Goal: Task Accomplishment & Management: Complete application form

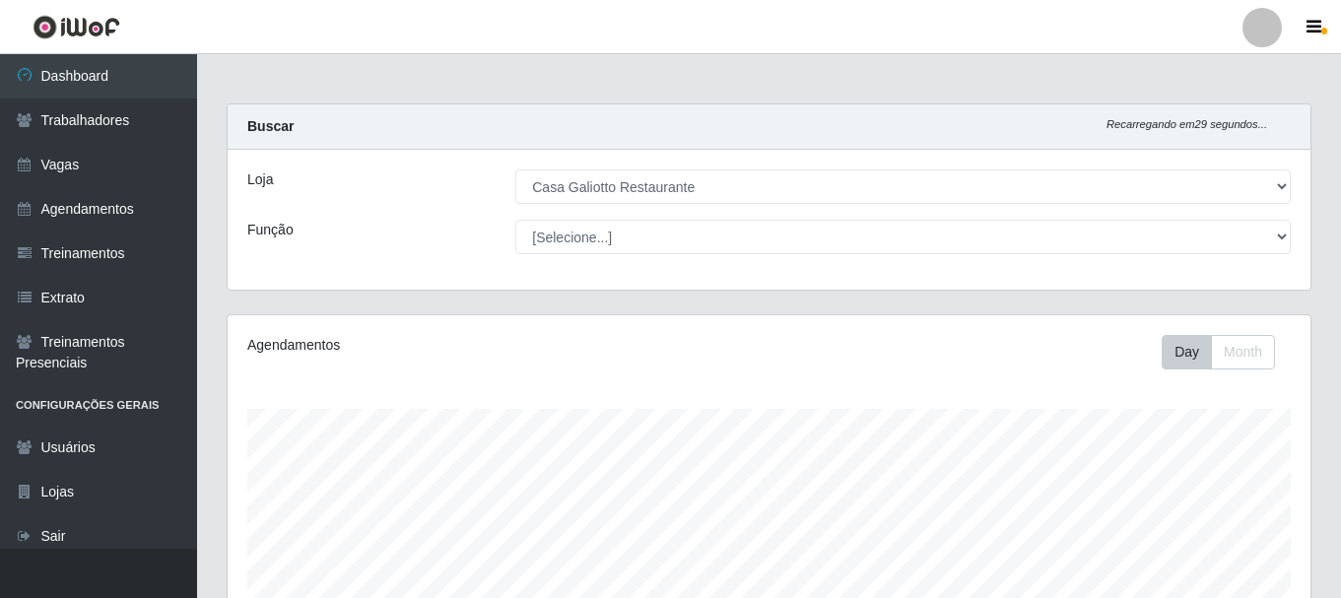
select select "279"
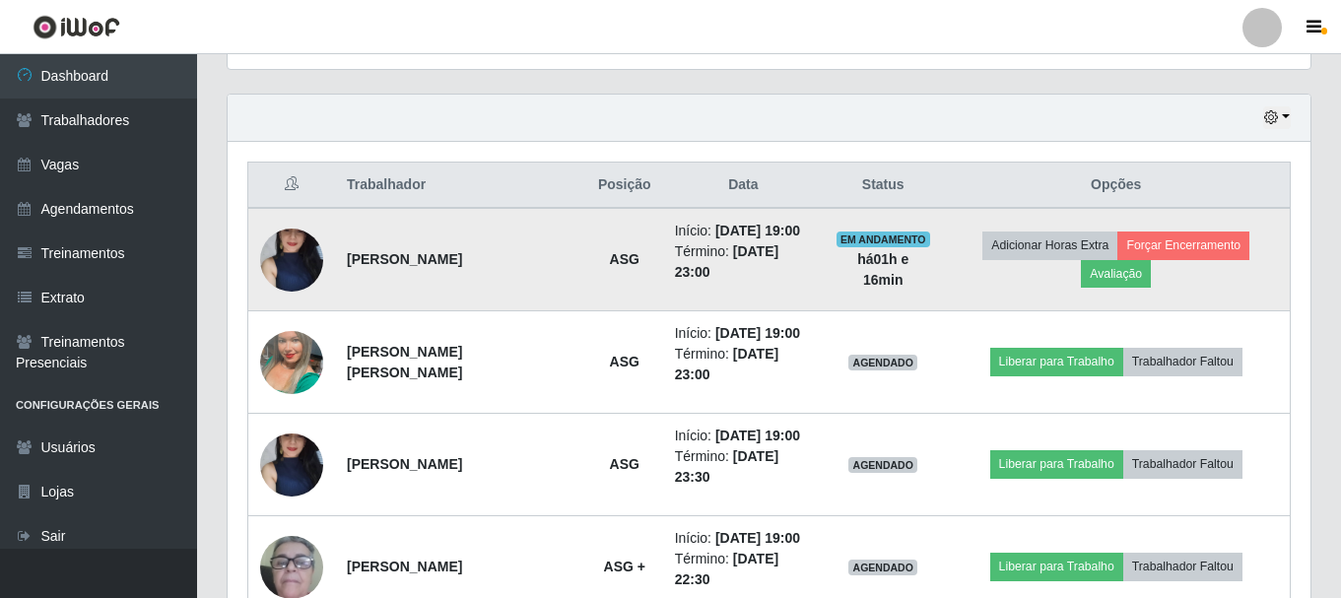
scroll to position [409, 1083]
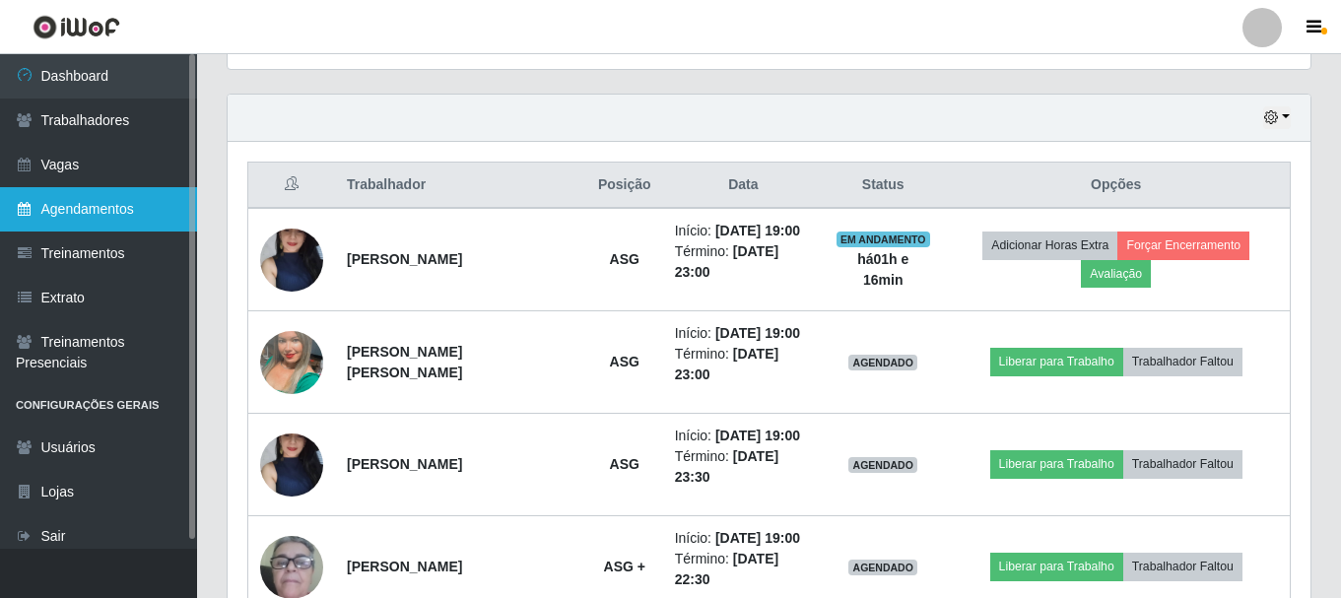
click at [99, 207] on link "Agendamentos" at bounding box center [98, 209] width 197 height 44
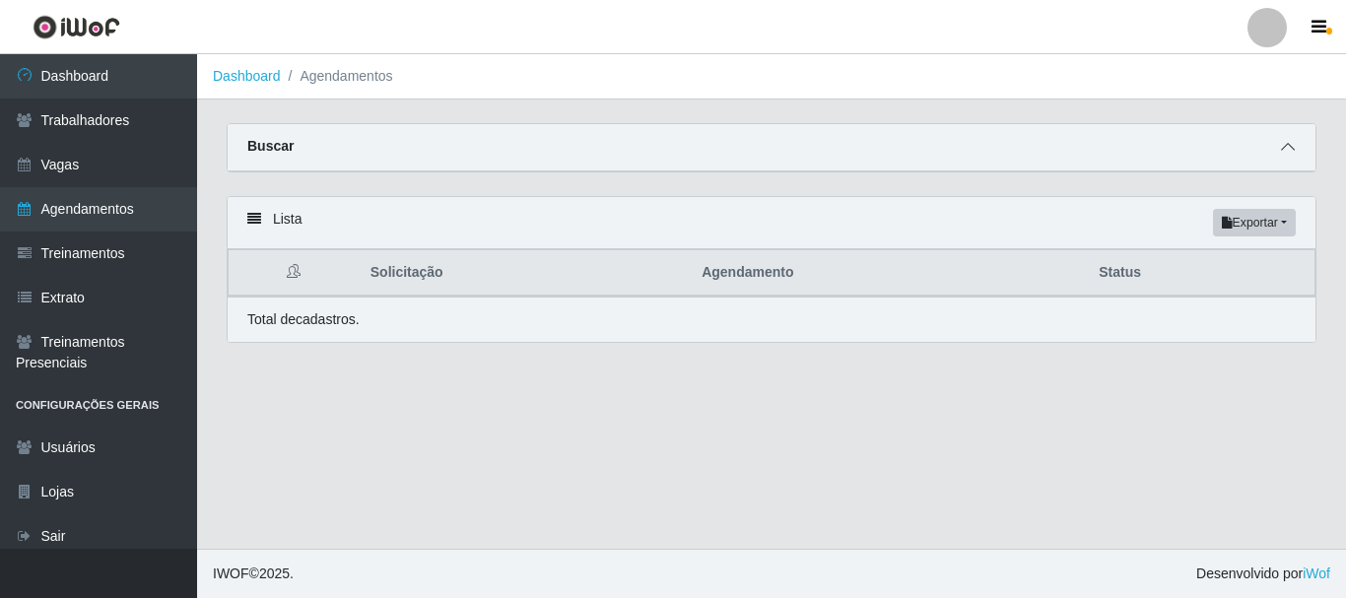
click at [1295, 146] on span at bounding box center [1288, 147] width 24 height 23
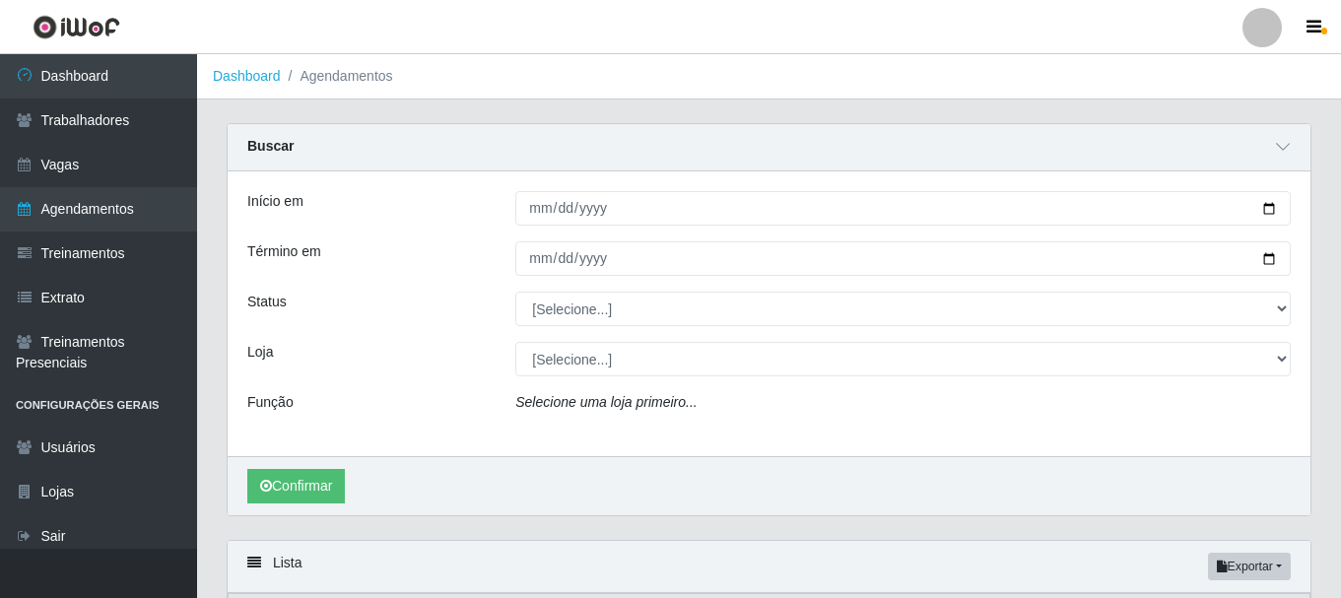
click at [1021, 24] on header "Perfil Alterar Senha Sair" at bounding box center [670, 27] width 1341 height 54
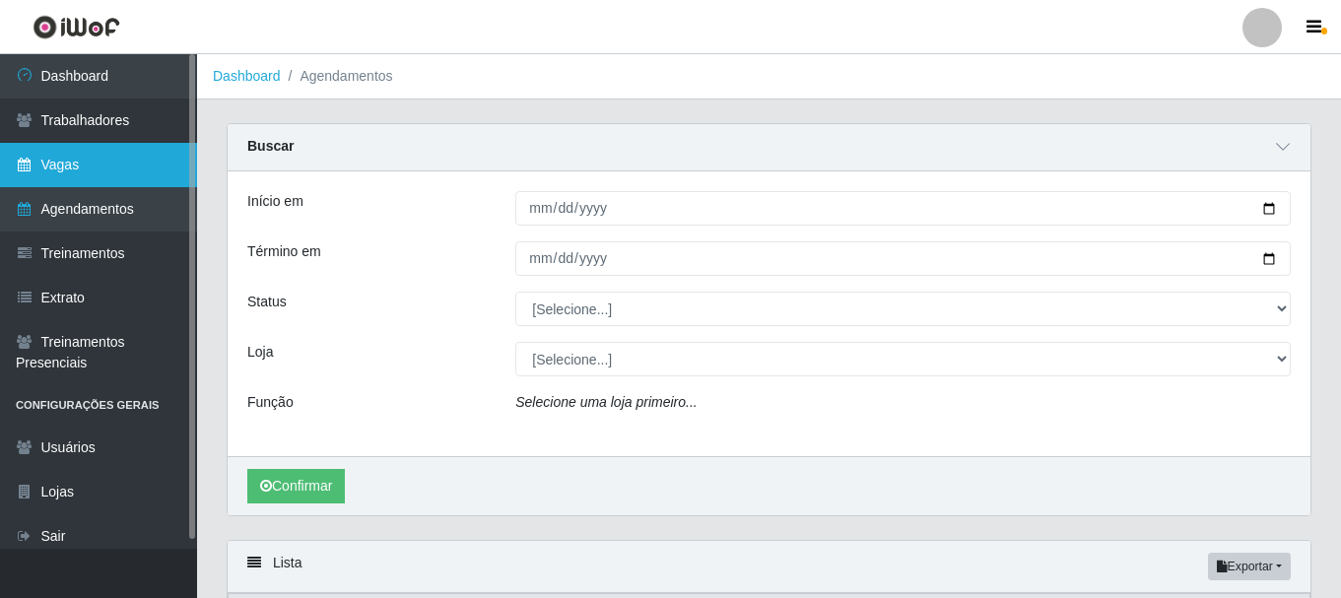
click at [86, 163] on link "Vagas" at bounding box center [98, 165] width 197 height 44
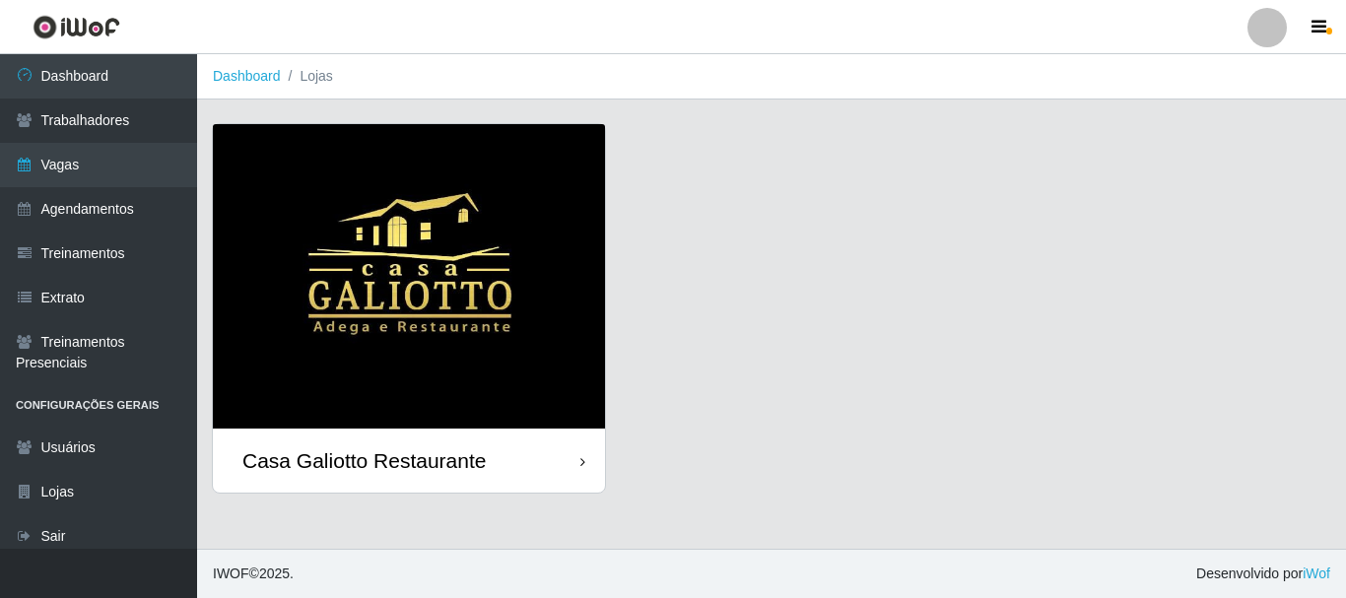
click at [566, 472] on div "Casa Galiotto Restaurante" at bounding box center [409, 461] width 392 height 64
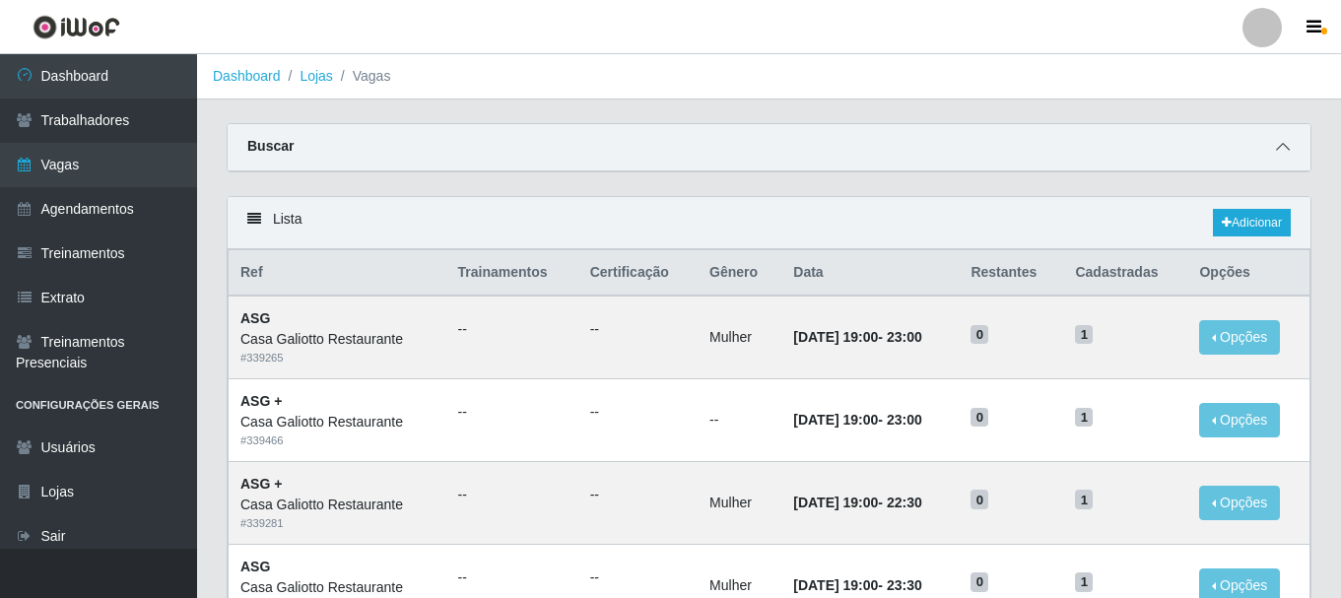
click at [1283, 153] on icon at bounding box center [1283, 147] width 14 height 14
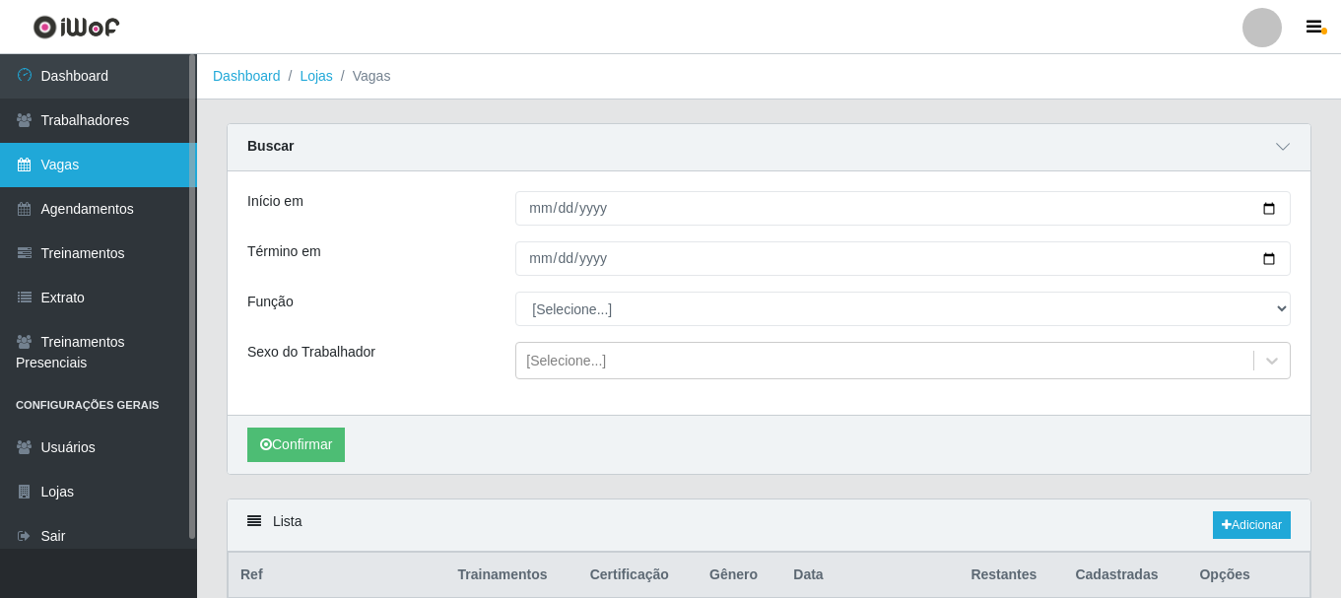
click at [117, 156] on link "Vagas" at bounding box center [98, 165] width 197 height 44
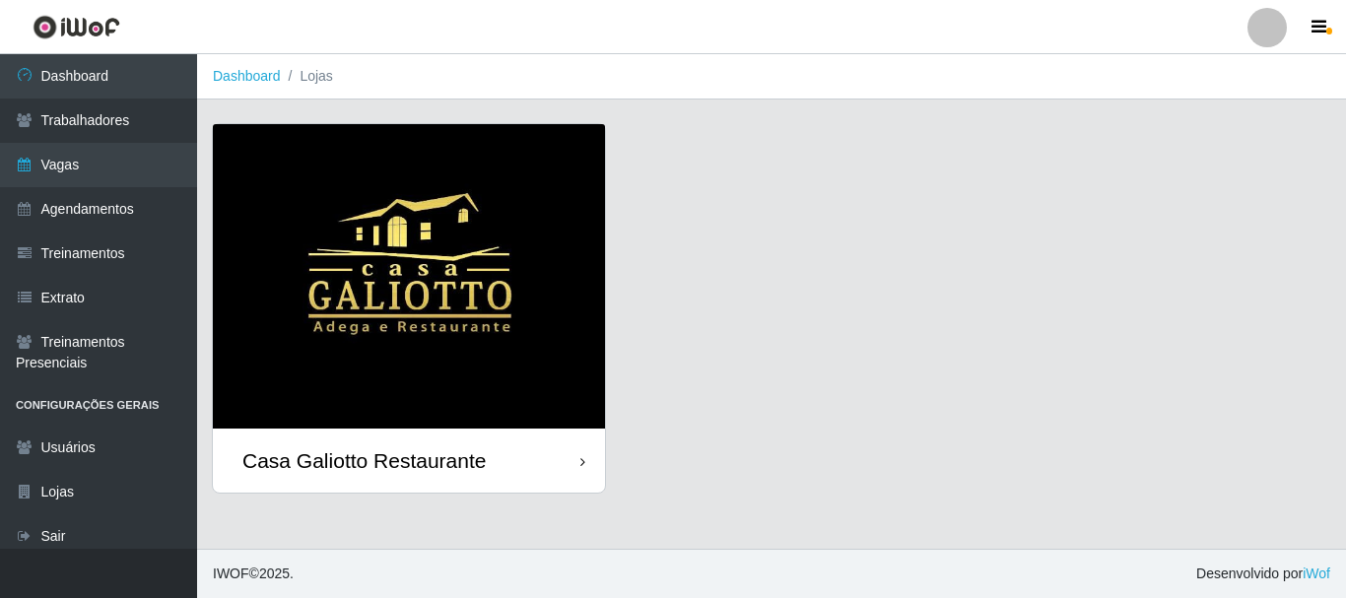
click at [466, 454] on div "Casa Galiotto Restaurante" at bounding box center [363, 460] width 243 height 25
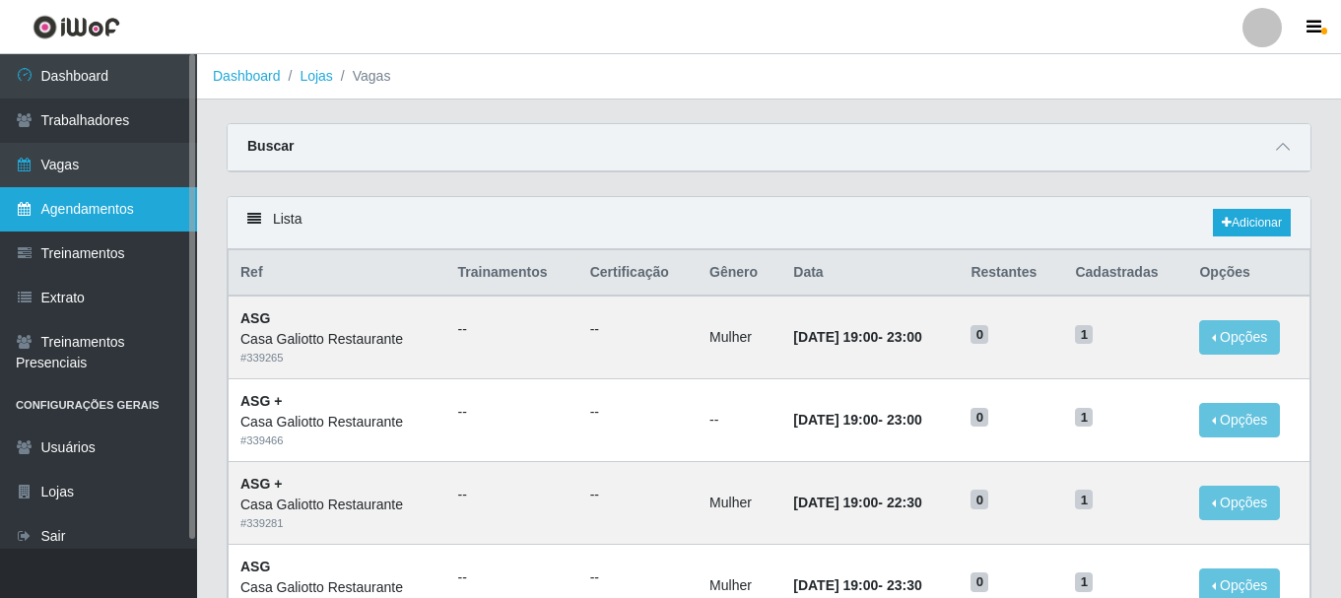
click at [137, 211] on link "Agendamentos" at bounding box center [98, 209] width 197 height 44
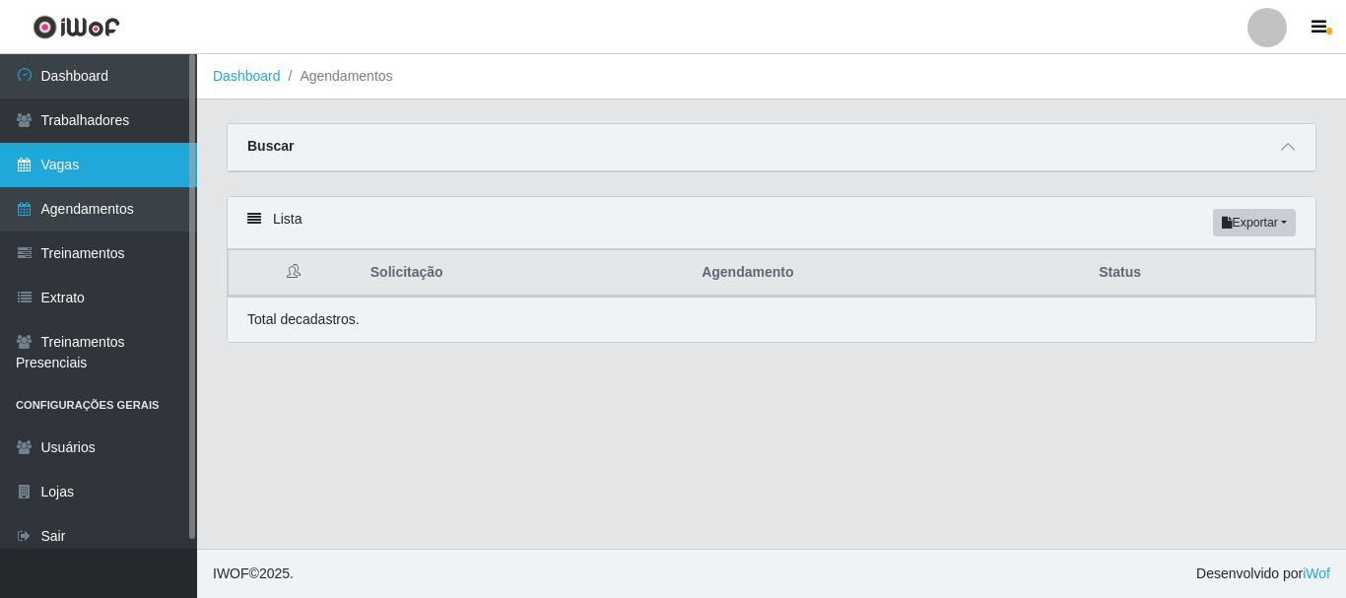
click at [143, 163] on link "Vagas" at bounding box center [98, 165] width 197 height 44
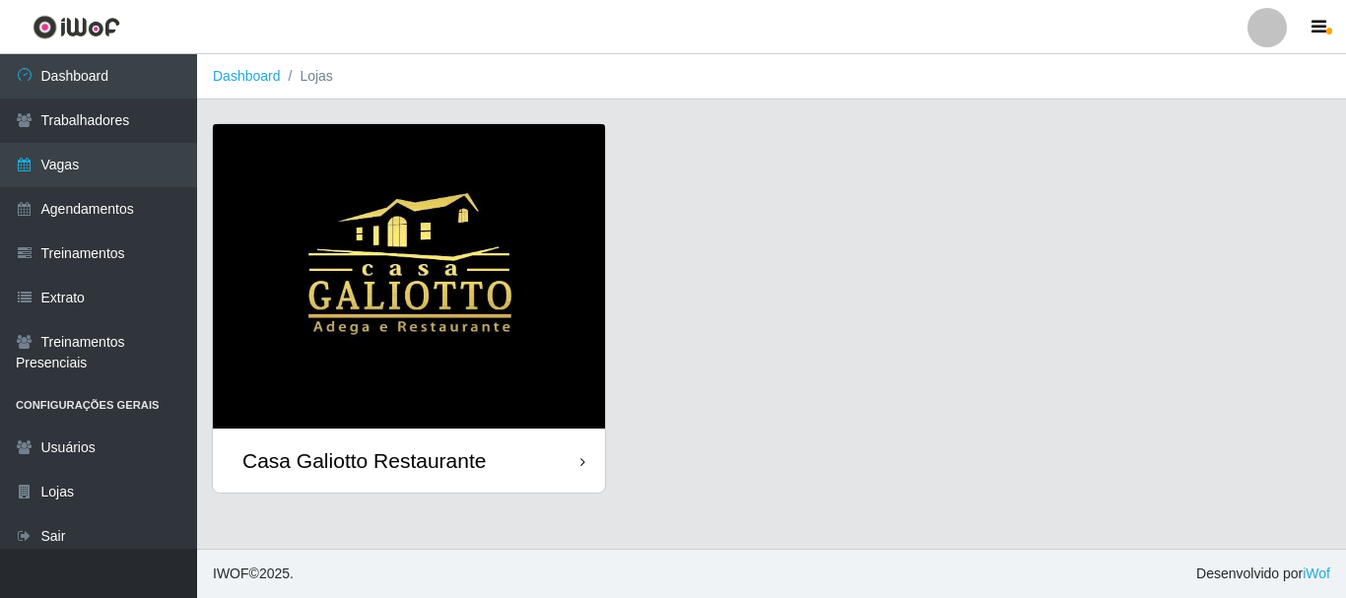
click at [562, 447] on div "Casa Galiotto Restaurante" at bounding box center [409, 461] width 392 height 64
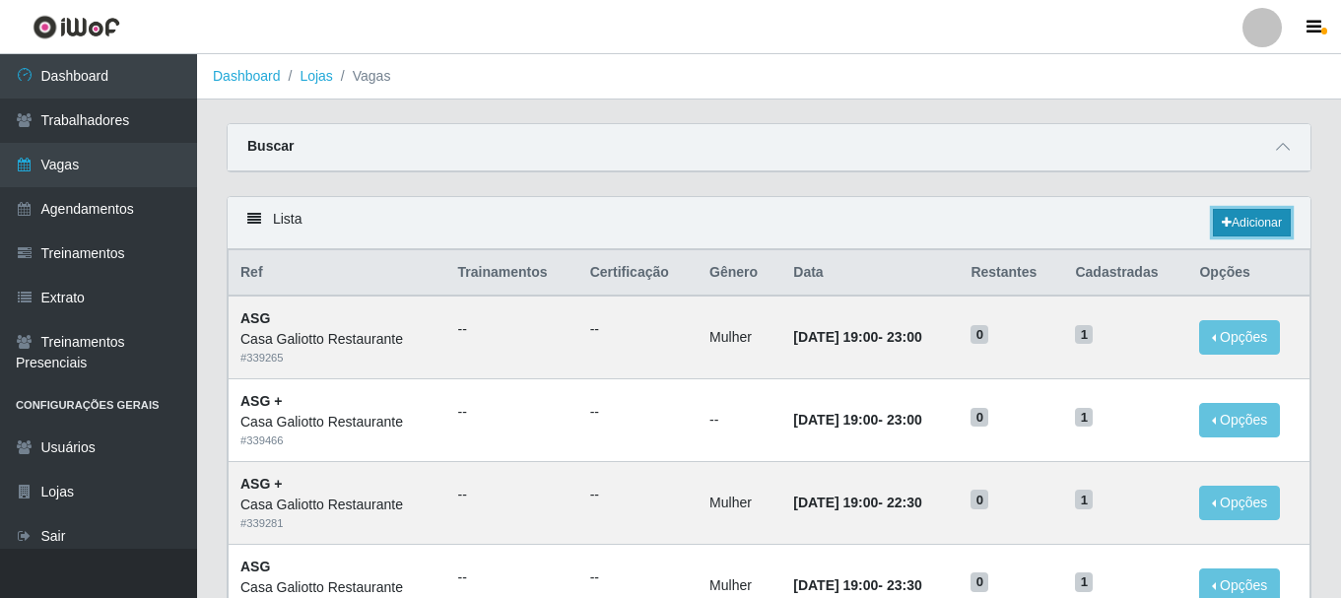
click at [1274, 226] on link "Adicionar" at bounding box center [1252, 223] width 78 height 28
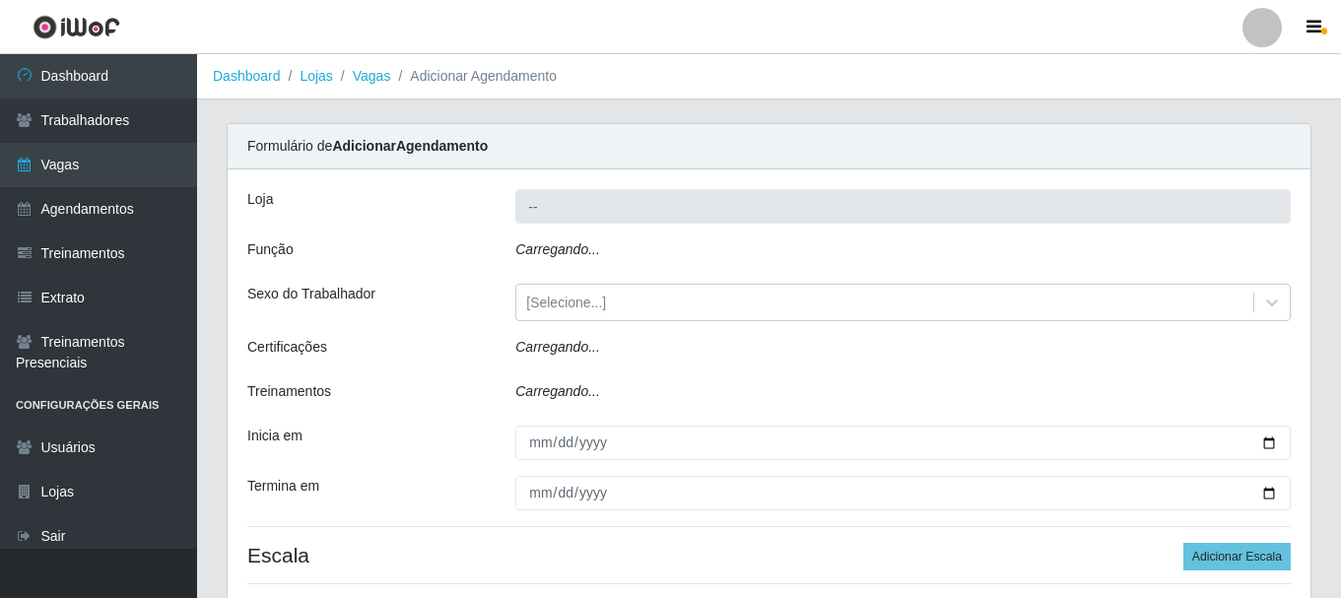
type input "Casa Galiotto Restaurante"
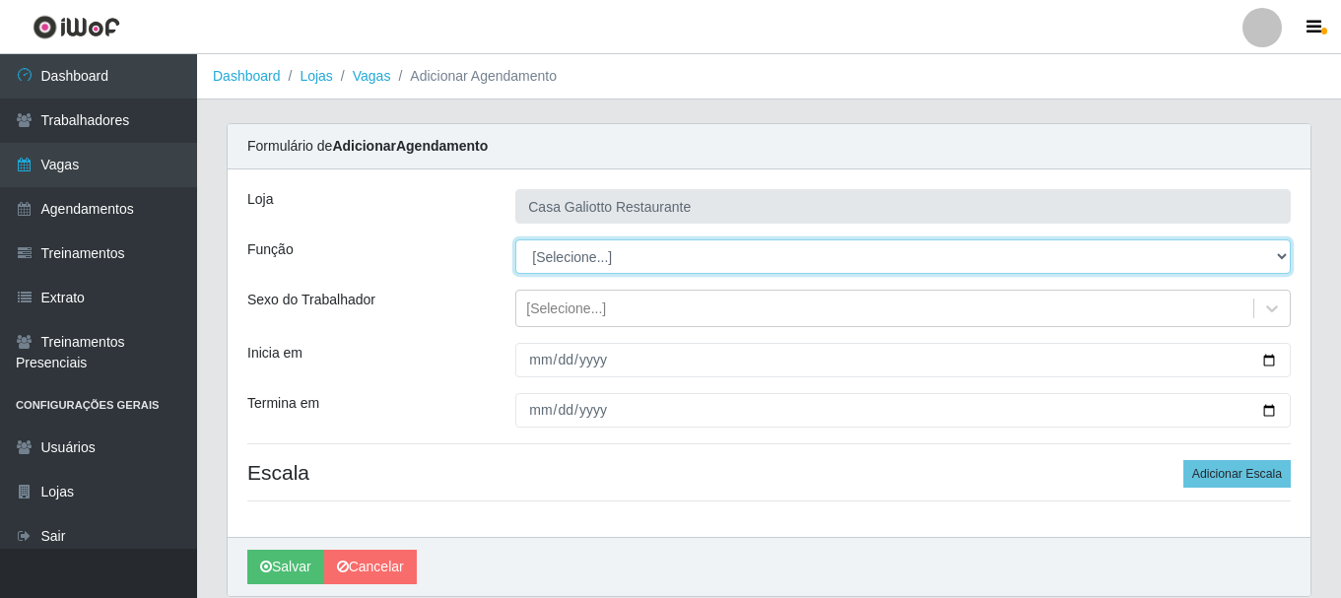
click at [732, 254] on select "[Selecione...] ASG ASG + ASG ++ Auxiliar de Cozinha Auxiliar de Cozinha + Auxil…" at bounding box center [902, 256] width 775 height 34
select select "92"
click at [515, 239] on select "[Selecione...] ASG ASG + ASG ++ Auxiliar de Cozinha Auxiliar de Cozinha + Auxil…" at bounding box center [902, 256] width 775 height 34
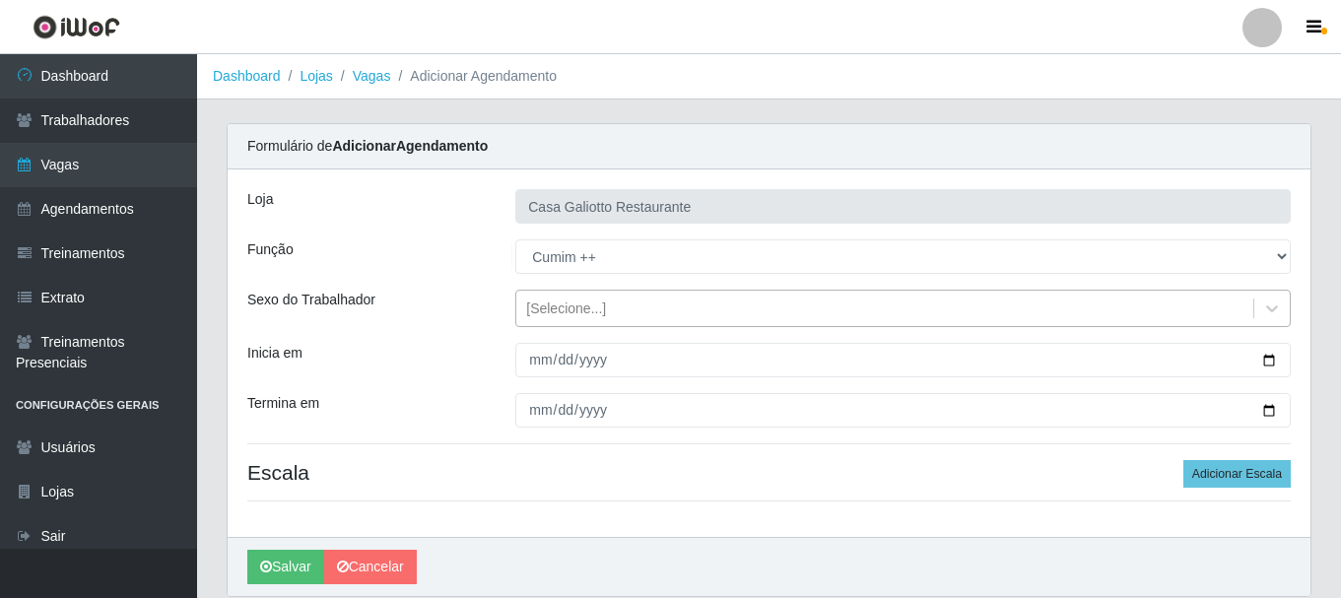
click at [696, 295] on div "[Selecione...]" at bounding box center [884, 309] width 737 height 33
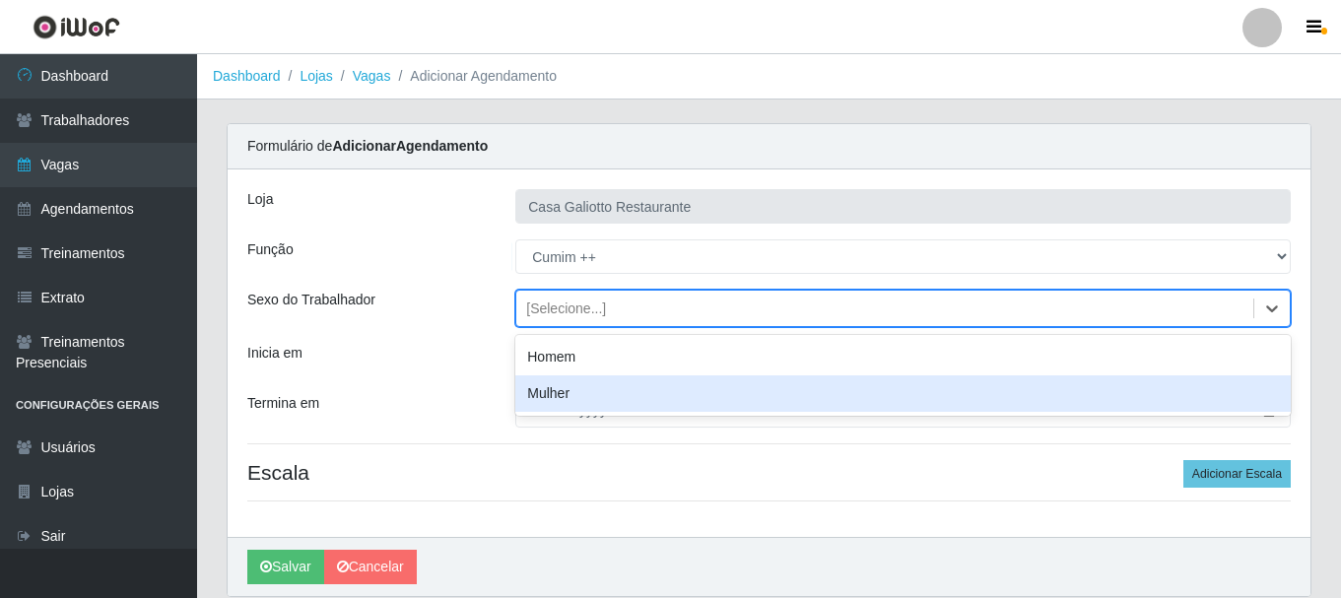
click at [654, 386] on div "Mulher" at bounding box center [902, 393] width 775 height 36
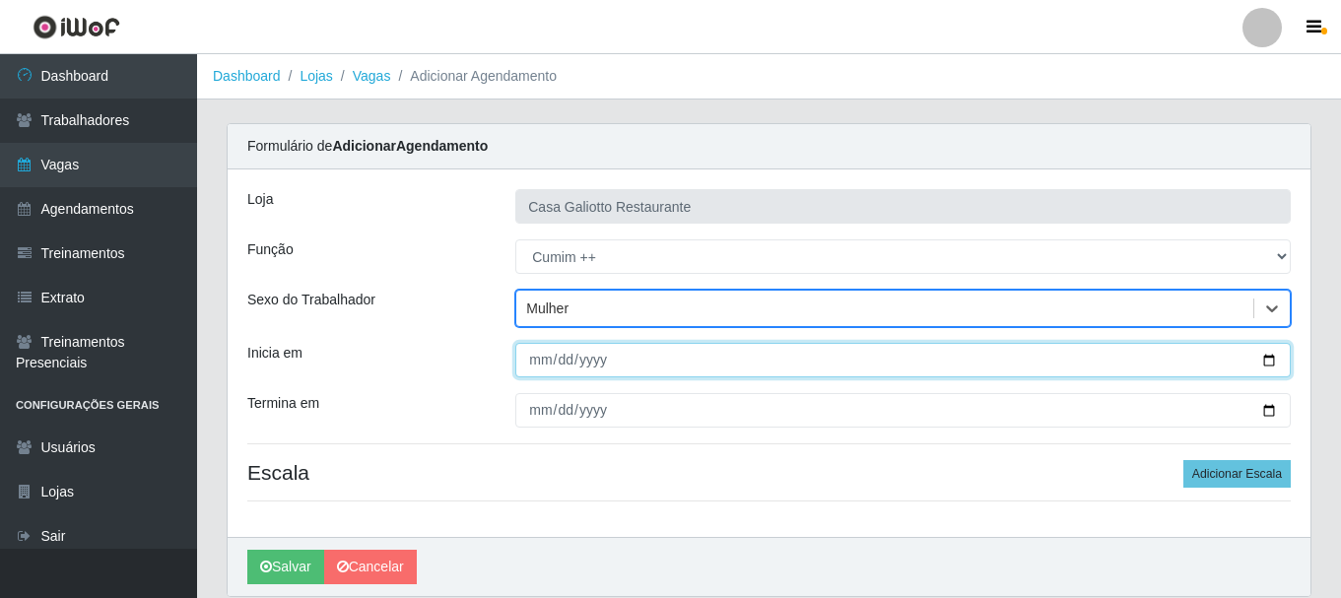
click at [1263, 362] on input "Inicia em" at bounding box center [902, 360] width 775 height 34
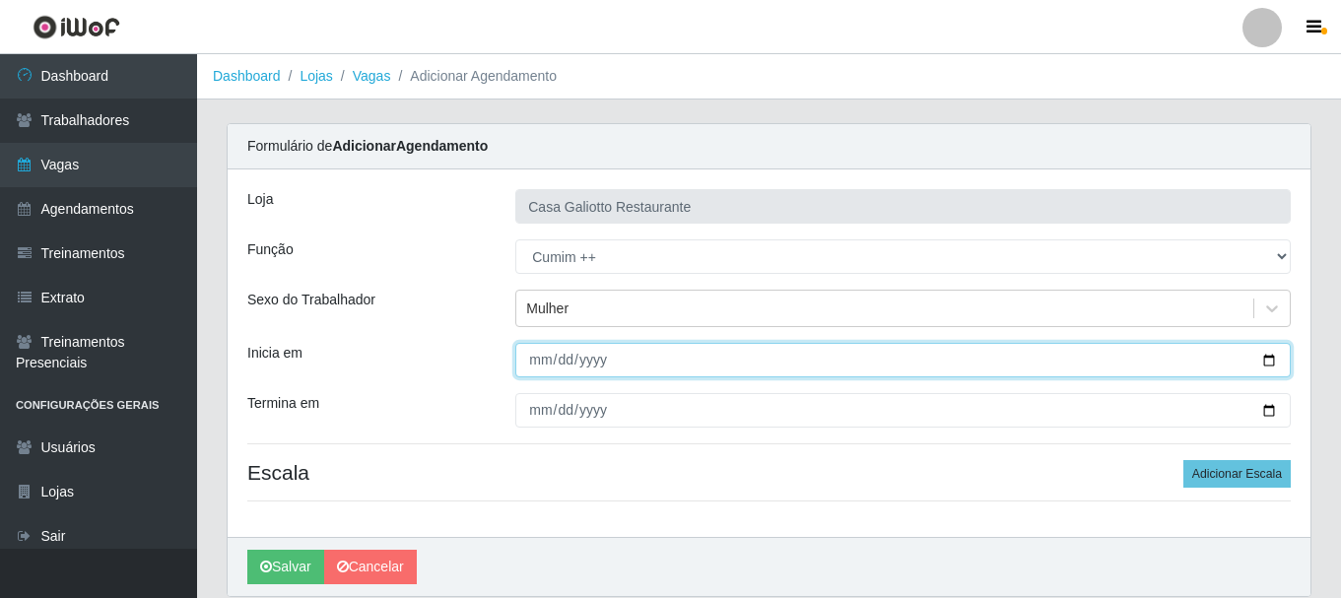
type input "[DATE]"
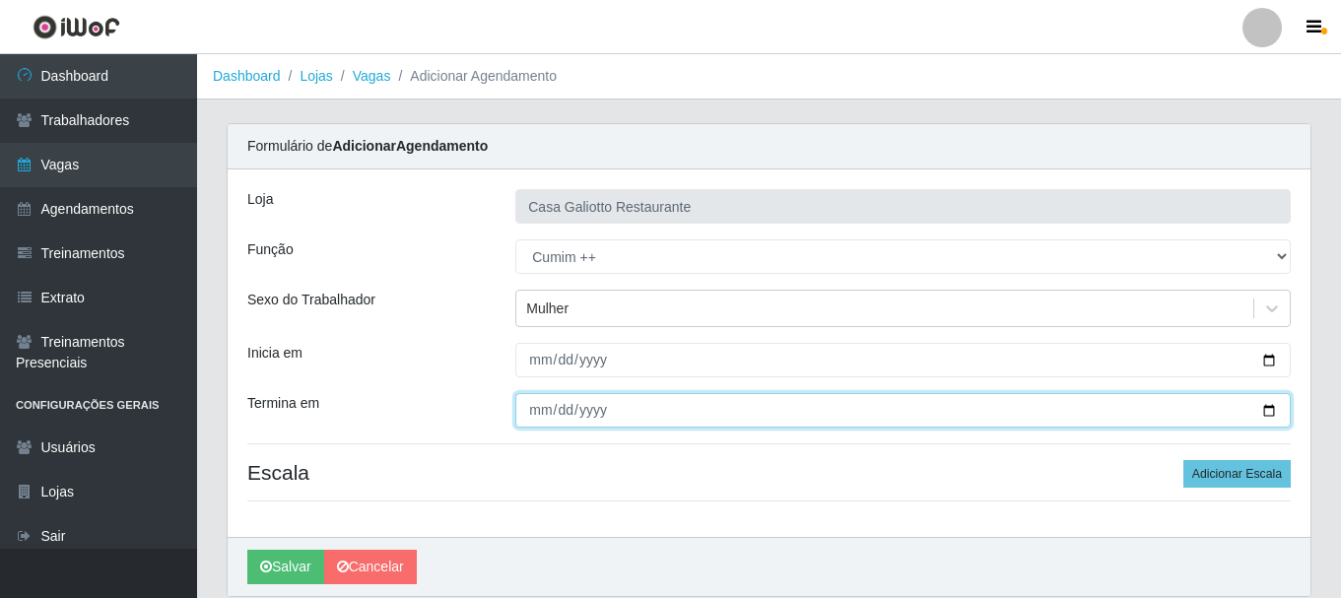
click at [1264, 409] on input "Termina em" at bounding box center [902, 410] width 775 height 34
type input "[DATE]"
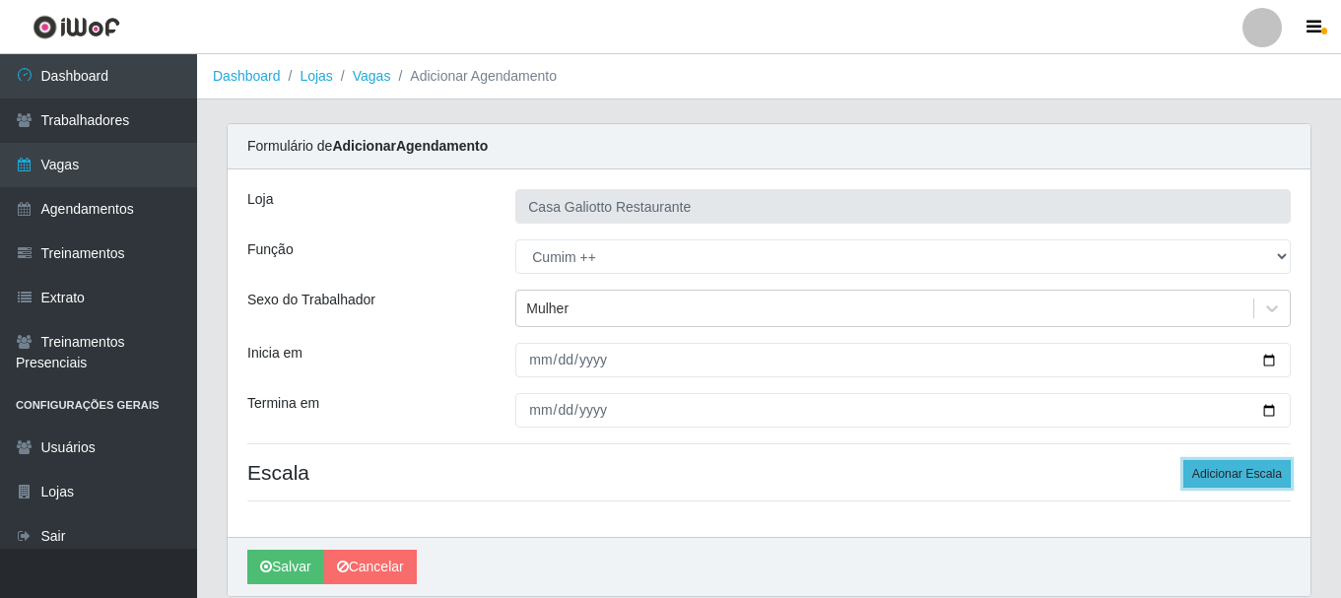
click at [1262, 472] on button "Adicionar Escala" at bounding box center [1236, 474] width 107 height 28
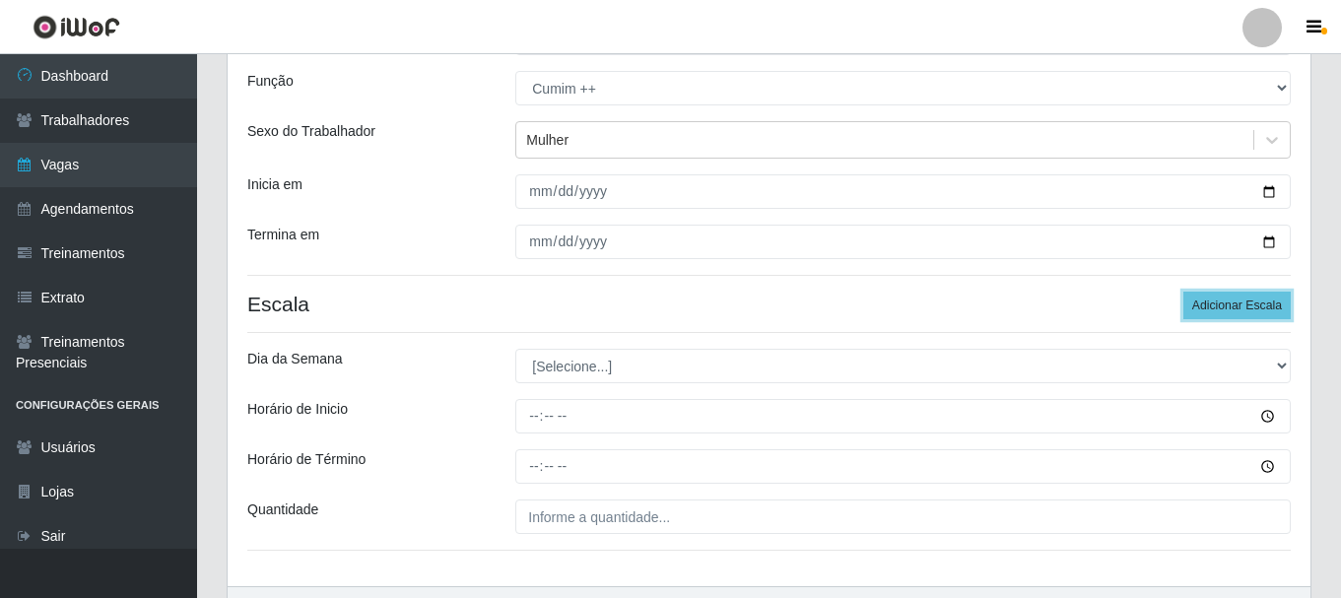
scroll to position [197, 0]
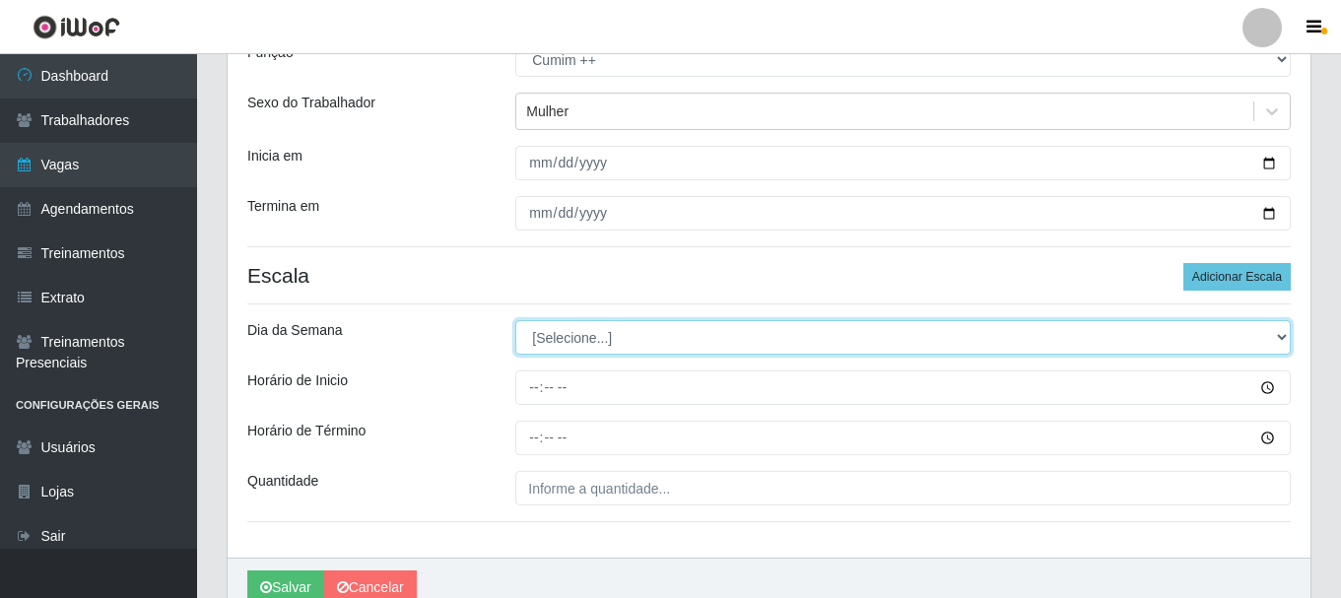
click at [764, 332] on select "[Selecione...] Segunda Terça Quarta Quinta Sexta Sábado Domingo" at bounding box center [902, 337] width 775 height 34
select select "5"
click at [515, 320] on select "[Selecione...] Segunda Terça Quarta Quinta Sexta Sábado Domingo" at bounding box center [902, 337] width 775 height 34
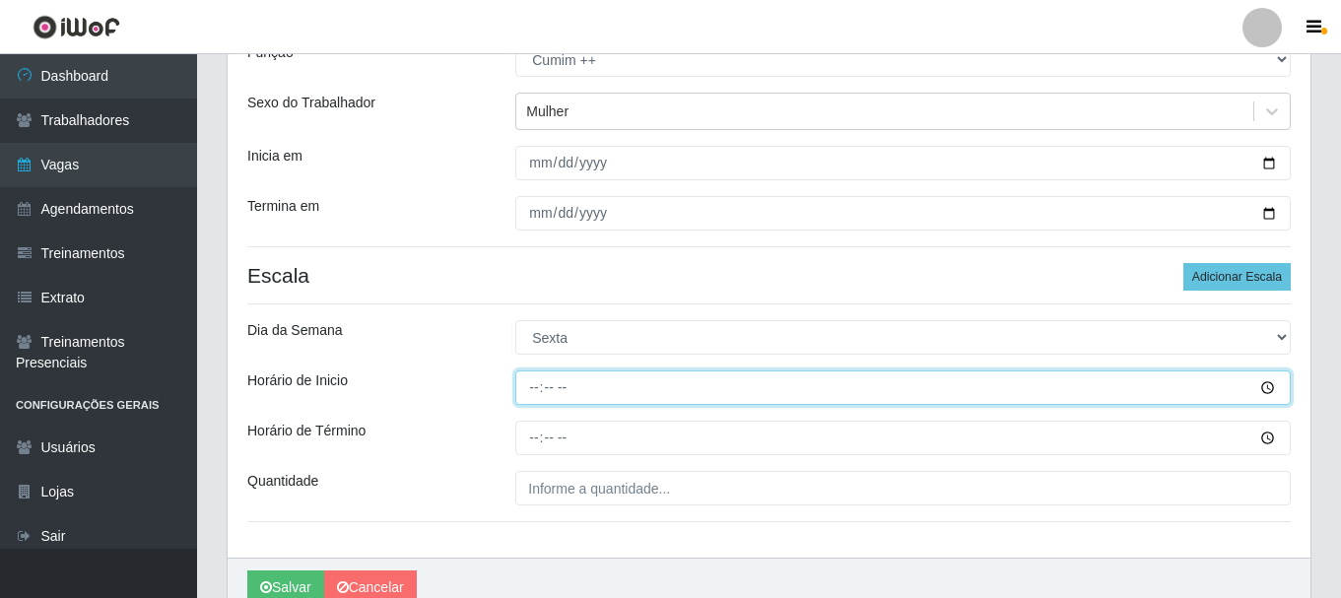
click at [538, 383] on input "Horário de Inicio" at bounding box center [902, 387] width 775 height 34
type input "11:00"
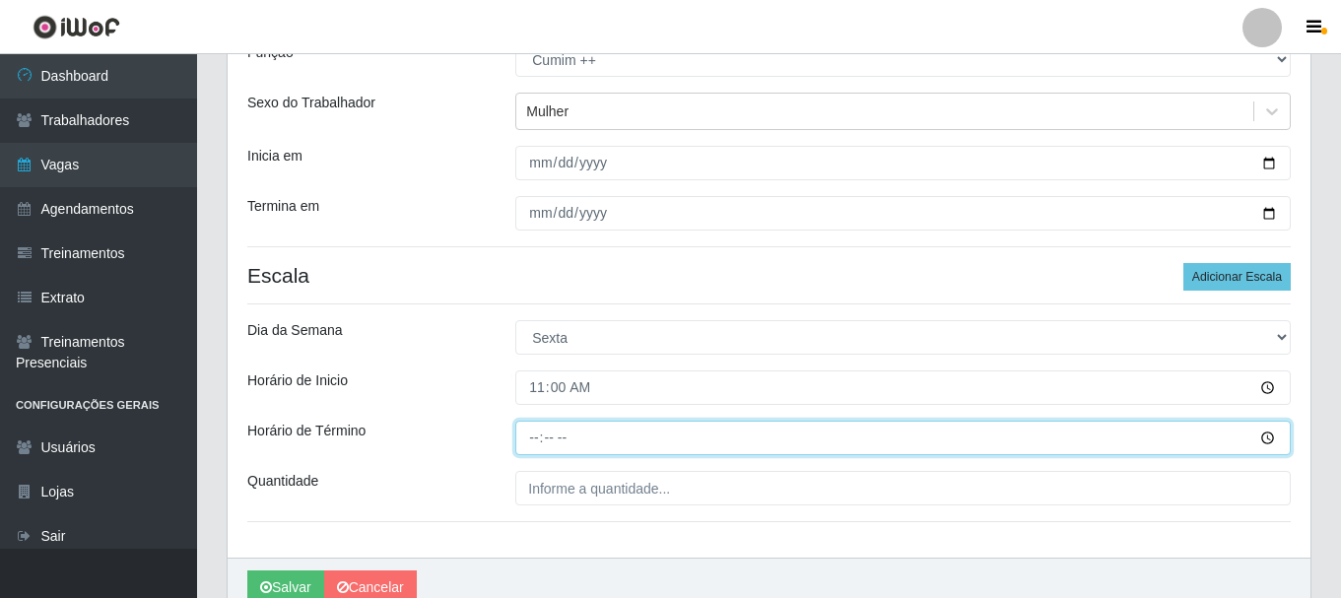
click at [537, 440] on input "Horário de Término" at bounding box center [902, 438] width 775 height 34
type input "16:00"
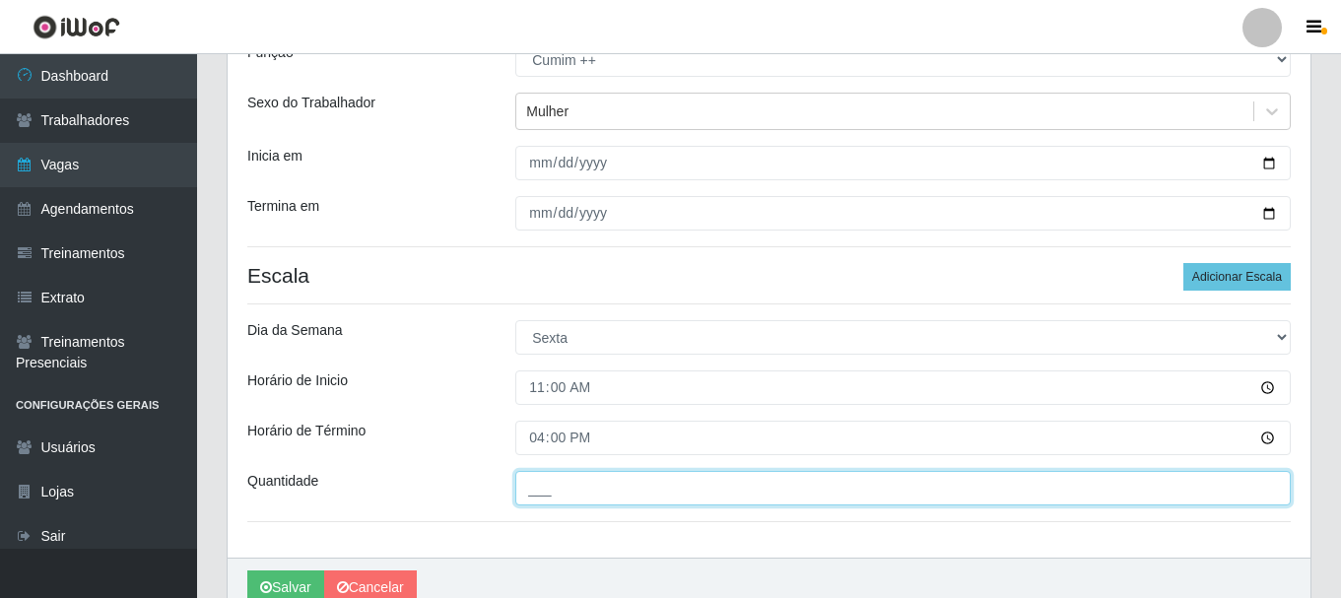
drag, startPoint x: 579, startPoint y: 501, endPoint x: 580, endPoint y: 491, distance: 10.9
click at [579, 500] on input "___" at bounding box center [902, 488] width 775 height 34
type input "1__"
click at [247, 570] on button "Salvar" at bounding box center [285, 587] width 77 height 34
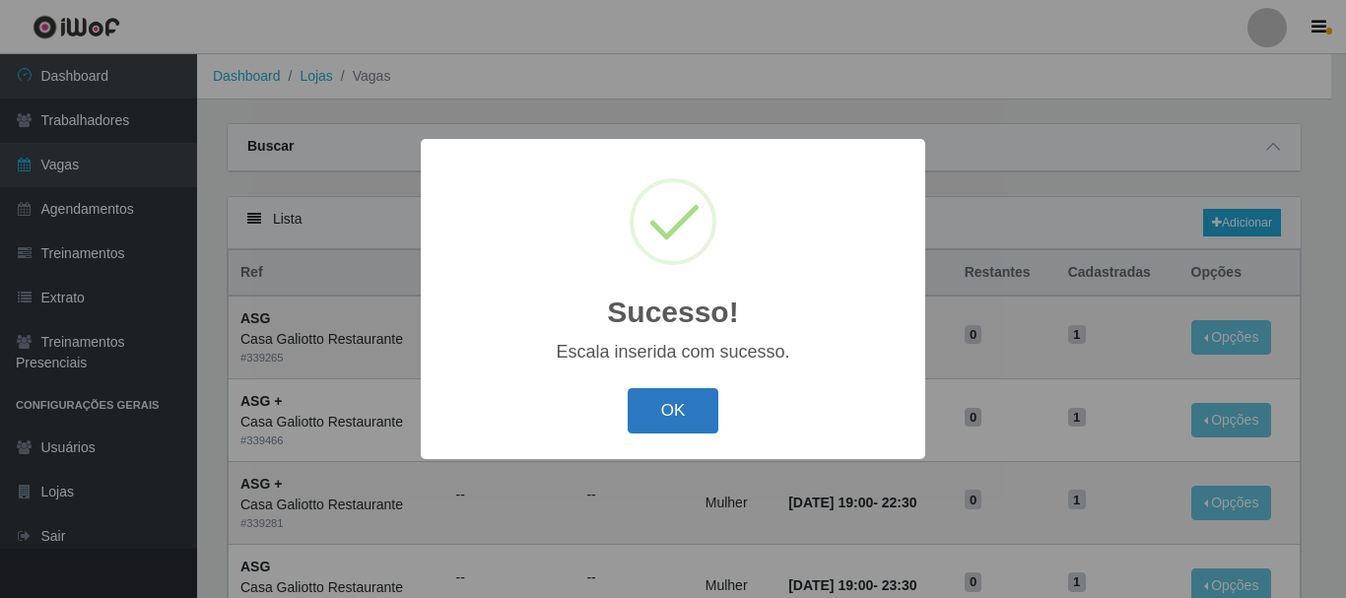
click at [653, 421] on button "OK" at bounding box center [674, 411] width 92 height 46
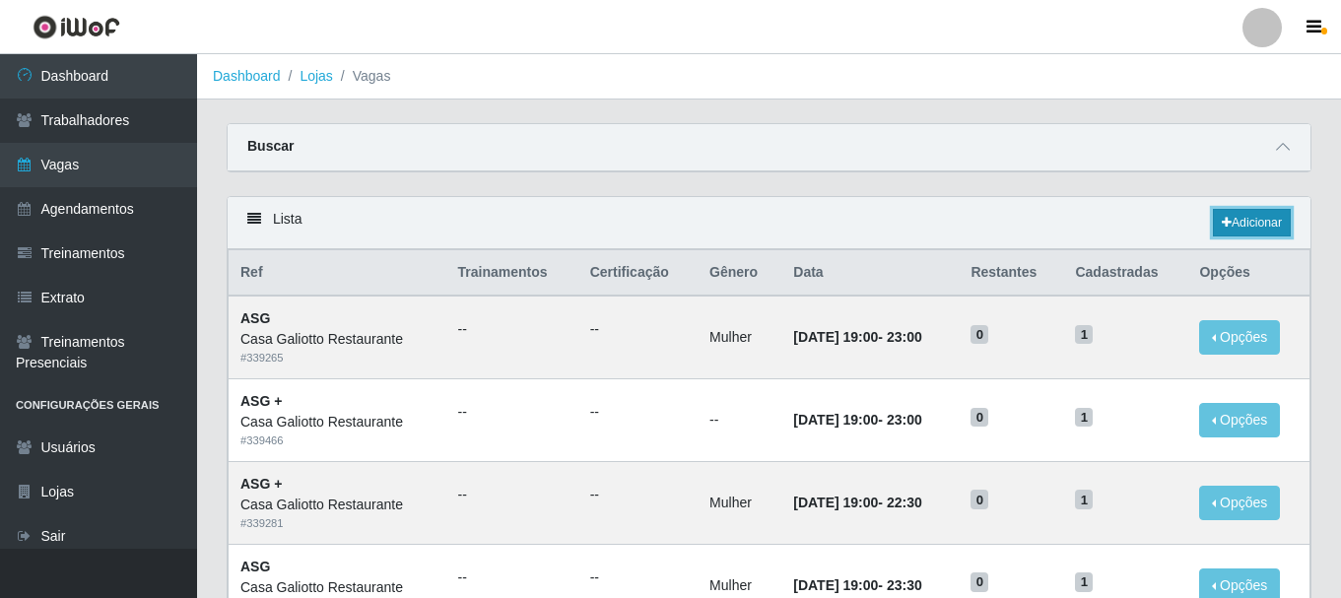
click at [1272, 216] on link "Adicionar" at bounding box center [1252, 223] width 78 height 28
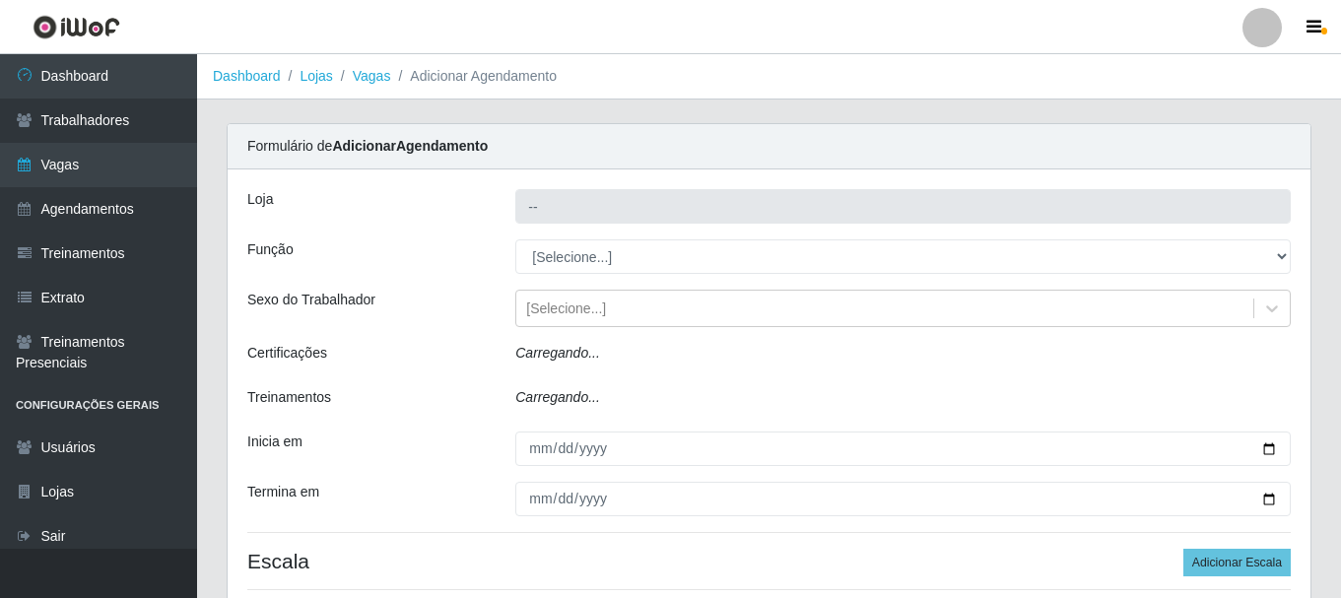
type input "Casa Galiotto Restaurante"
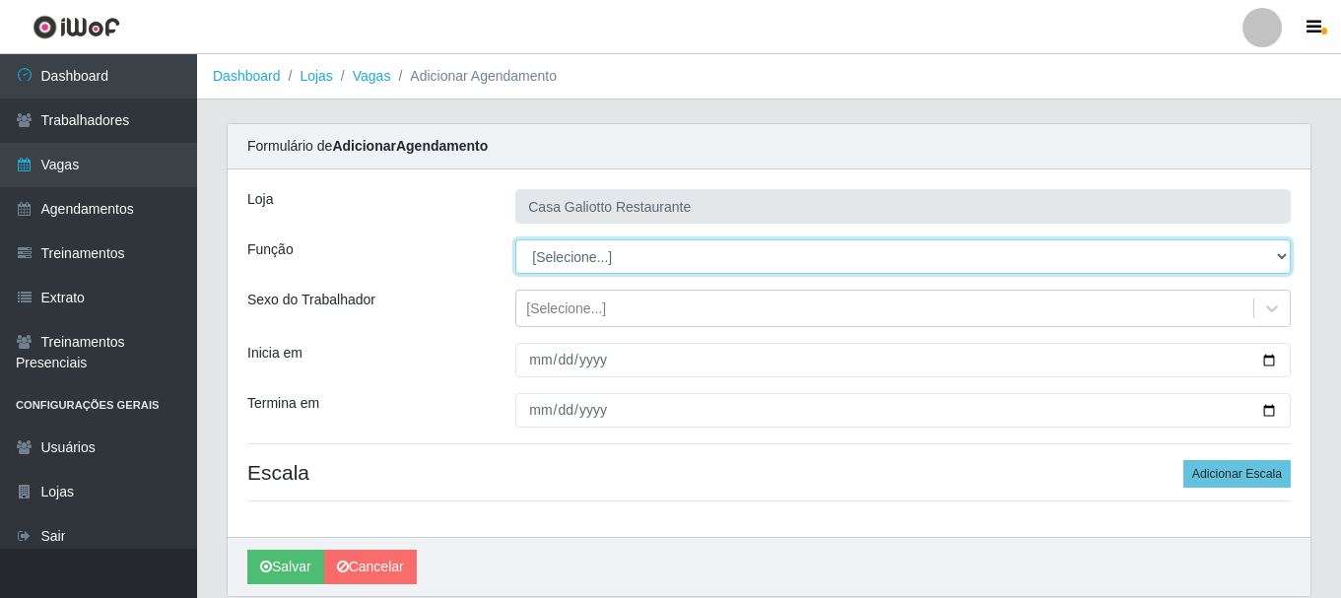
click at [721, 268] on select "[Selecione...] ASG ASG + ASG ++ Auxiliar de Cozinha Auxiliar de Cozinha + Auxil…" at bounding box center [902, 256] width 775 height 34
select select "92"
click at [515, 239] on select "[Selecione...] ASG ASG + ASG ++ Auxiliar de Cozinha Auxiliar de Cozinha + Auxil…" at bounding box center [902, 256] width 775 height 34
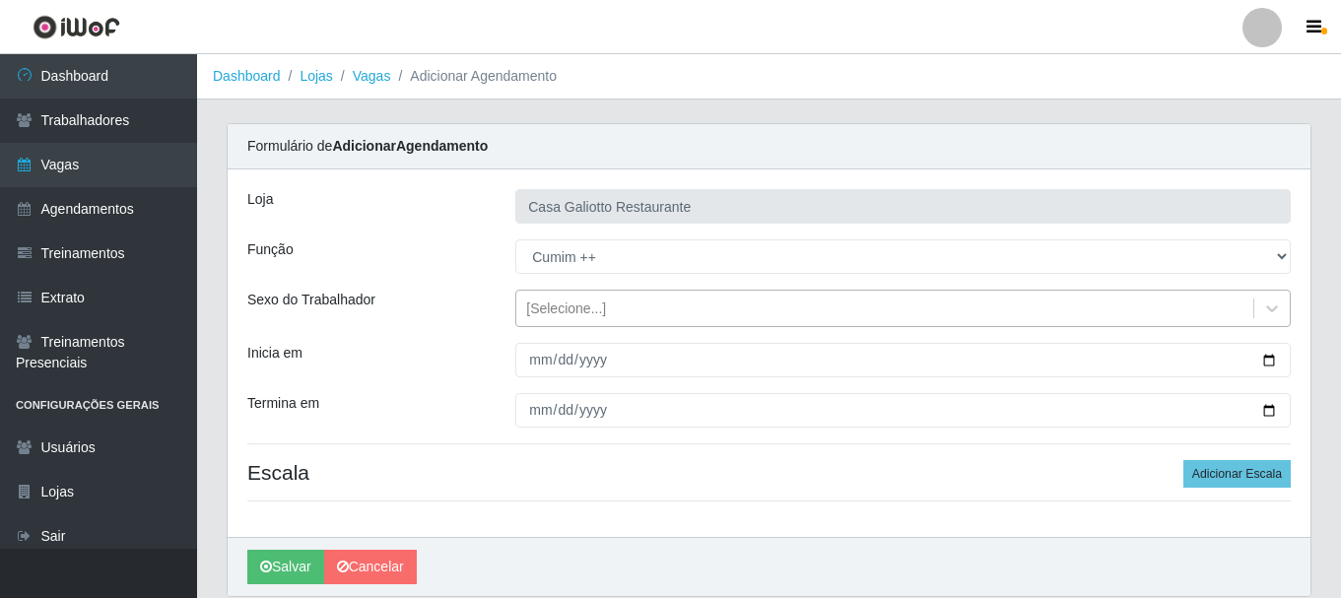
click at [955, 301] on div "[Selecione...]" at bounding box center [884, 309] width 737 height 33
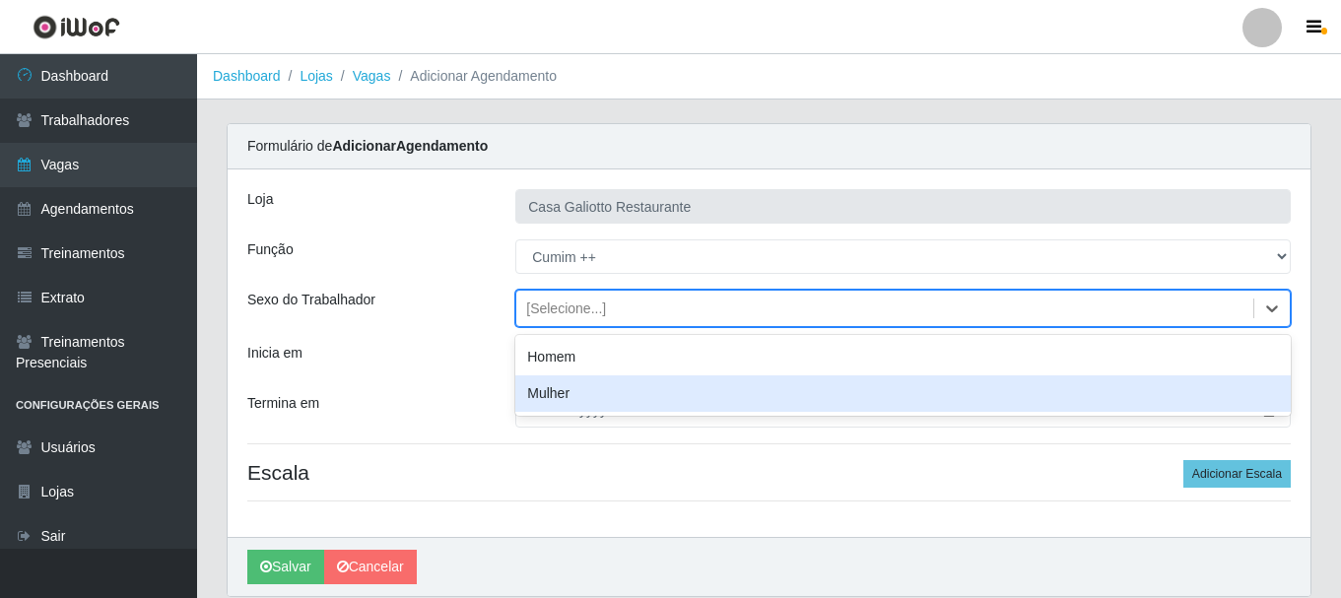
click at [635, 391] on div "Mulher" at bounding box center [902, 393] width 775 height 36
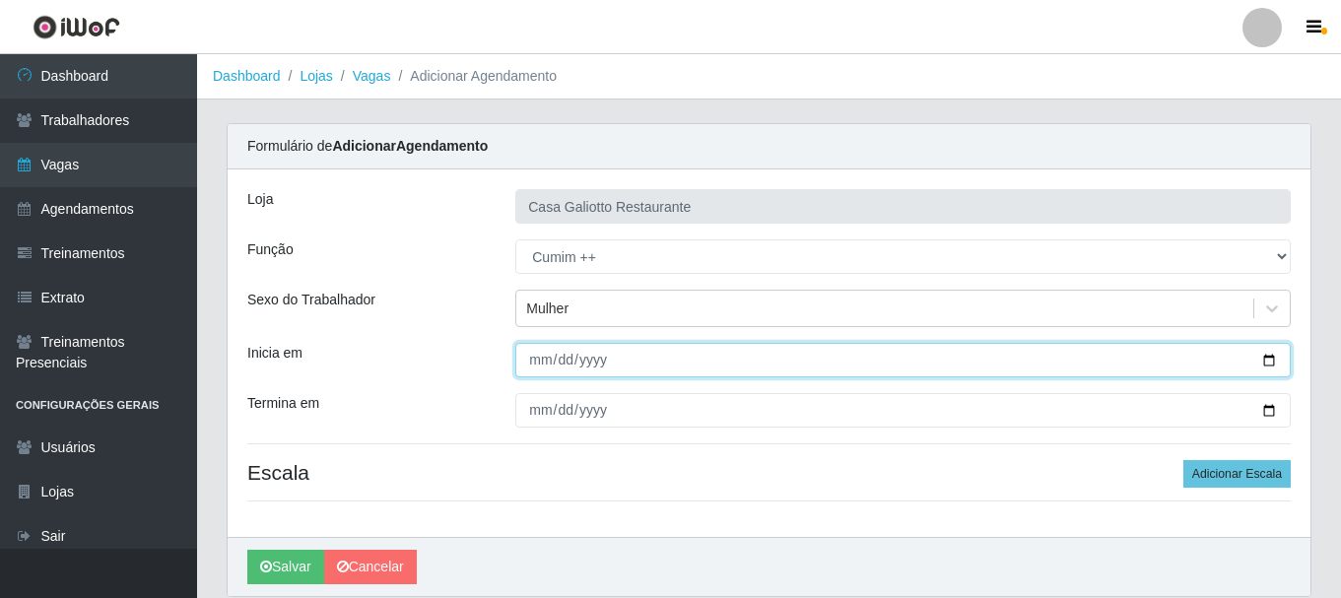
click at [1266, 357] on input "Inicia em" at bounding box center [902, 360] width 775 height 34
type input "[DATE]"
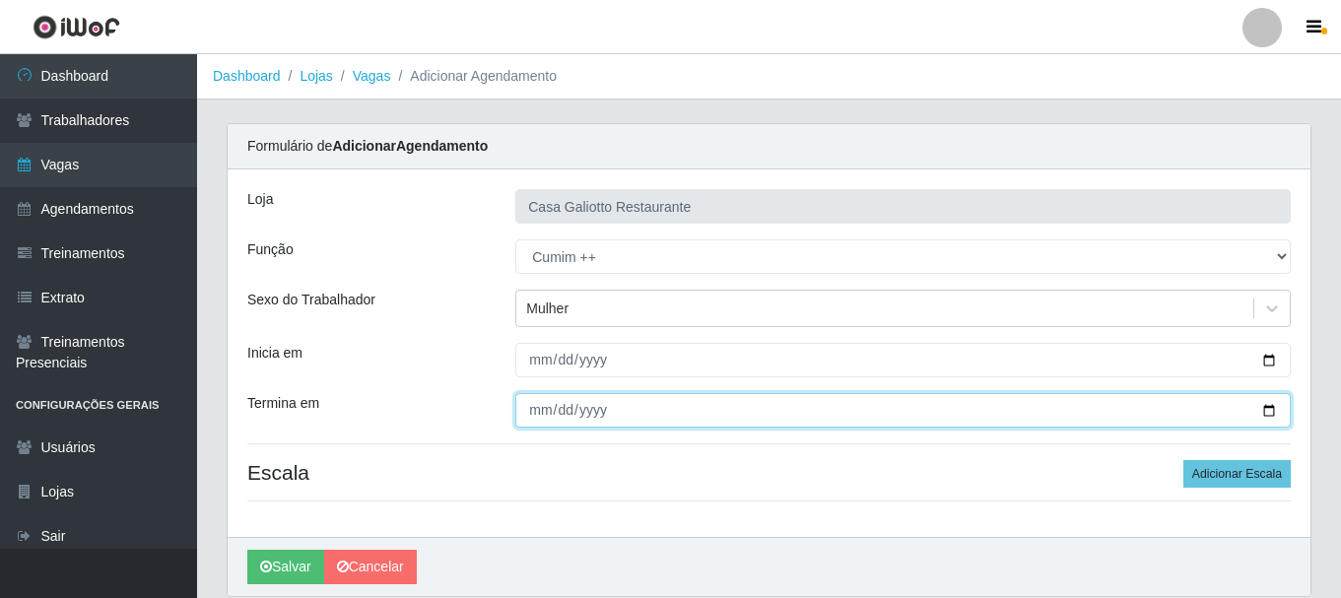
click at [1271, 420] on input "Termina em" at bounding box center [902, 410] width 775 height 34
click at [1264, 407] on input "Termina em" at bounding box center [902, 410] width 775 height 34
type input "[DATE]"
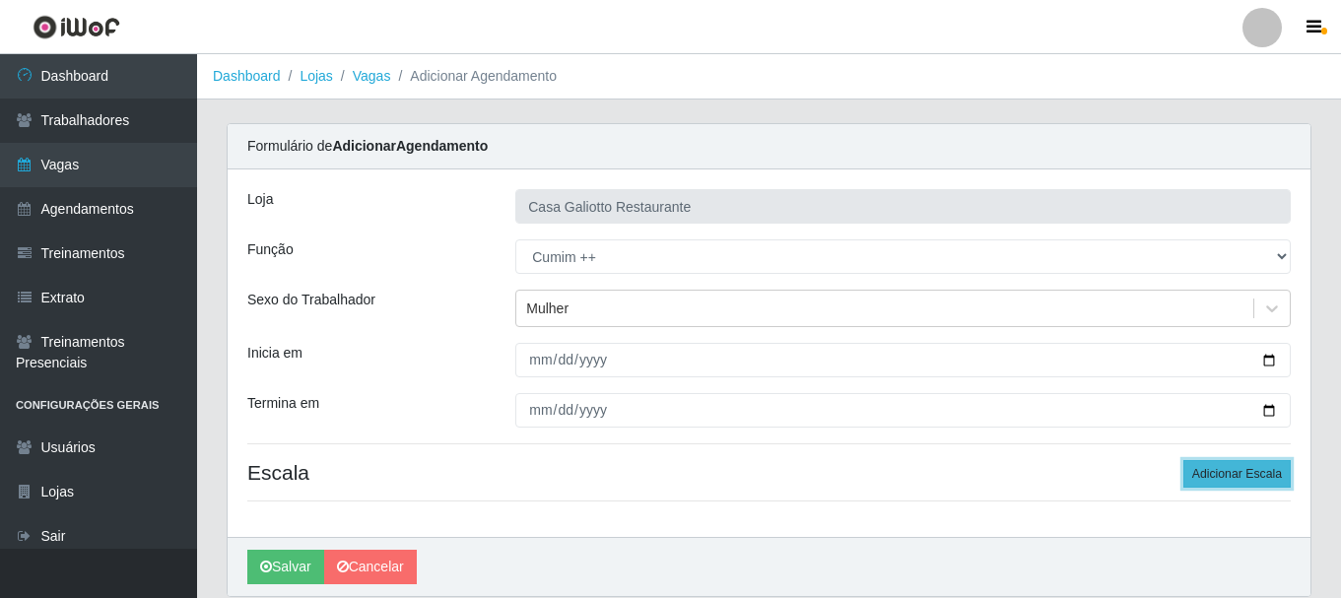
click at [1253, 478] on button "Adicionar Escala" at bounding box center [1236, 474] width 107 height 28
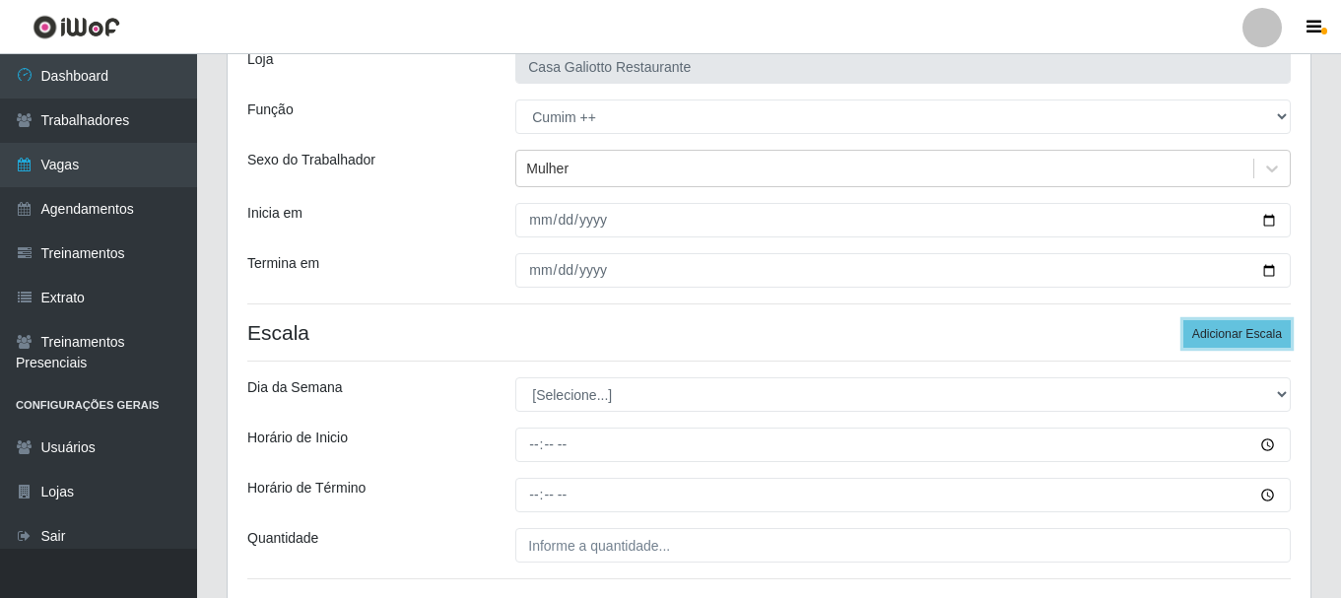
scroll to position [290, 0]
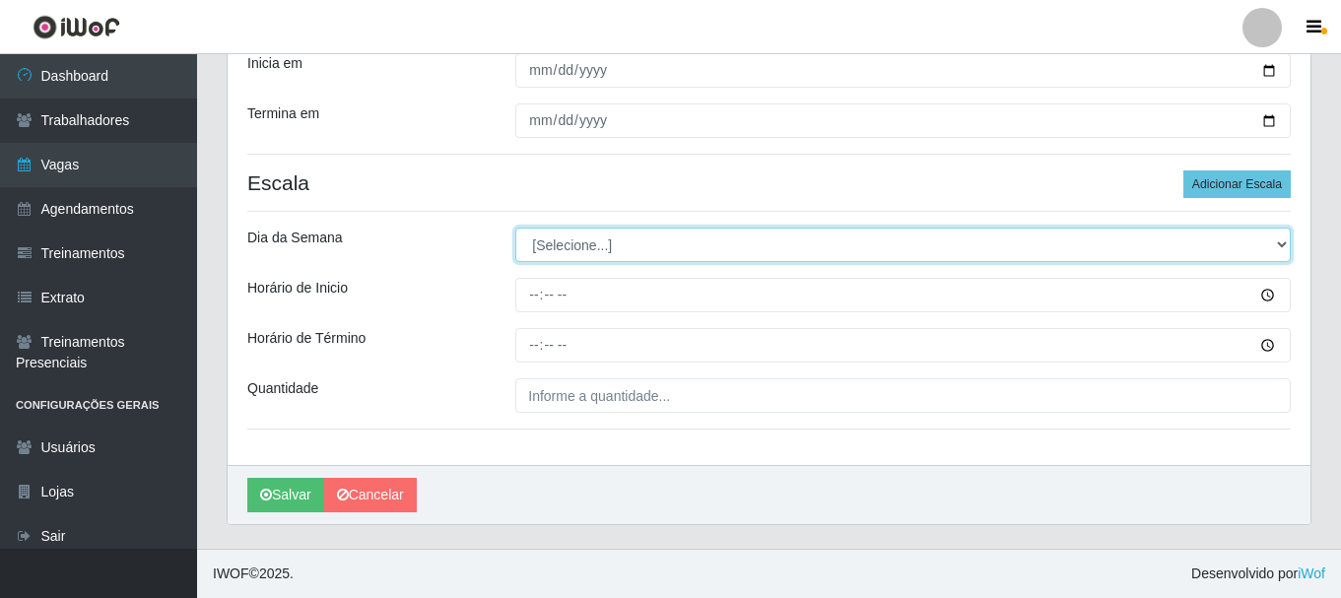
click at [797, 251] on select "[Selecione...] Segunda Terça Quarta Quinta Sexta Sábado Domingo" at bounding box center [902, 245] width 775 height 34
select select "5"
click at [515, 228] on select "[Selecione...] Segunda Terça Quarta Quinta Sexta Sábado Domingo" at bounding box center [902, 245] width 775 height 34
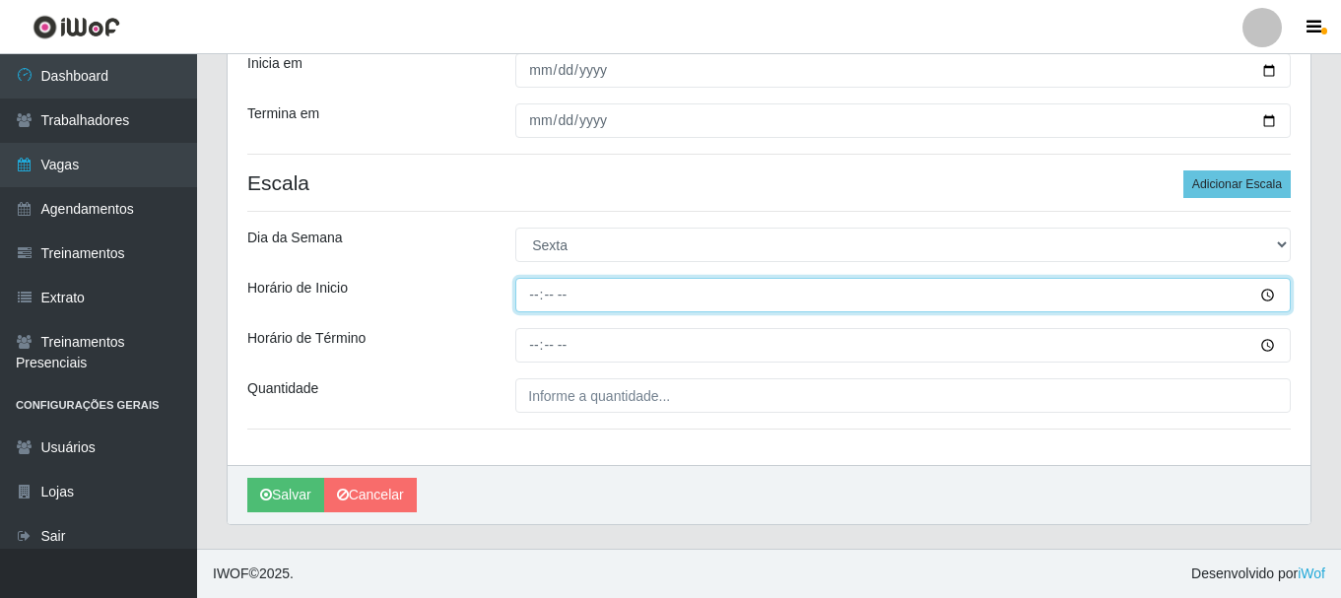
click at [535, 294] on input "Horário de Inicio" at bounding box center [902, 295] width 775 height 34
type input "12:00"
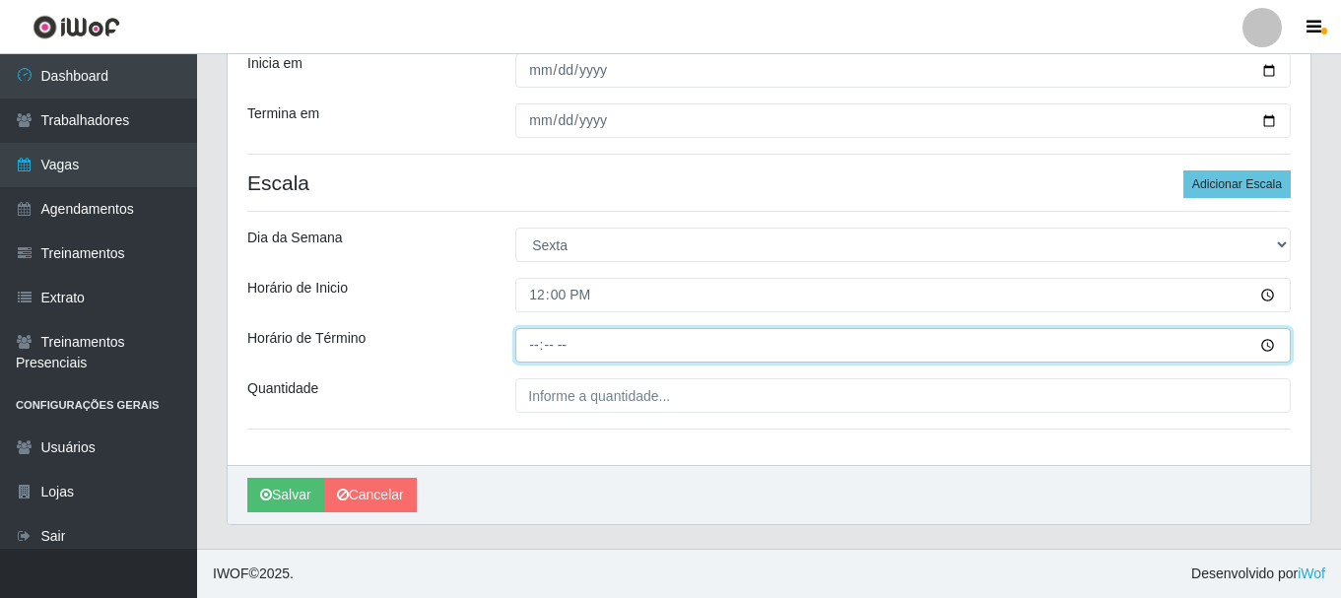
click at [538, 343] on input "Horário de Término" at bounding box center [902, 345] width 775 height 34
type input "17:00"
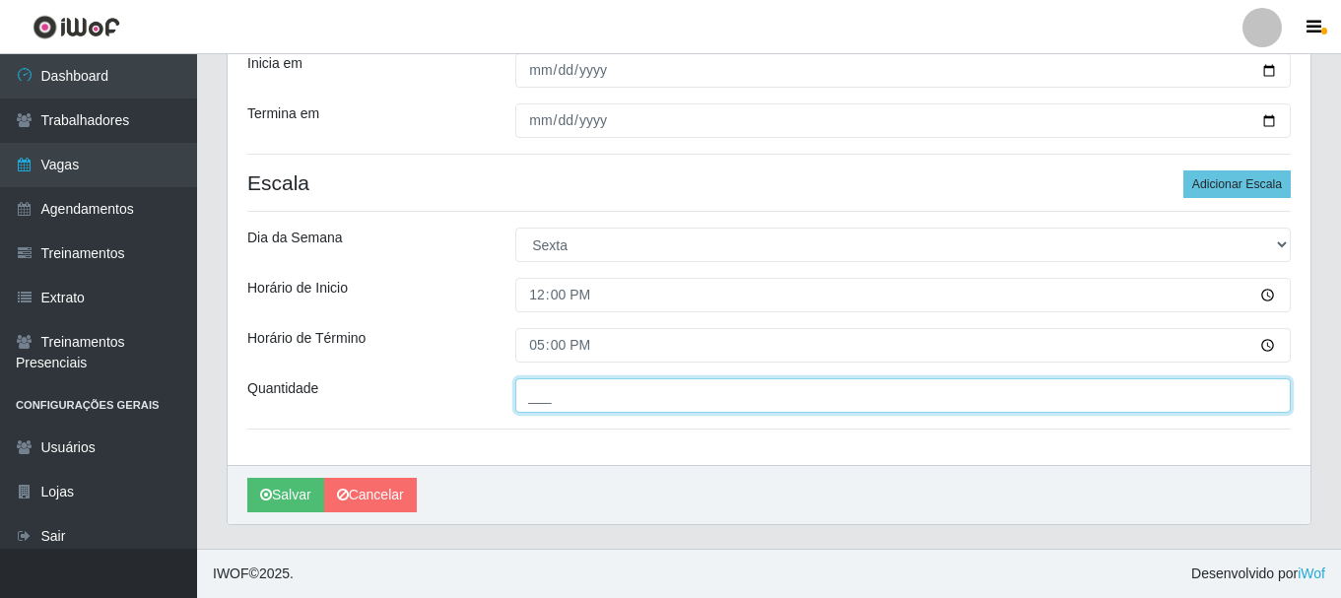
click at [550, 393] on input "___" at bounding box center [902, 395] width 775 height 34
type input "1__"
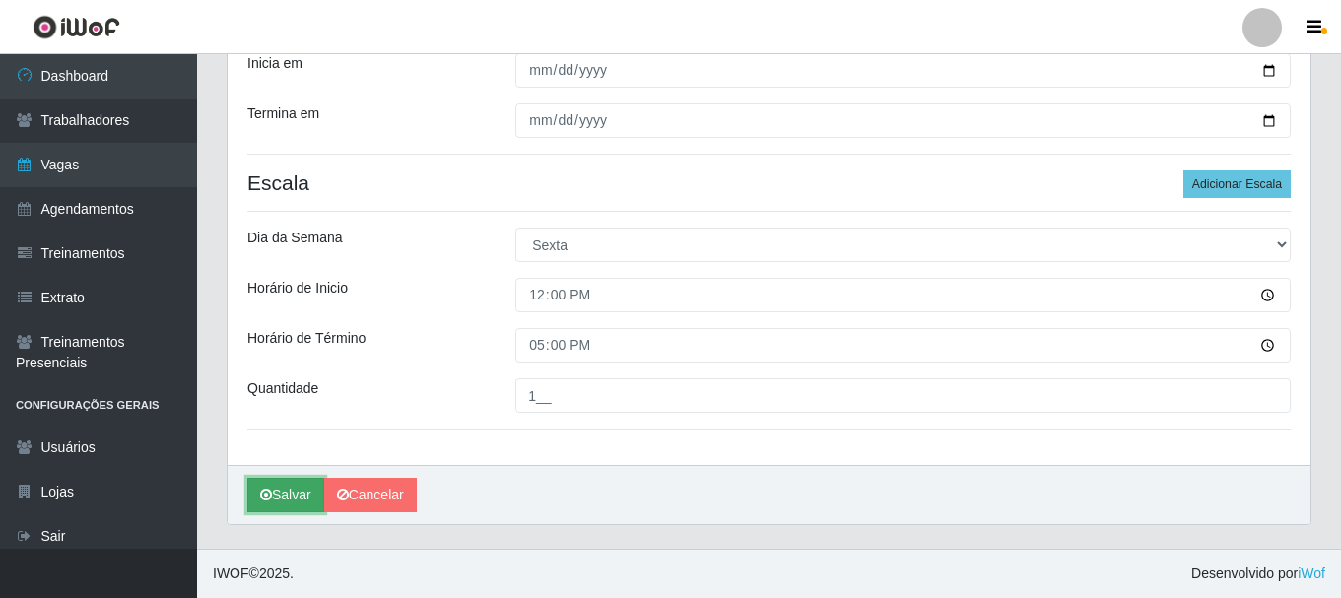
click at [274, 498] on button "Salvar" at bounding box center [285, 495] width 77 height 34
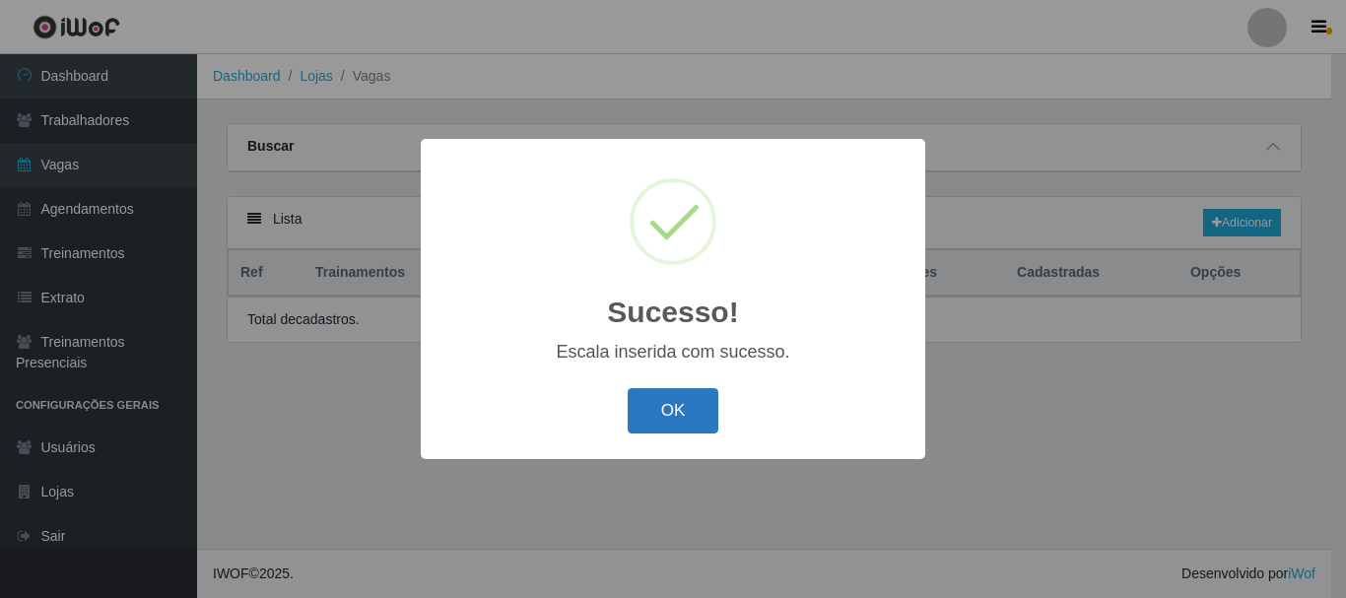
click at [641, 413] on button "OK" at bounding box center [674, 411] width 92 height 46
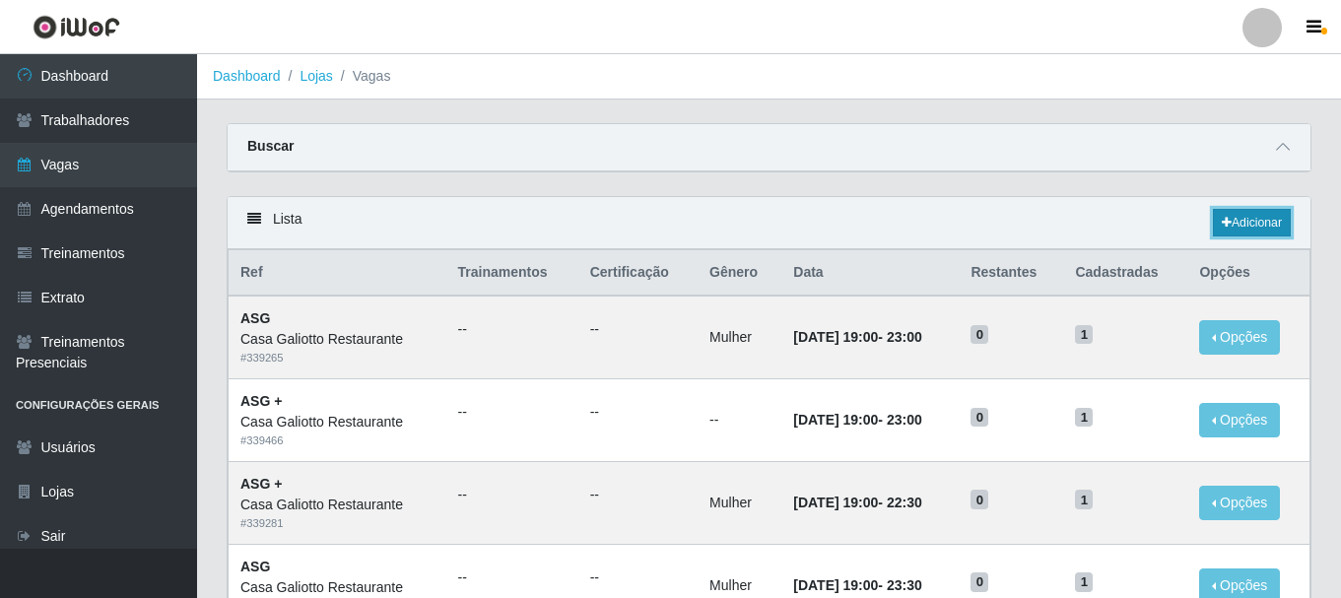
click at [1227, 222] on icon at bounding box center [1227, 223] width 10 height 12
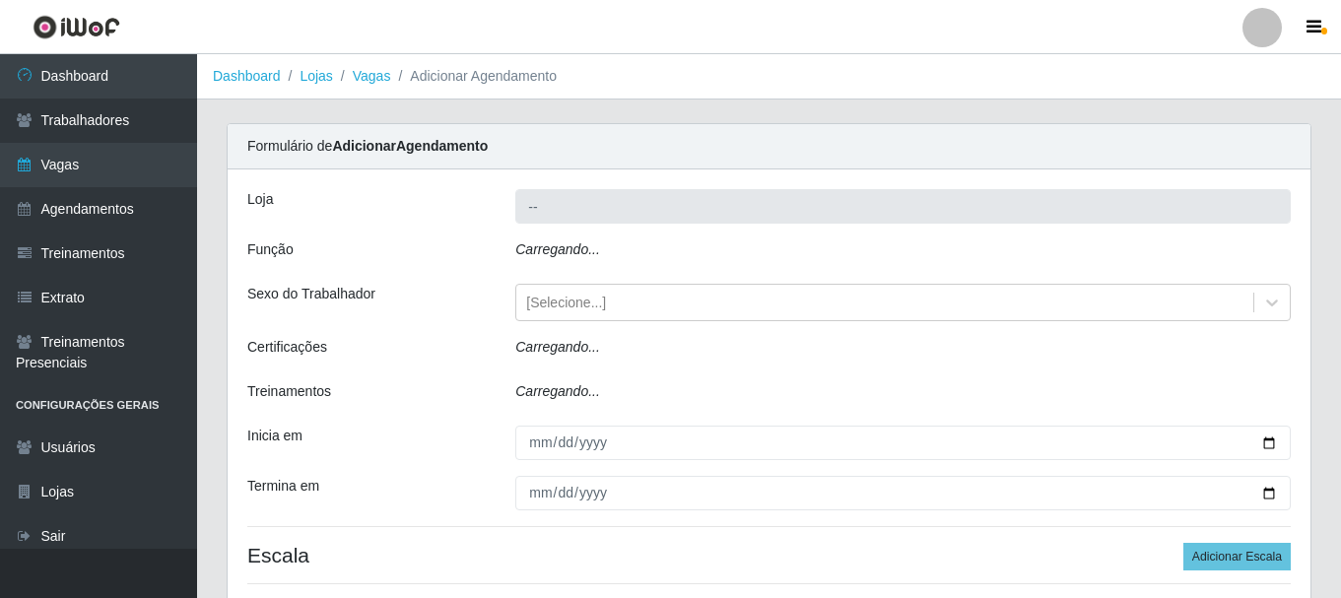
type input "Casa Galiotto Restaurante"
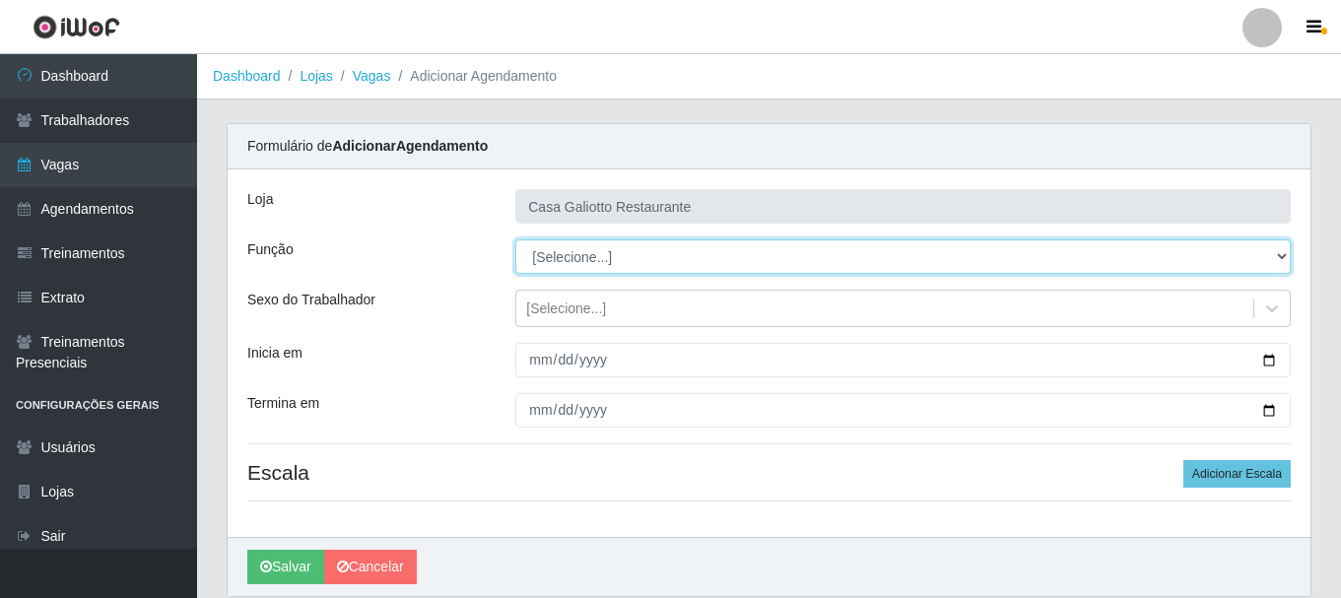
click at [668, 255] on select "[Selecione...] ASG ASG + ASG ++ Auxiliar de Cozinha Auxiliar de Cozinha + Auxil…" at bounding box center [902, 256] width 775 height 34
select select "92"
click at [515, 239] on select "[Selecione...] ASG ASG + ASG ++ Auxiliar de Cozinha Auxiliar de Cozinha + Auxil…" at bounding box center [902, 256] width 775 height 34
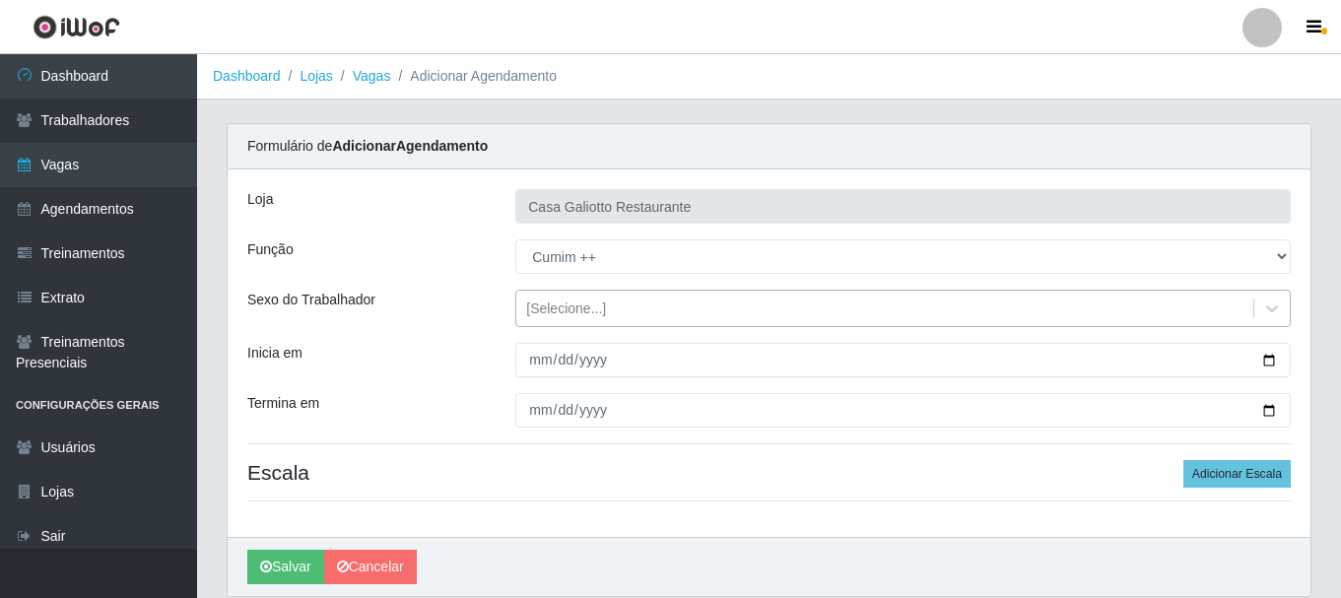
click at [670, 312] on div "[Selecione...]" at bounding box center [884, 309] width 737 height 33
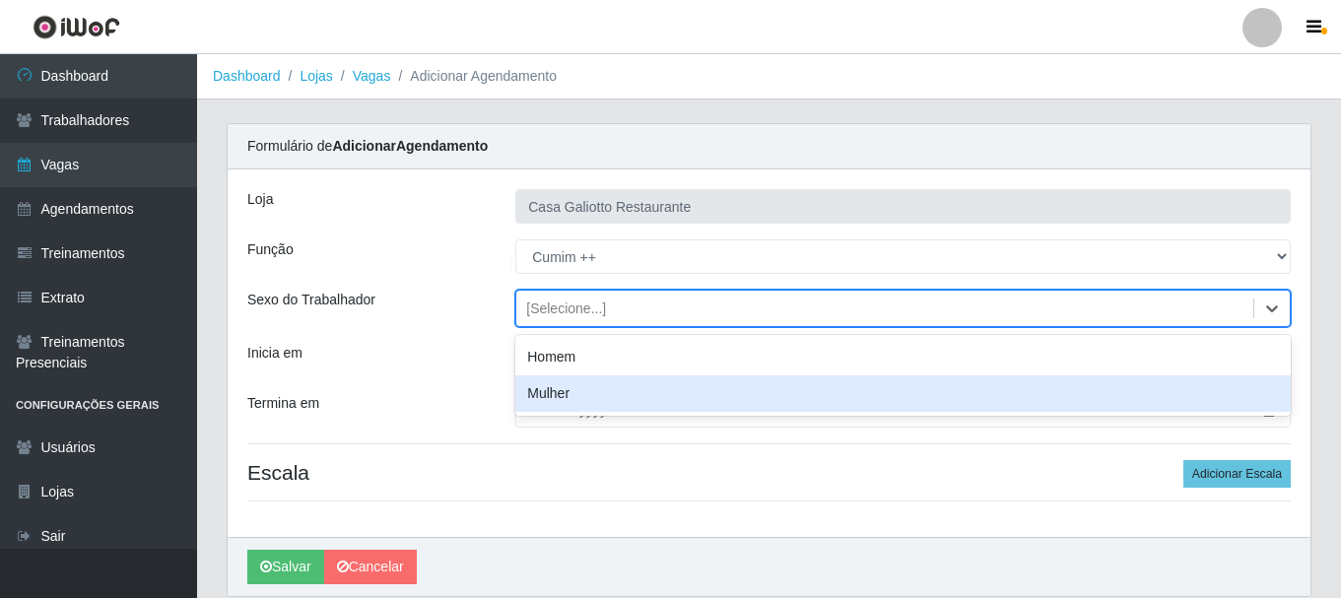
click at [620, 391] on div "Mulher" at bounding box center [902, 393] width 775 height 36
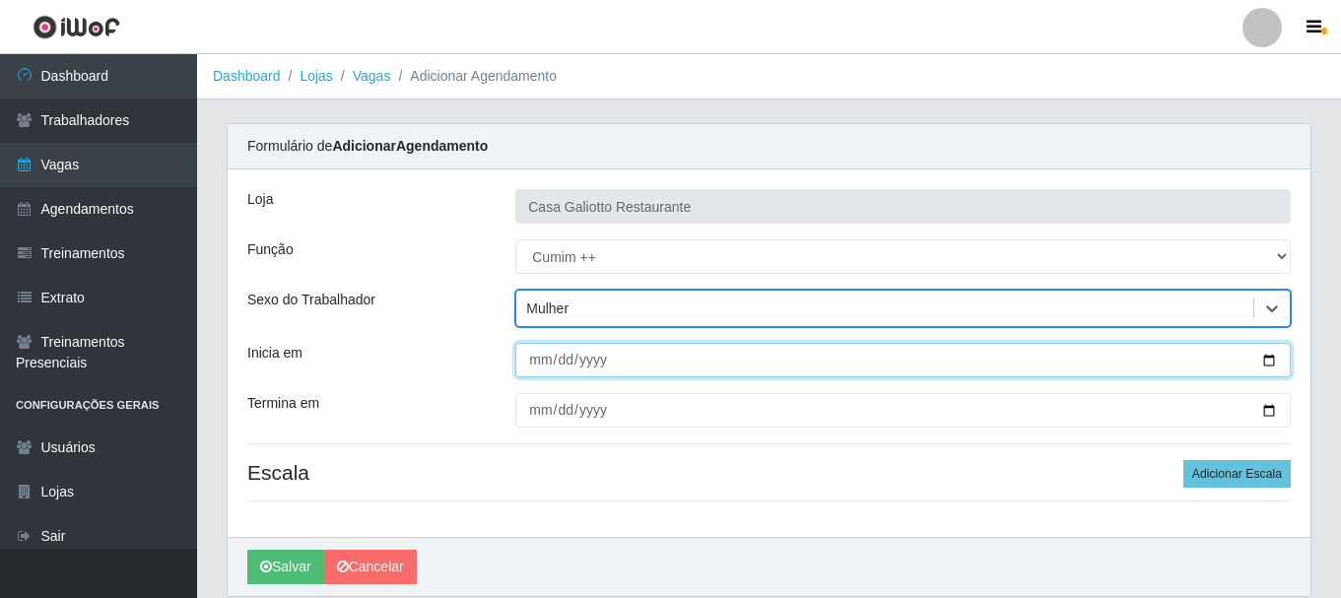
click at [1270, 367] on input "Inicia em" at bounding box center [902, 360] width 775 height 34
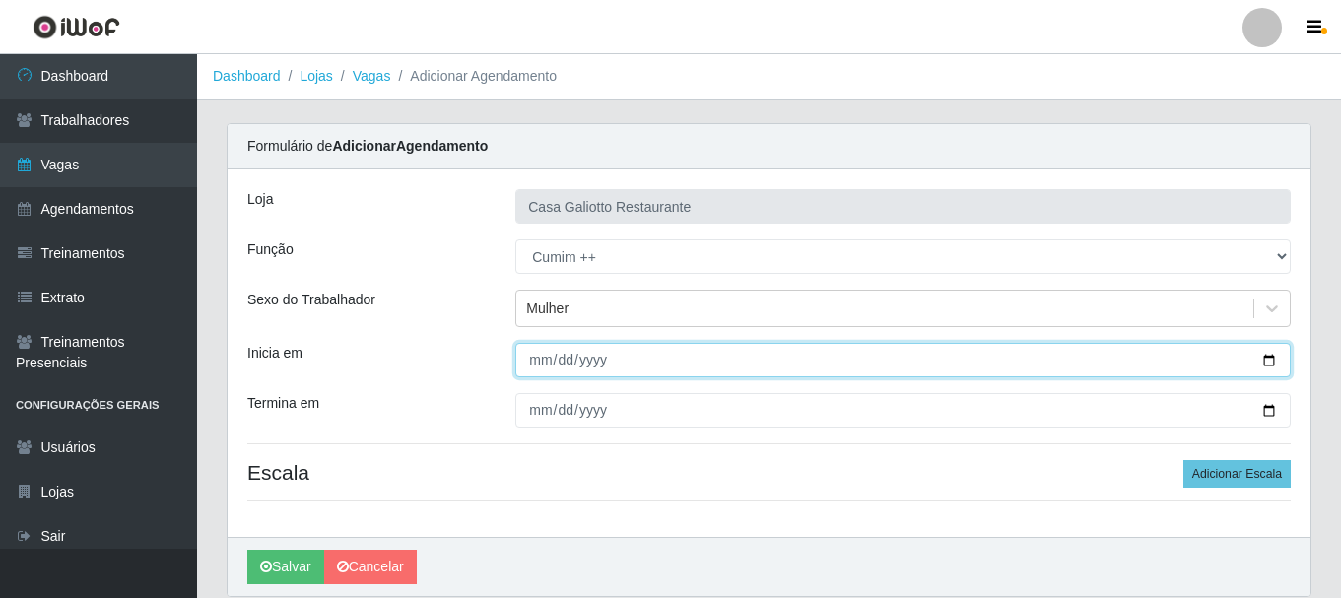
type input "[DATE]"
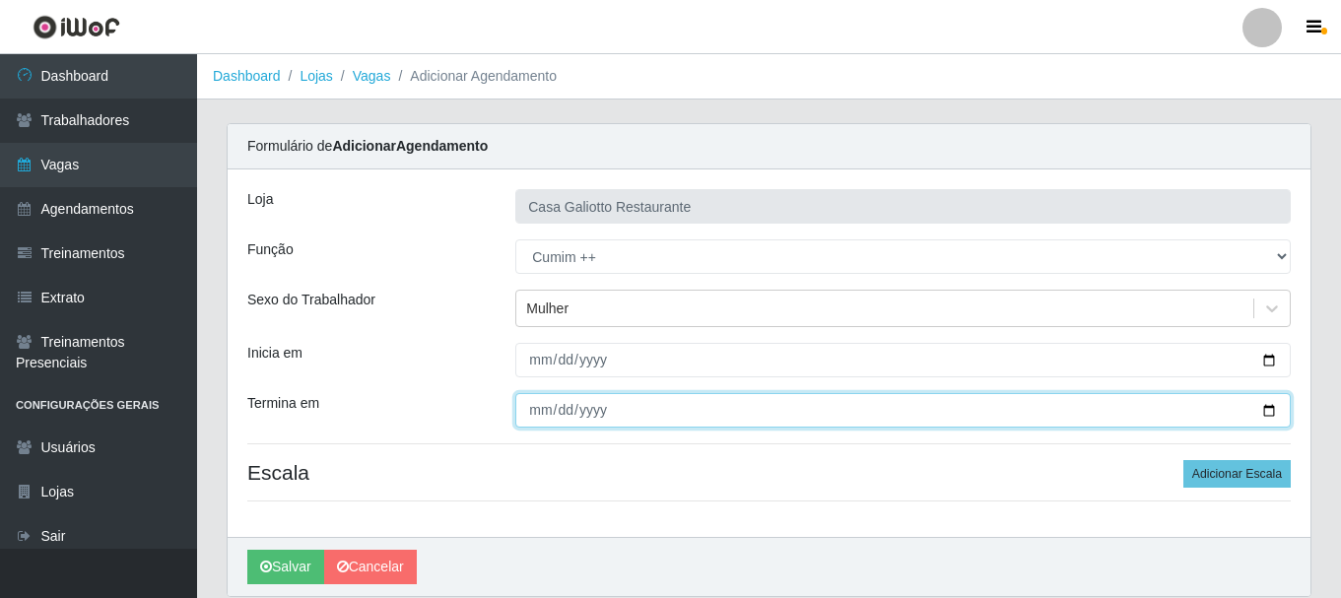
click at [1271, 420] on input "Termina em" at bounding box center [902, 410] width 775 height 34
click at [1271, 411] on input "Termina em" at bounding box center [902, 410] width 775 height 34
type input "[DATE]"
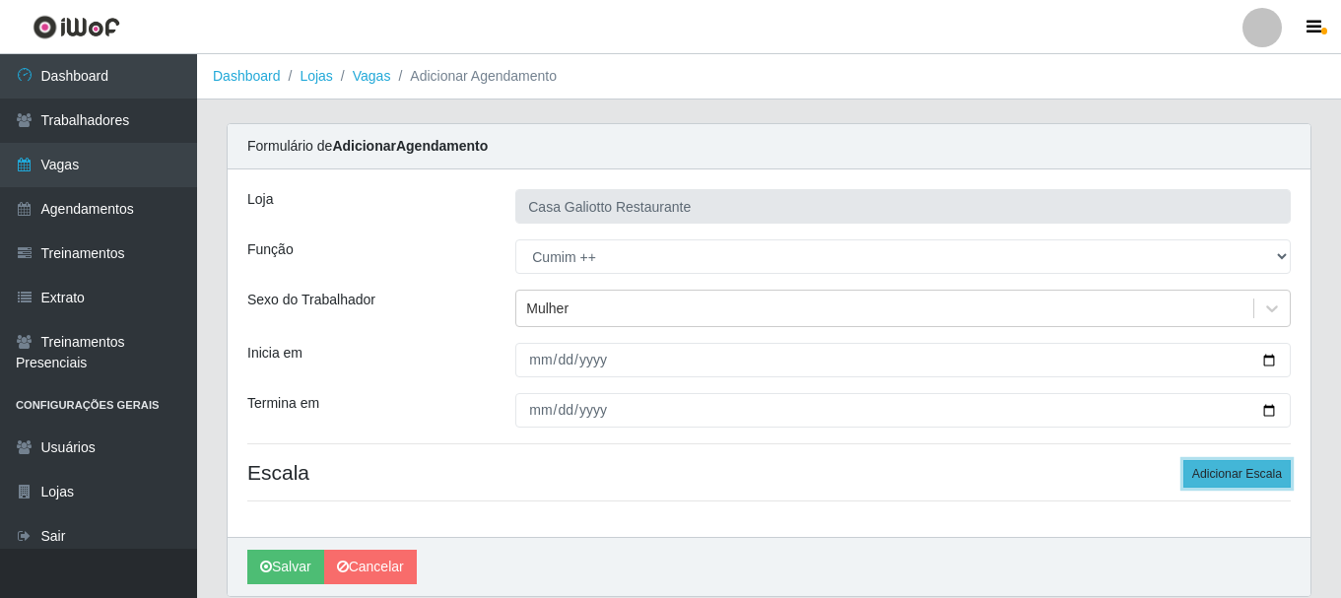
click at [1194, 478] on button "Adicionar Escala" at bounding box center [1236, 474] width 107 height 28
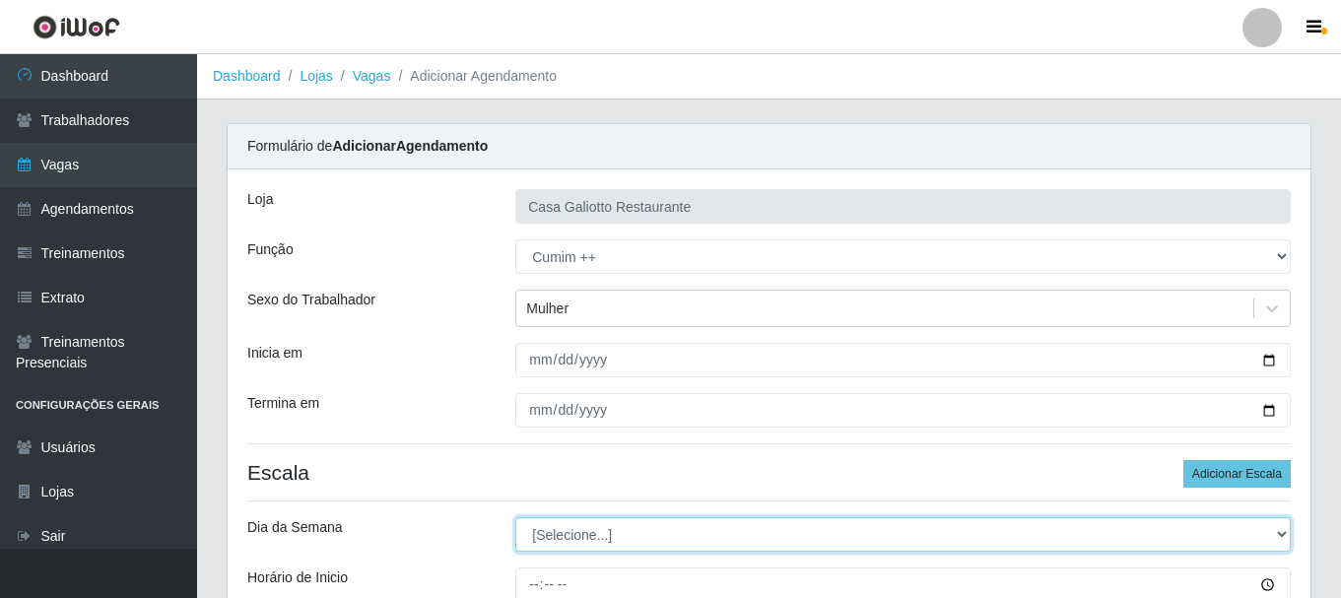
click at [695, 518] on select "[Selecione...] Segunda Terça Quarta Quinta Sexta Sábado Domingo" at bounding box center [902, 534] width 775 height 34
select select "6"
click at [515, 517] on select "[Selecione...] Segunda Terça Quarta Quinta Sexta Sábado Domingo" at bounding box center [902, 534] width 775 height 34
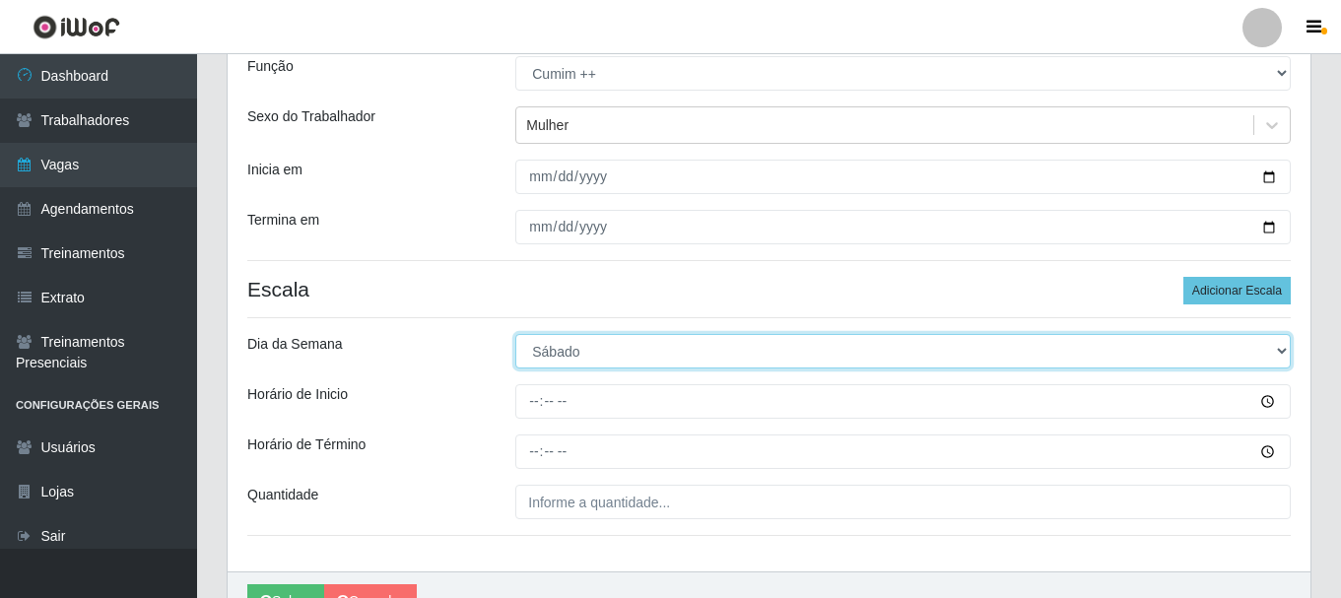
scroll to position [197, 0]
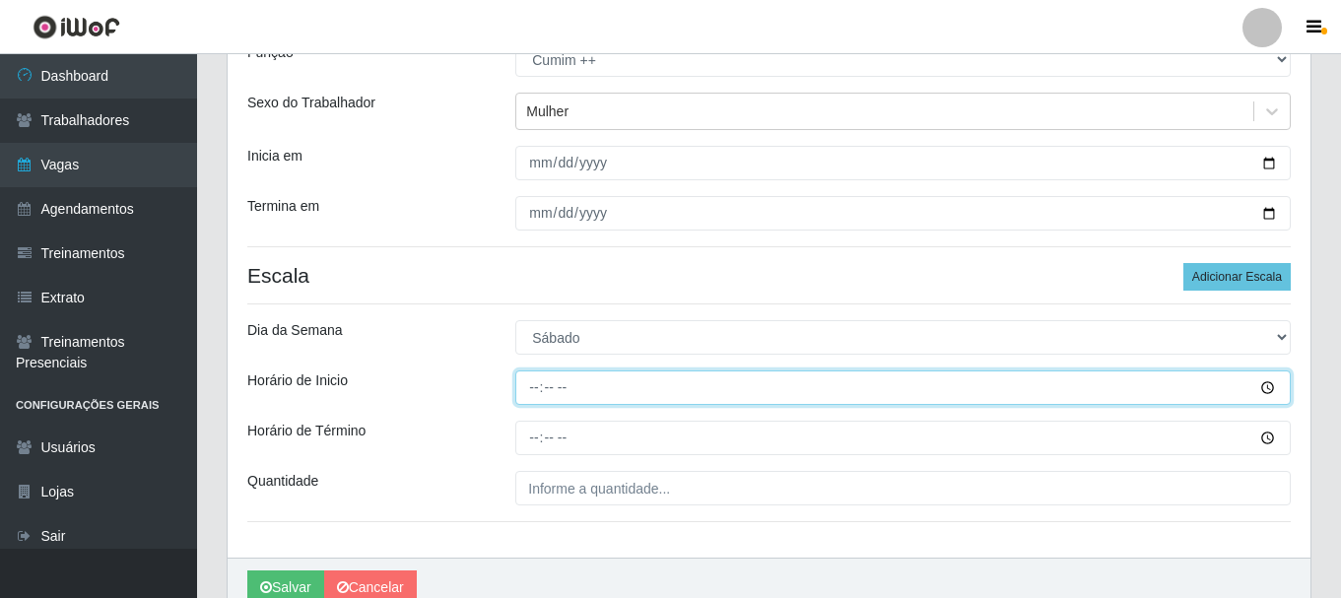
click at [536, 393] on input "Horário de Inicio" at bounding box center [902, 387] width 775 height 34
type input "11:00"
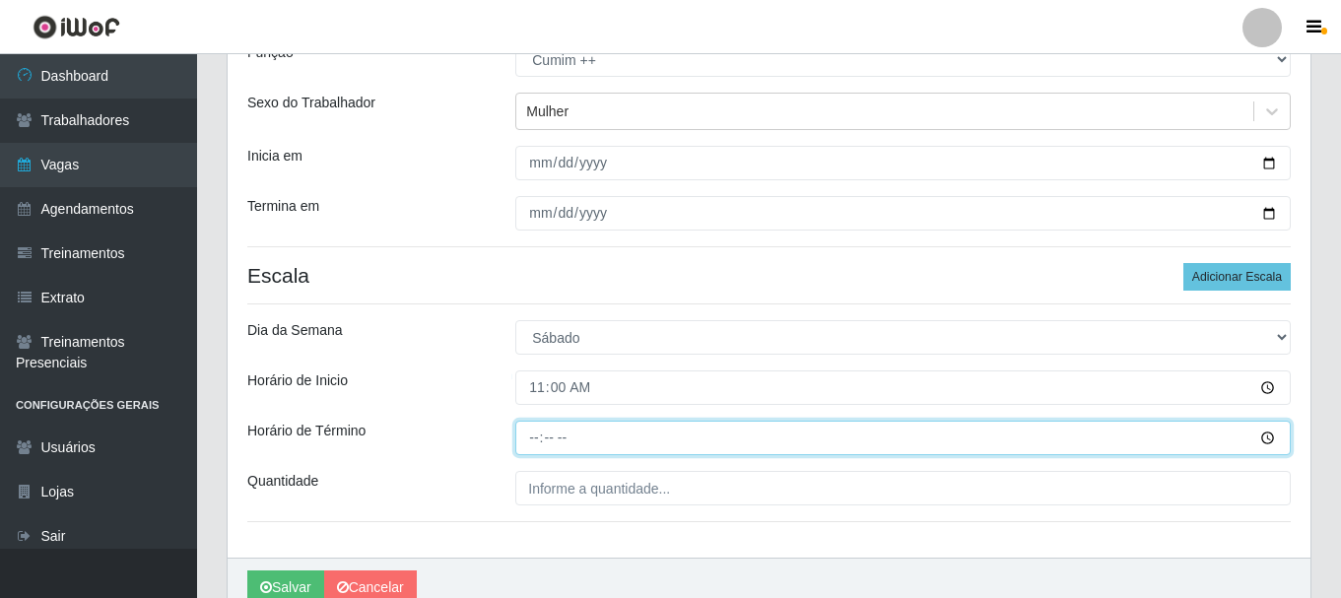
click at [537, 443] on input "Horário de Término" at bounding box center [902, 438] width 775 height 34
type input "16:00"
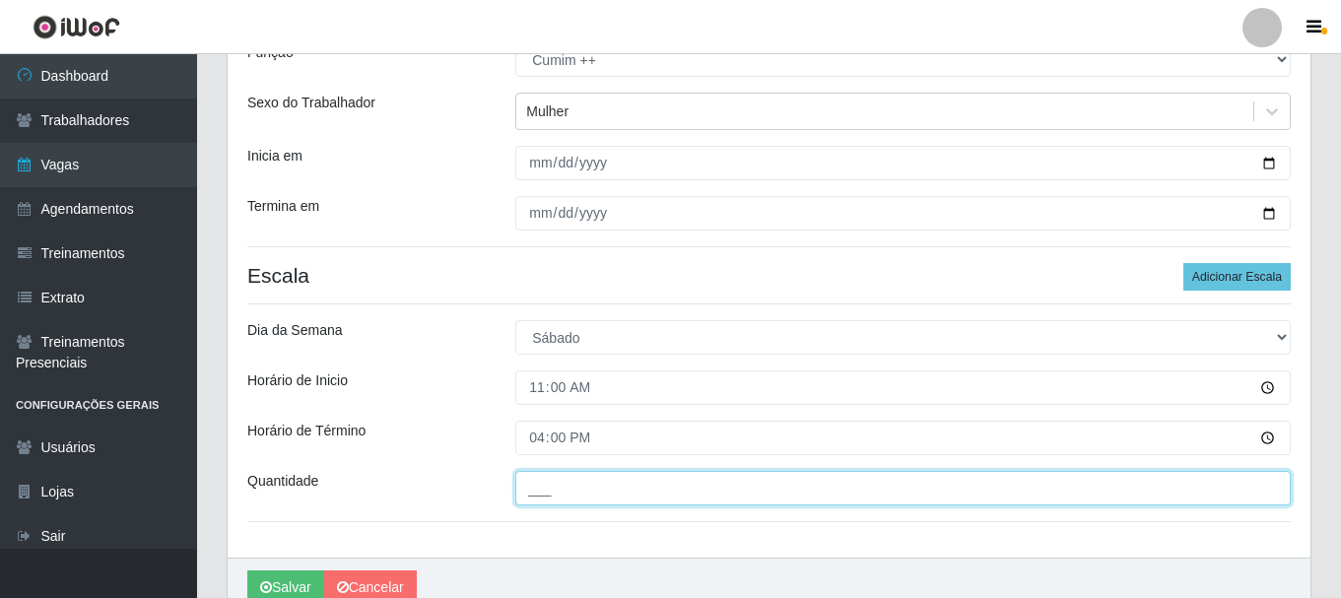
click at [547, 488] on input "___" at bounding box center [902, 488] width 775 height 34
type input "1__"
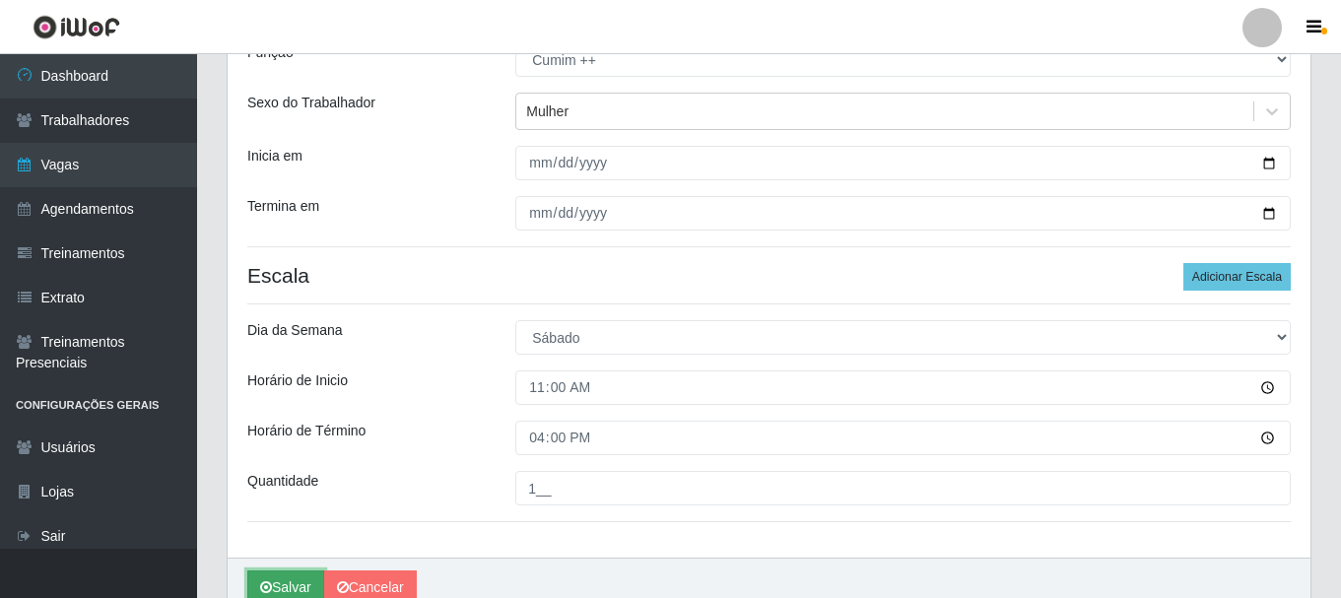
click at [283, 581] on button "Salvar" at bounding box center [285, 587] width 77 height 34
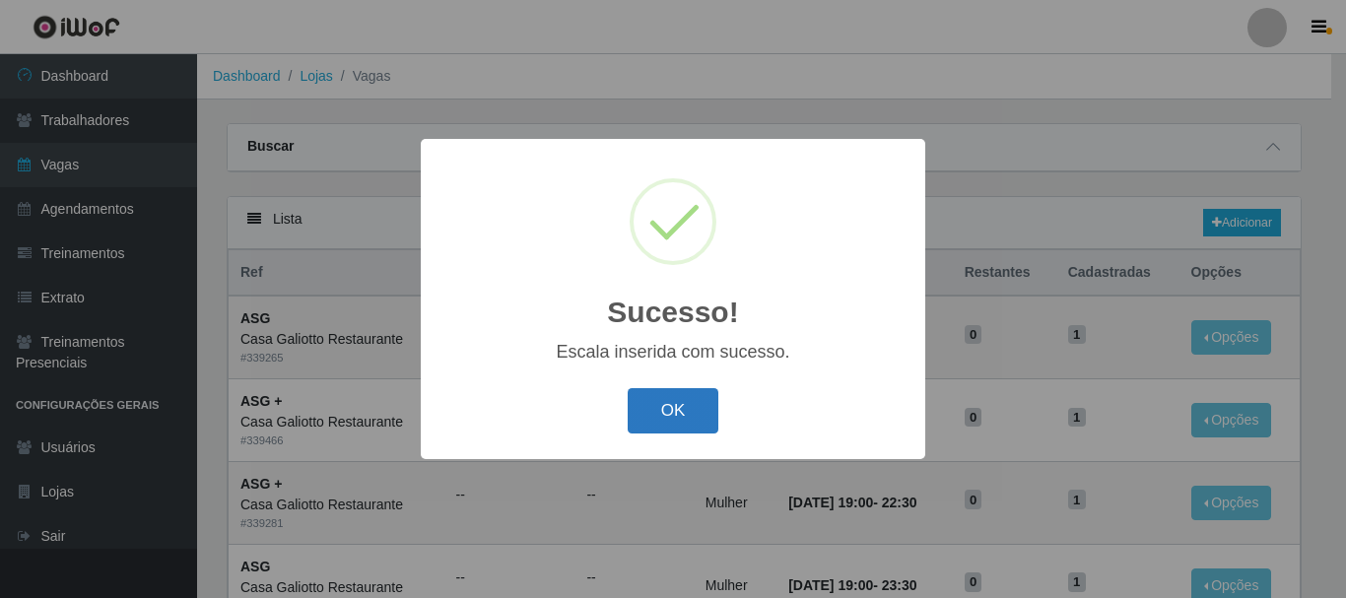
click at [646, 431] on button "OK" at bounding box center [674, 411] width 92 height 46
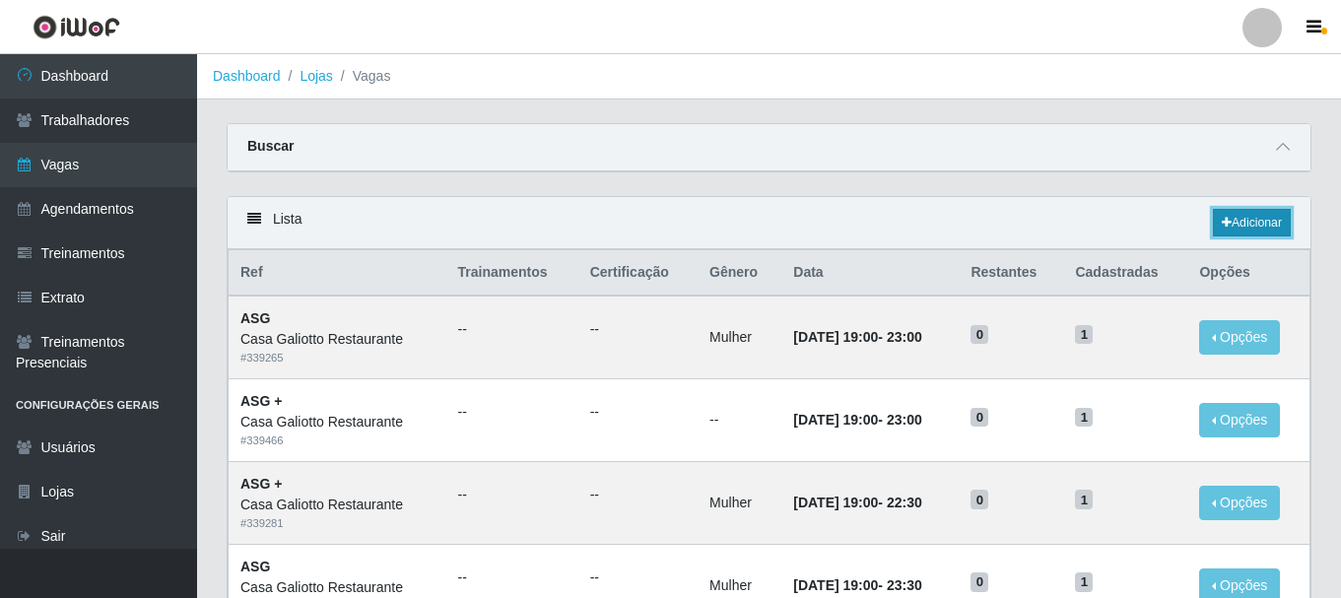
click at [1225, 229] on icon at bounding box center [1227, 223] width 10 height 12
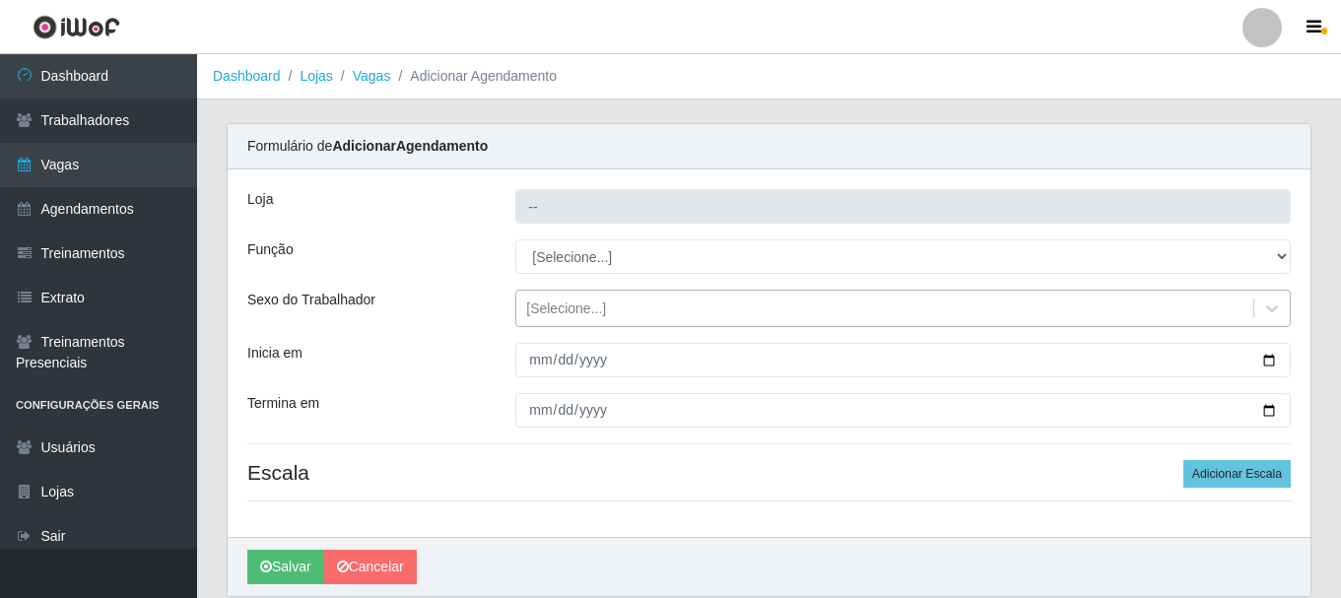
type input "Casa Galiotto Restaurante"
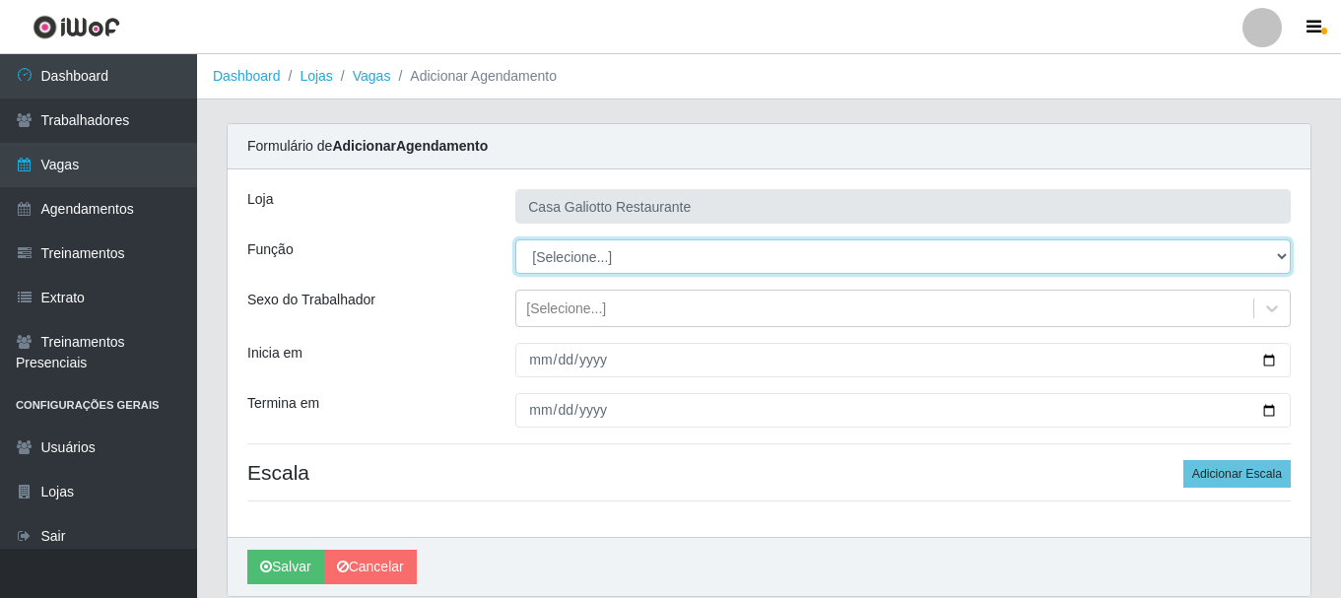
click at [742, 255] on select "[Selecione...] ASG ASG + ASG ++ Auxiliar de Cozinha Auxiliar de Cozinha + Auxil…" at bounding box center [902, 256] width 775 height 34
select select "92"
click at [515, 239] on select "[Selecione...] ASG ASG + ASG ++ Auxiliar de Cozinha Auxiliar de Cozinha + Auxil…" at bounding box center [902, 256] width 775 height 34
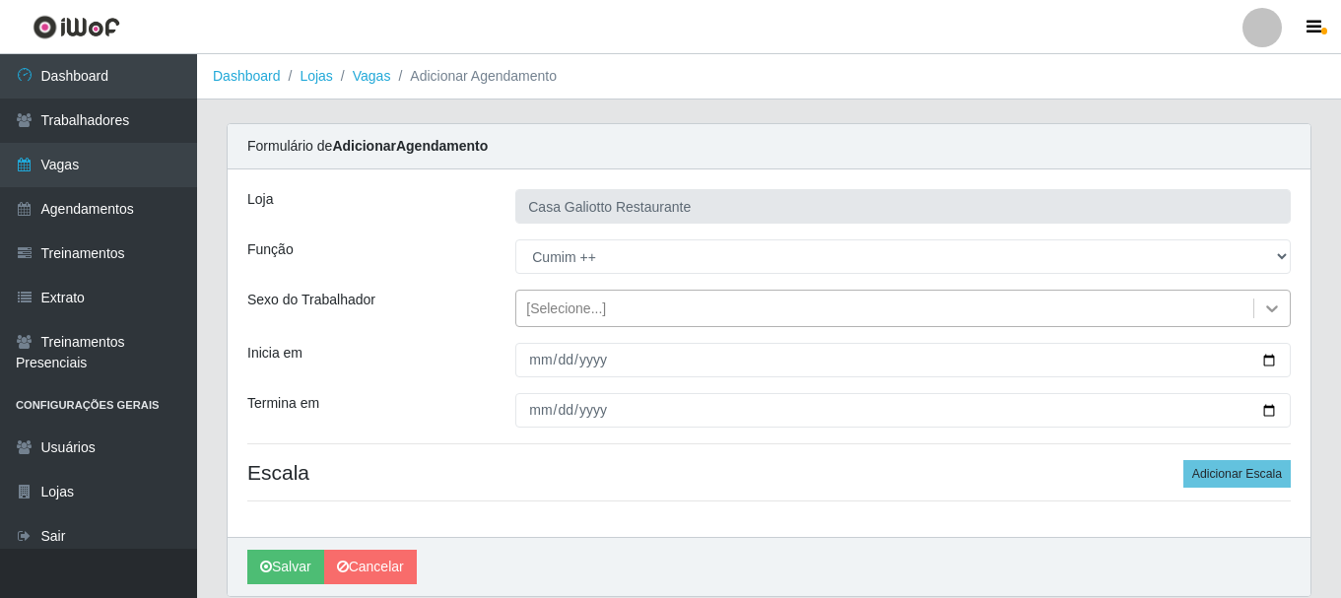
click at [1271, 318] on div at bounding box center [1271, 308] width 35 height 35
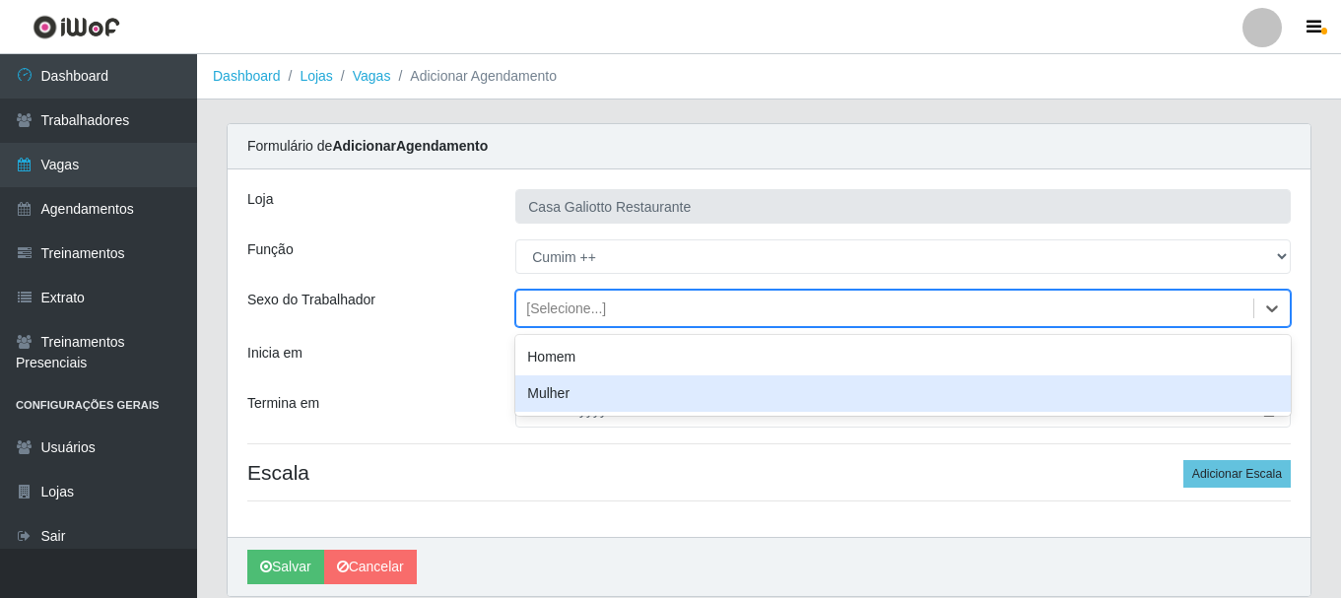
click at [943, 385] on div "Mulher" at bounding box center [902, 393] width 775 height 36
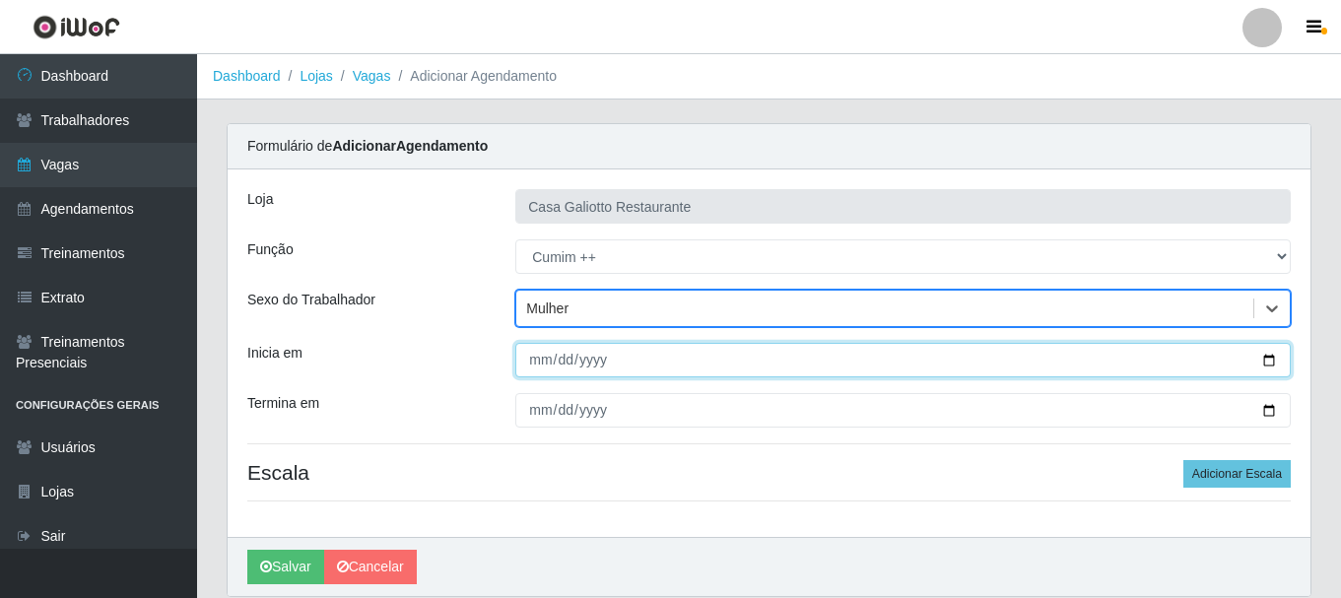
click at [1274, 357] on input "Inicia em" at bounding box center [902, 360] width 775 height 34
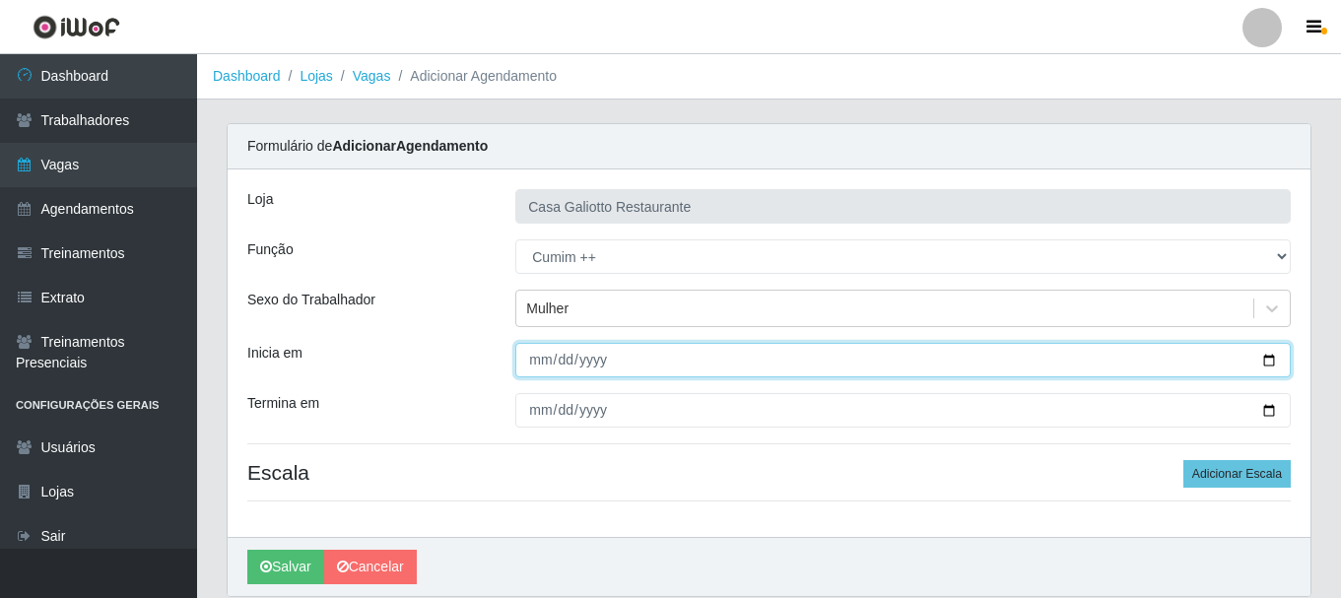
type input "[DATE]"
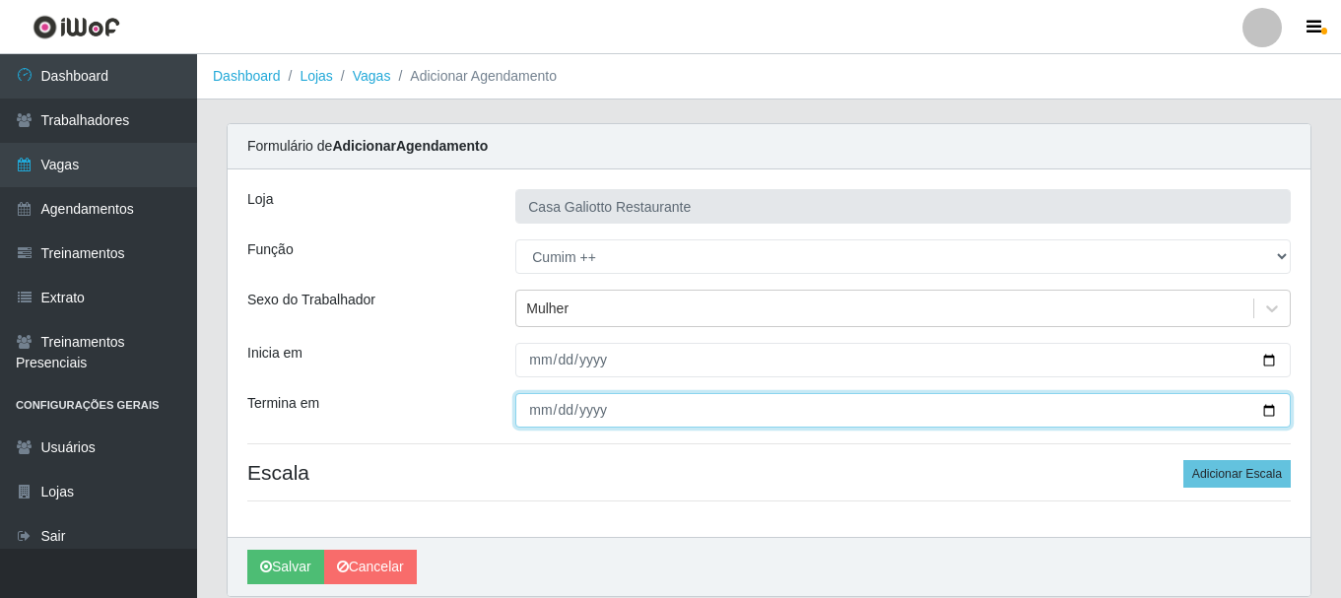
click at [1270, 407] on input "Termina em" at bounding box center [902, 410] width 775 height 34
type input "[DATE]"
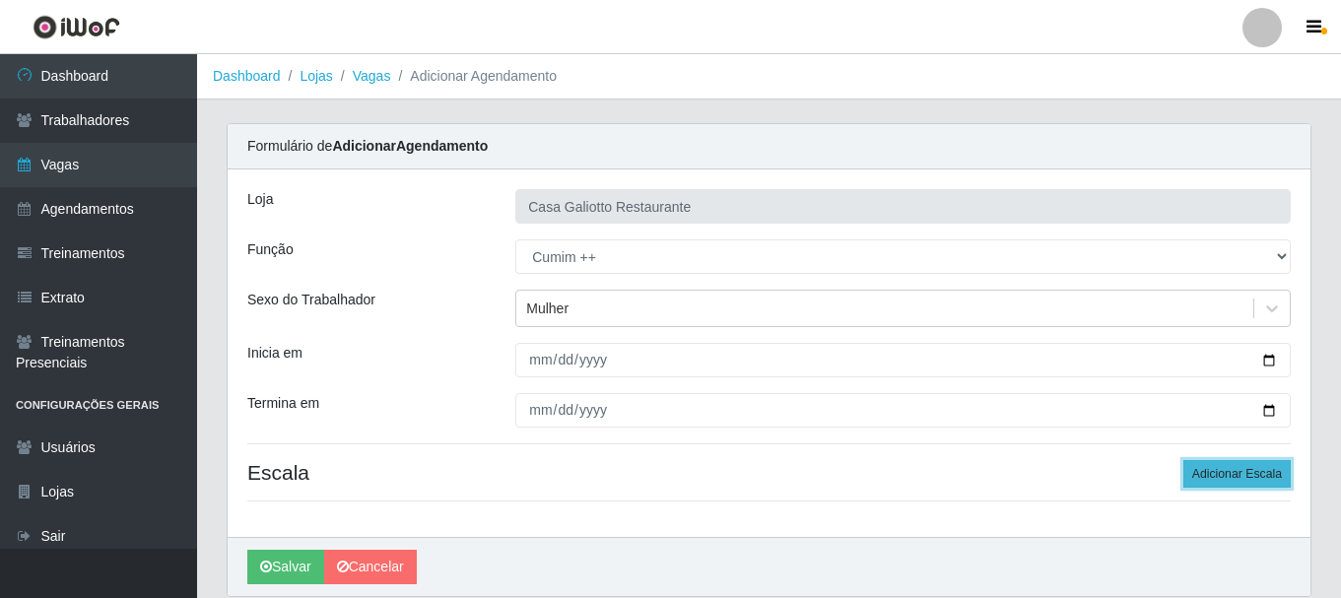
click at [1255, 472] on button "Adicionar Escala" at bounding box center [1236, 474] width 107 height 28
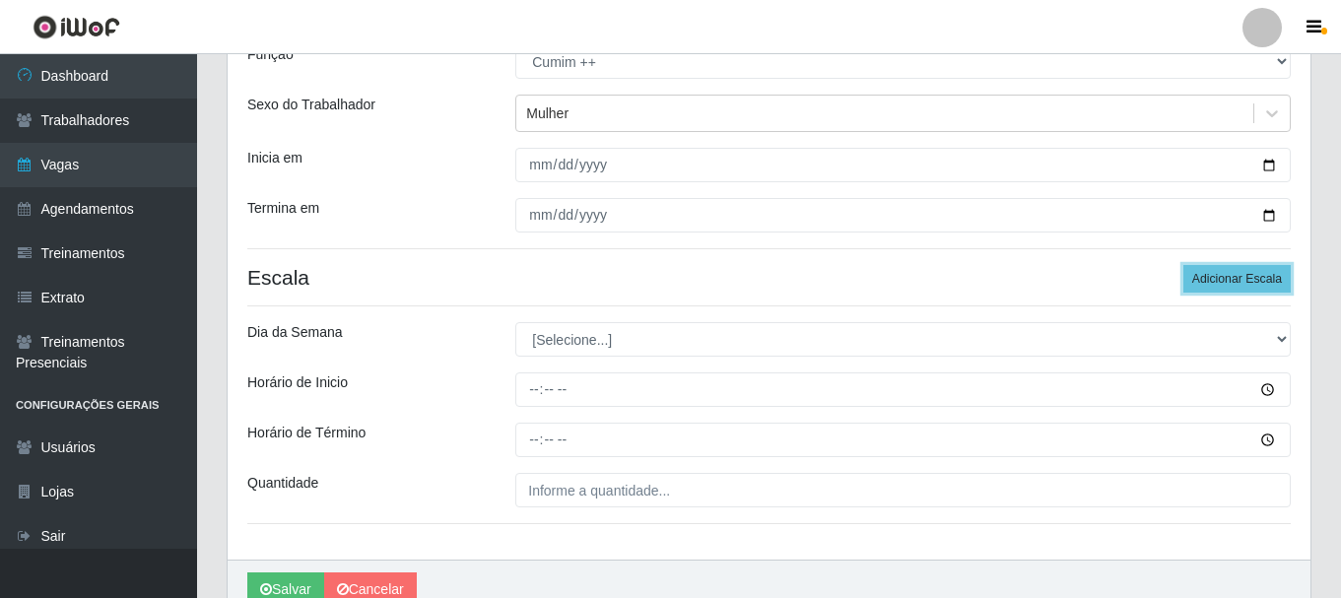
scroll to position [197, 0]
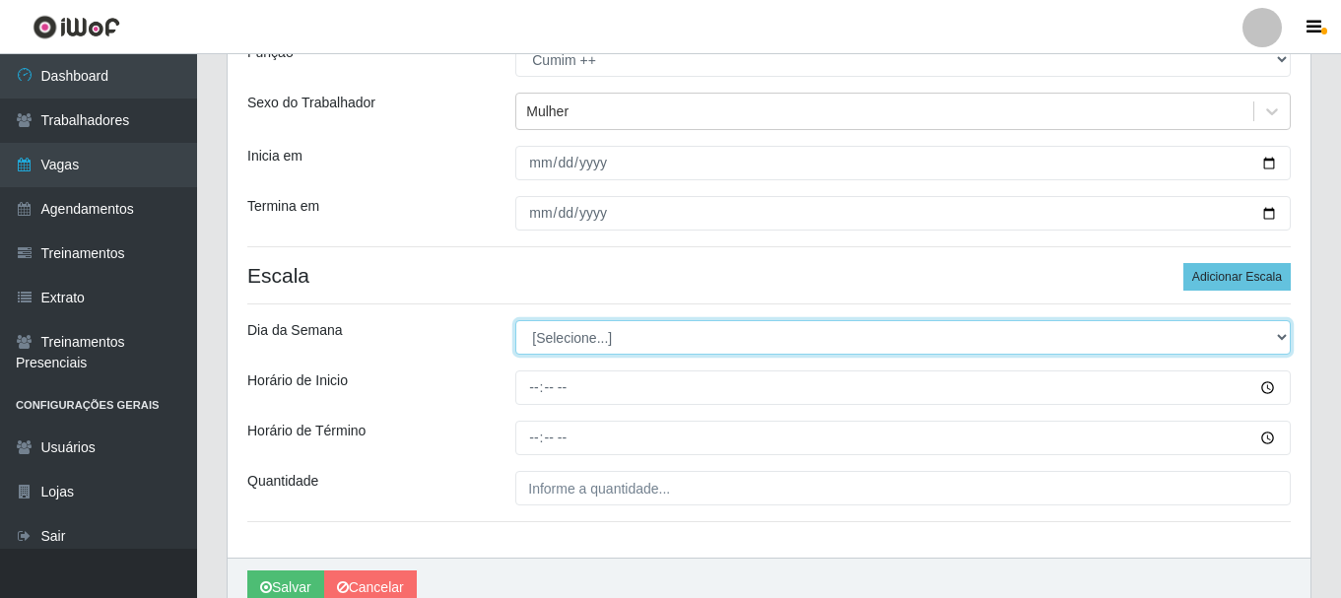
click at [641, 331] on select "[Selecione...] Segunda Terça Quarta Quinta Sexta Sábado Domingo" at bounding box center [902, 337] width 775 height 34
select select "6"
click at [515, 320] on select "[Selecione...] Segunda Terça Quarta Quinta Sexta Sábado Domingo" at bounding box center [902, 337] width 775 height 34
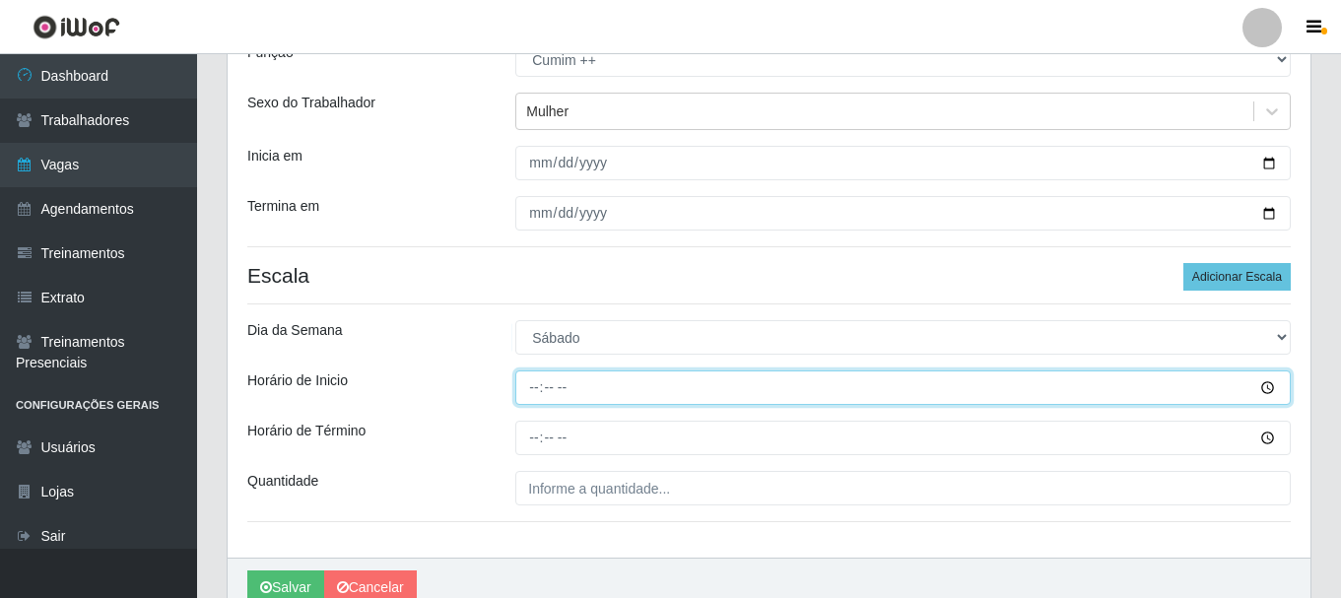
click at [538, 386] on input "Horário de Inicio" at bounding box center [902, 387] width 775 height 34
type input "12:00"
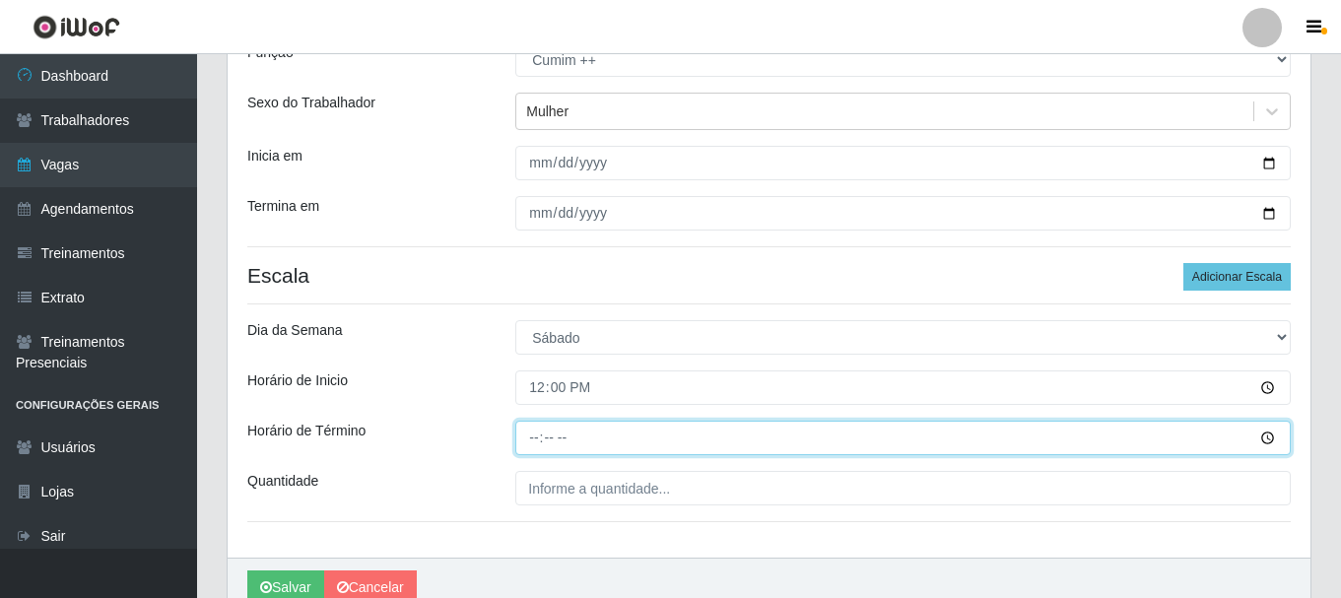
click at [534, 435] on input "Horário de Término" at bounding box center [902, 438] width 775 height 34
type input "17:00"
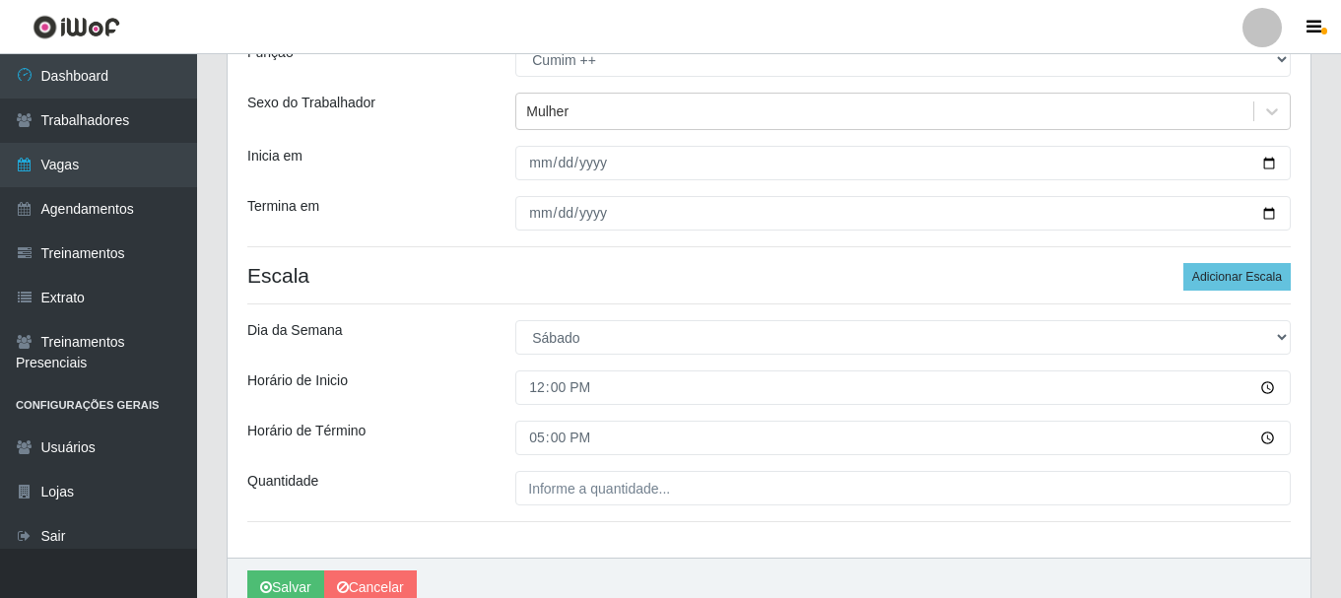
click at [658, 505] on div "Loja Casa Galiotto Restaurante Função [Selecione...] ASG ASG + ASG ++ Auxiliar …" at bounding box center [769, 264] width 1083 height 585
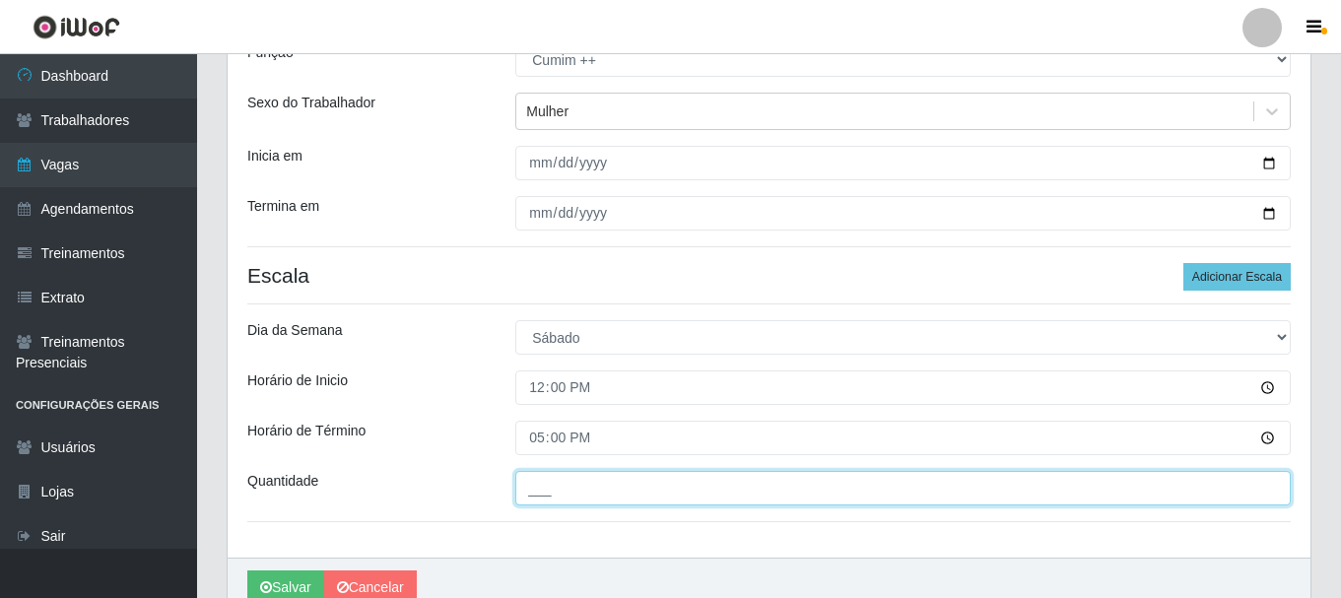
click at [655, 501] on input "___" at bounding box center [902, 488] width 775 height 34
type input "1__"
click at [247, 570] on button "Salvar" at bounding box center [285, 587] width 77 height 34
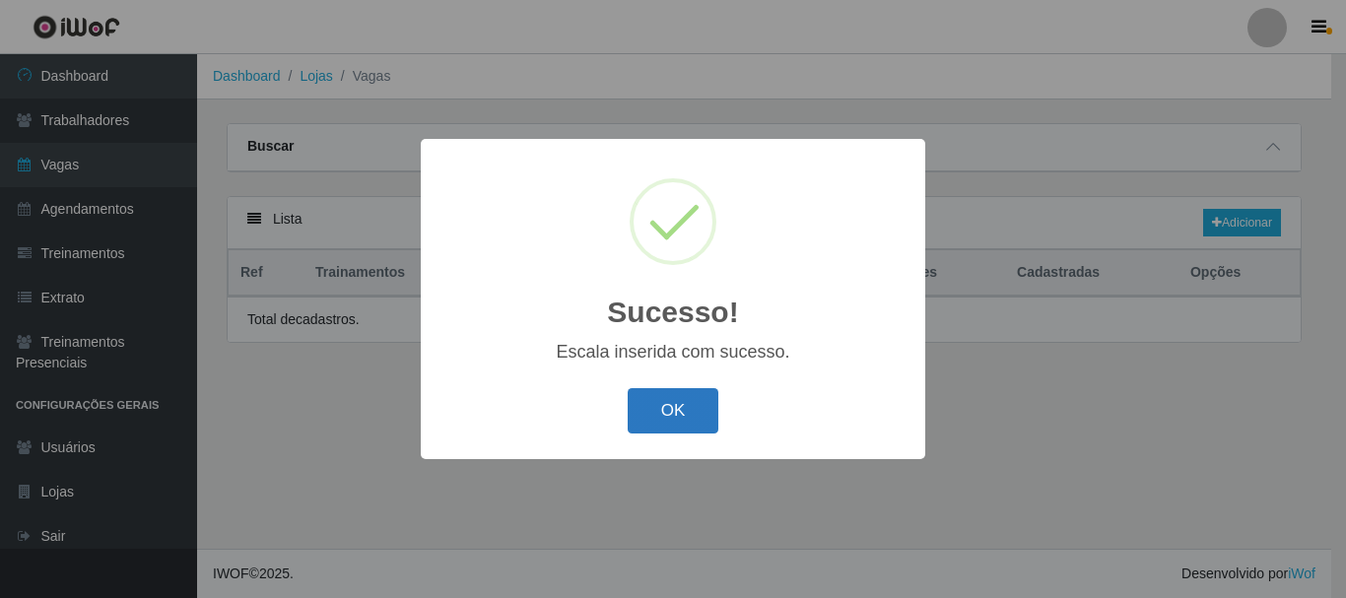
click at [679, 399] on button "OK" at bounding box center [674, 411] width 92 height 46
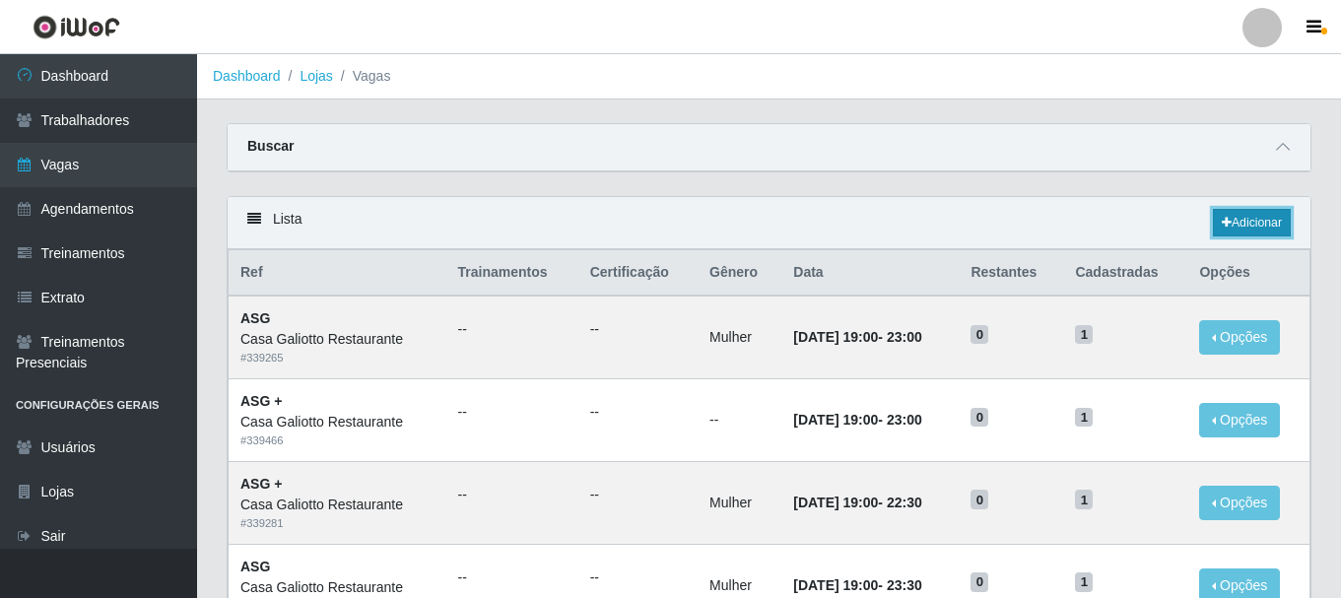
click at [1229, 219] on link "Adicionar" at bounding box center [1252, 223] width 78 height 28
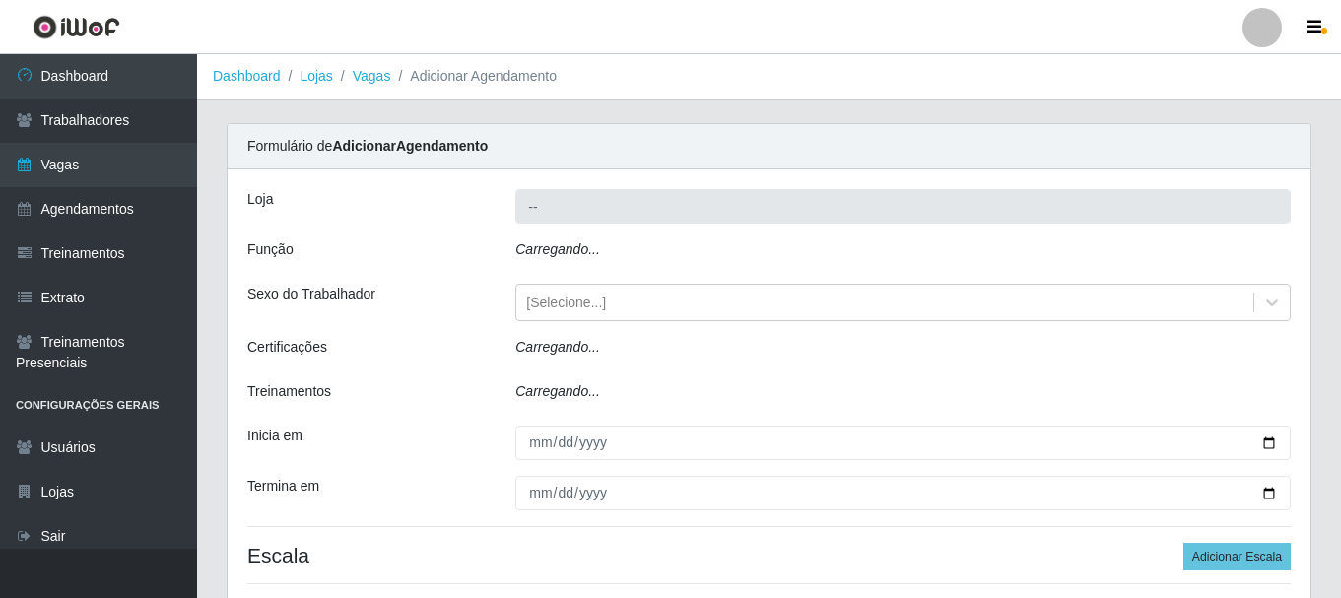
type input "Casa Galiotto Restaurante"
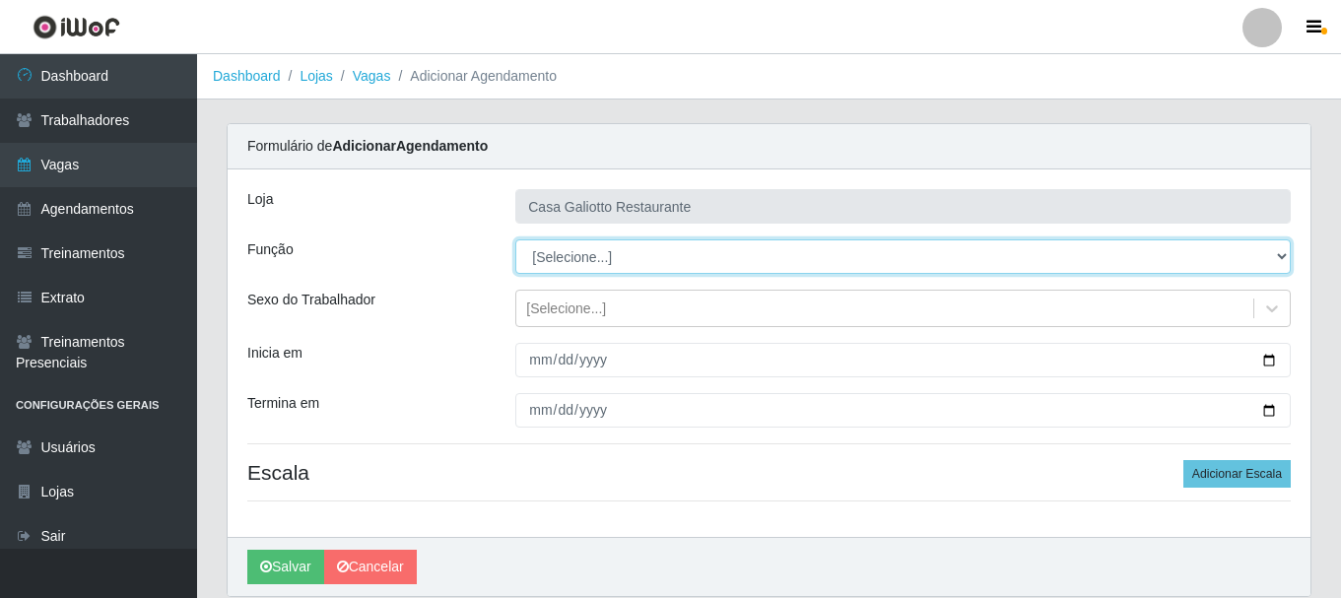
click at [1264, 255] on select "[Selecione...] ASG ASG + ASG ++ Auxiliar de Cozinha Auxiliar de Cozinha + Auxil…" at bounding box center [902, 256] width 775 height 34
select select "92"
click at [515, 239] on select "[Selecione...] ASG ASG + ASG ++ Auxiliar de Cozinha Auxiliar de Cozinha + Auxil…" at bounding box center [902, 256] width 775 height 34
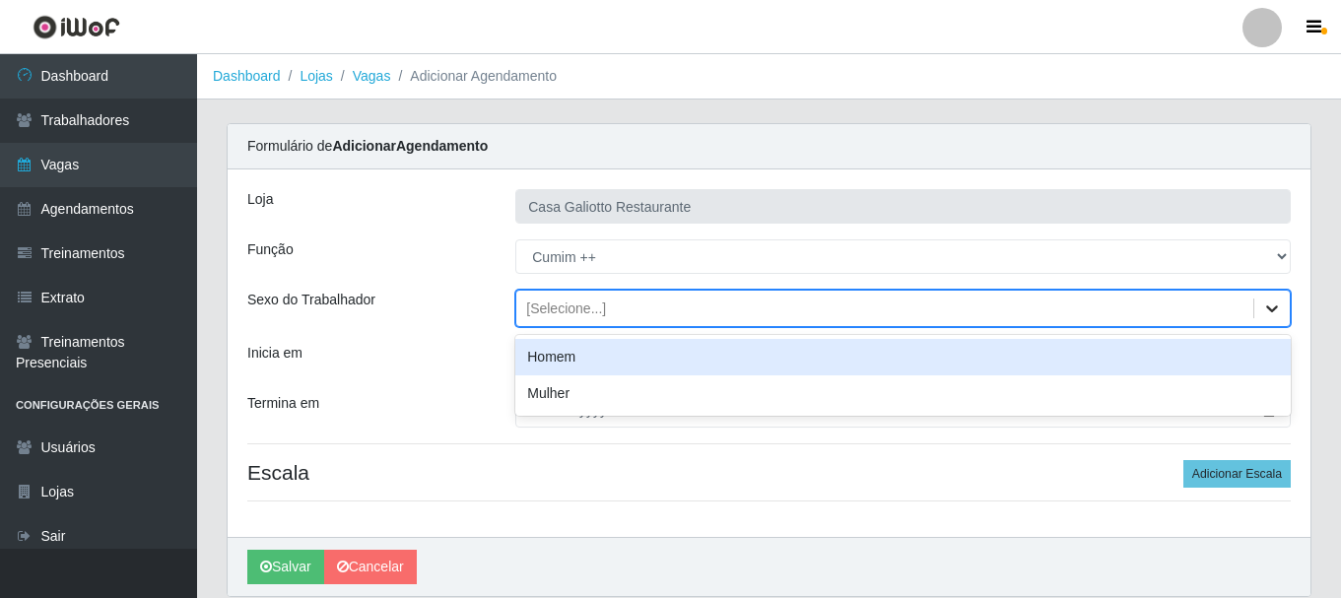
click at [1261, 310] on div at bounding box center [1271, 308] width 35 height 35
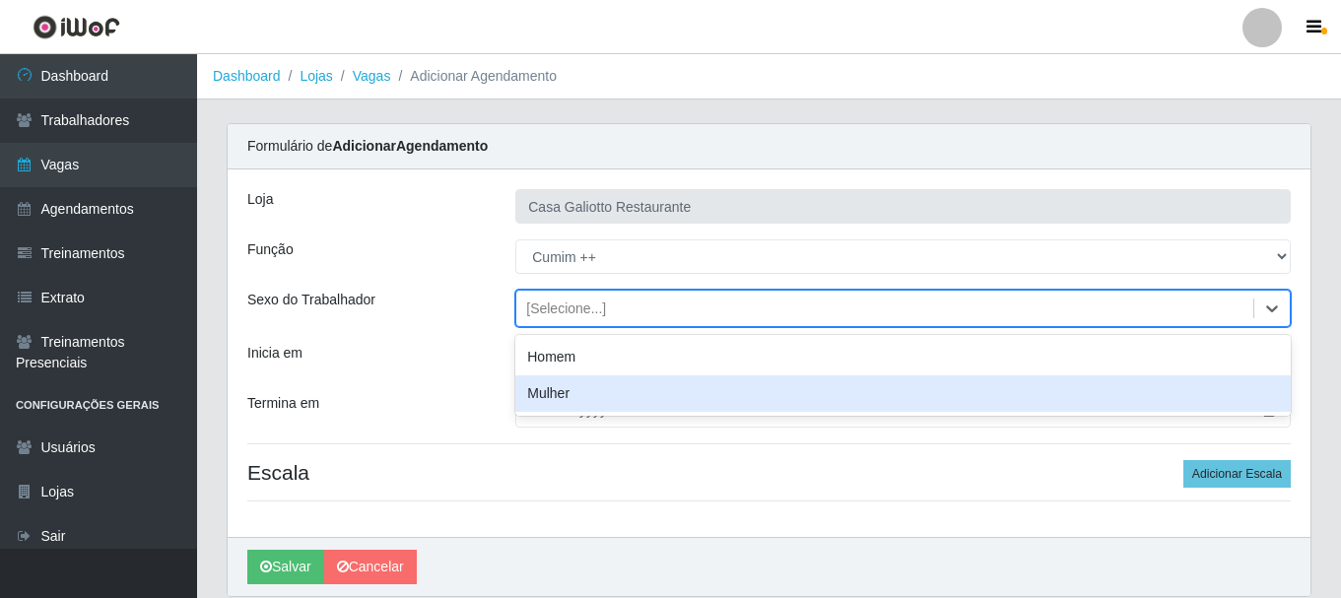
click at [1074, 377] on div "Mulher" at bounding box center [902, 393] width 775 height 36
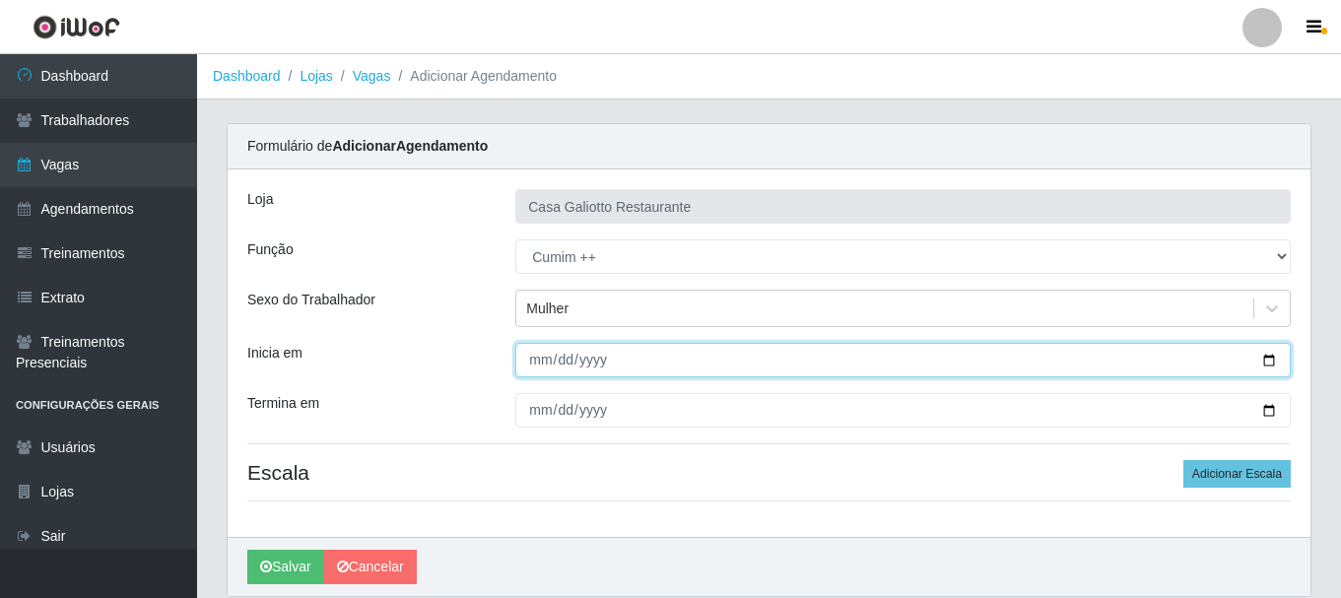
click at [1276, 361] on input "Inicia em" at bounding box center [902, 360] width 775 height 34
type input "[DATE]"
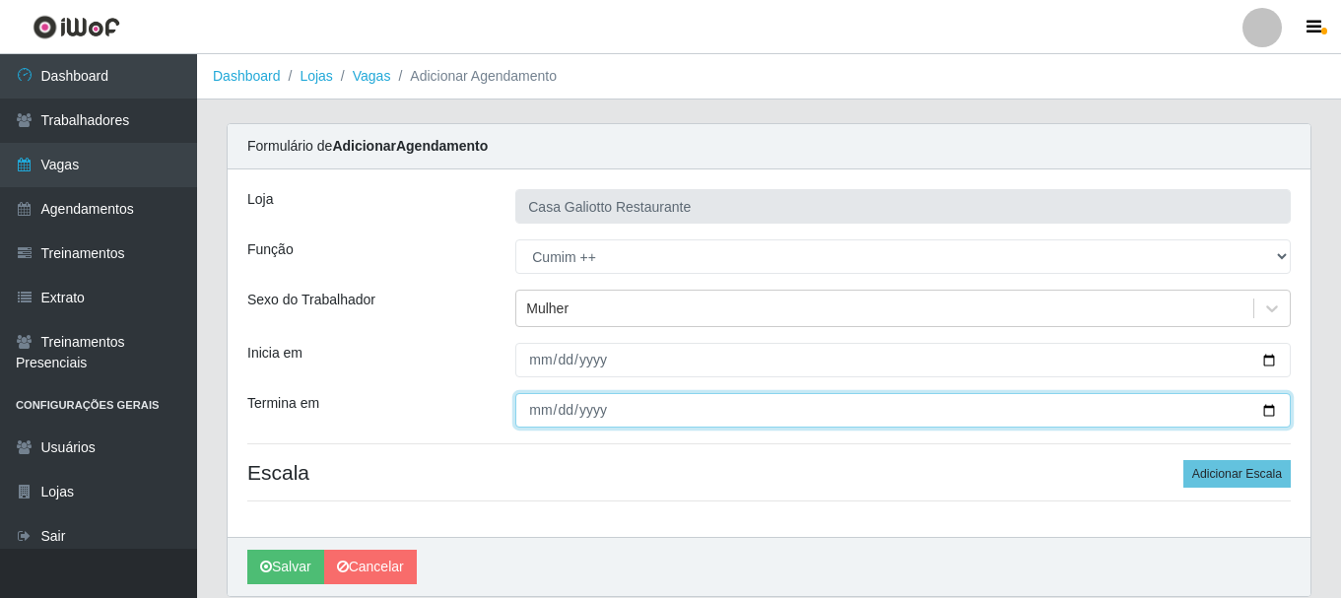
click at [1271, 410] on input "Termina em" at bounding box center [902, 410] width 775 height 34
type input "[DATE]"
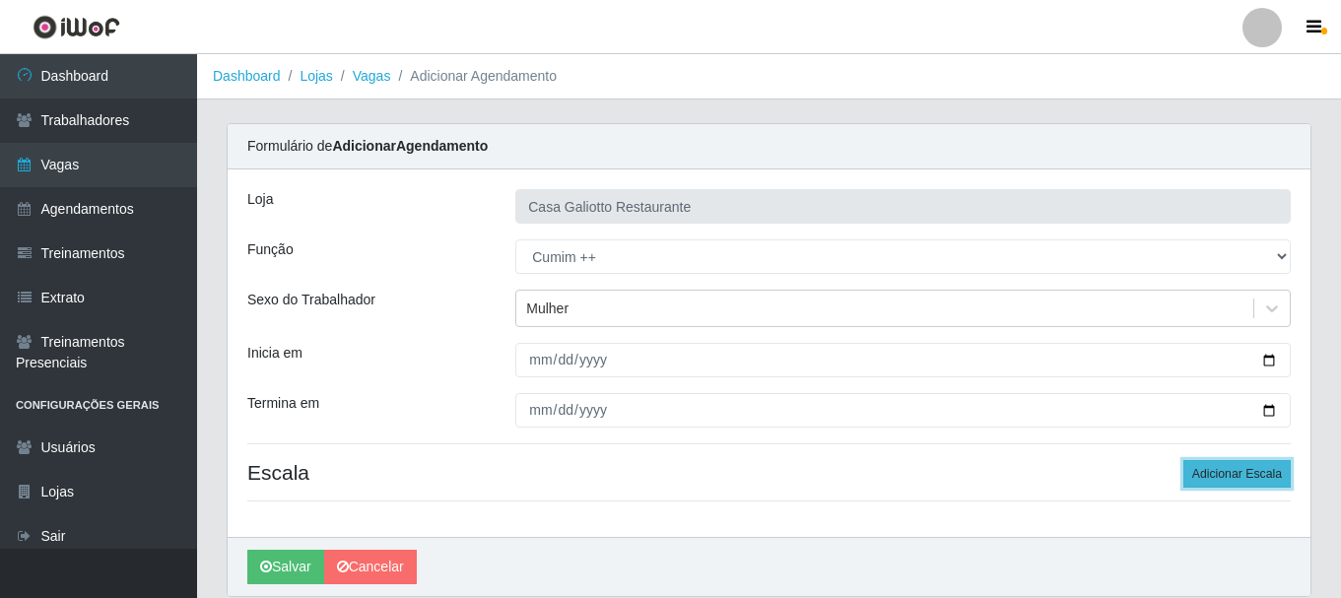
click at [1222, 475] on button "Adicionar Escala" at bounding box center [1236, 474] width 107 height 28
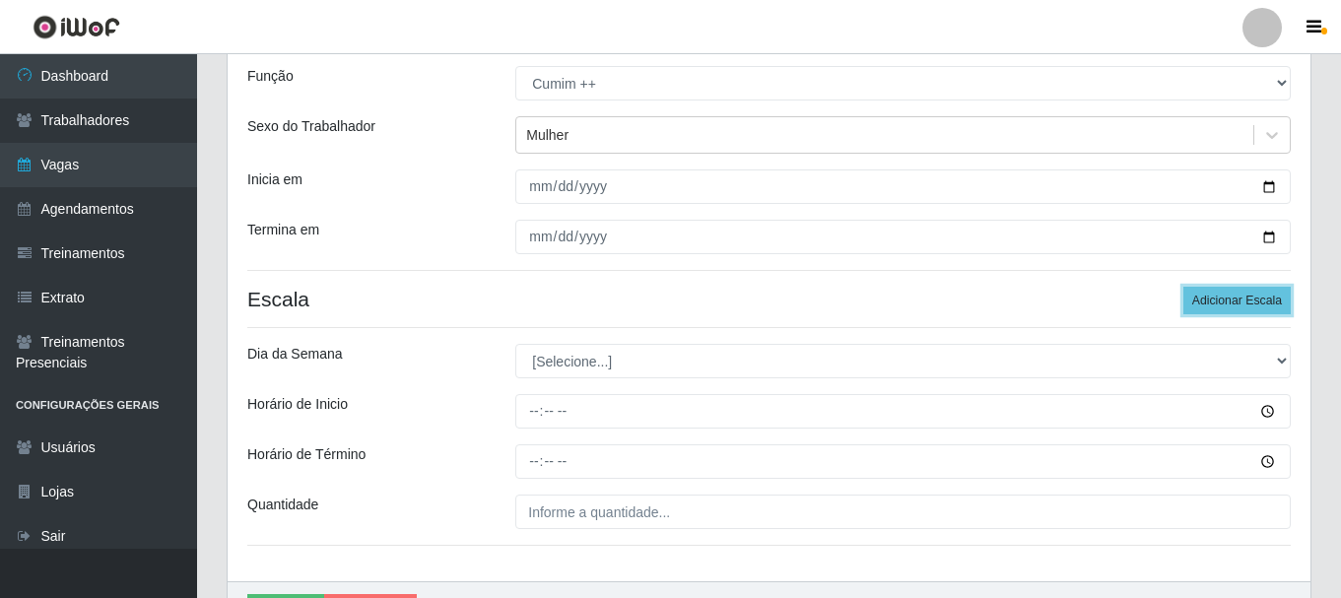
scroll to position [197, 0]
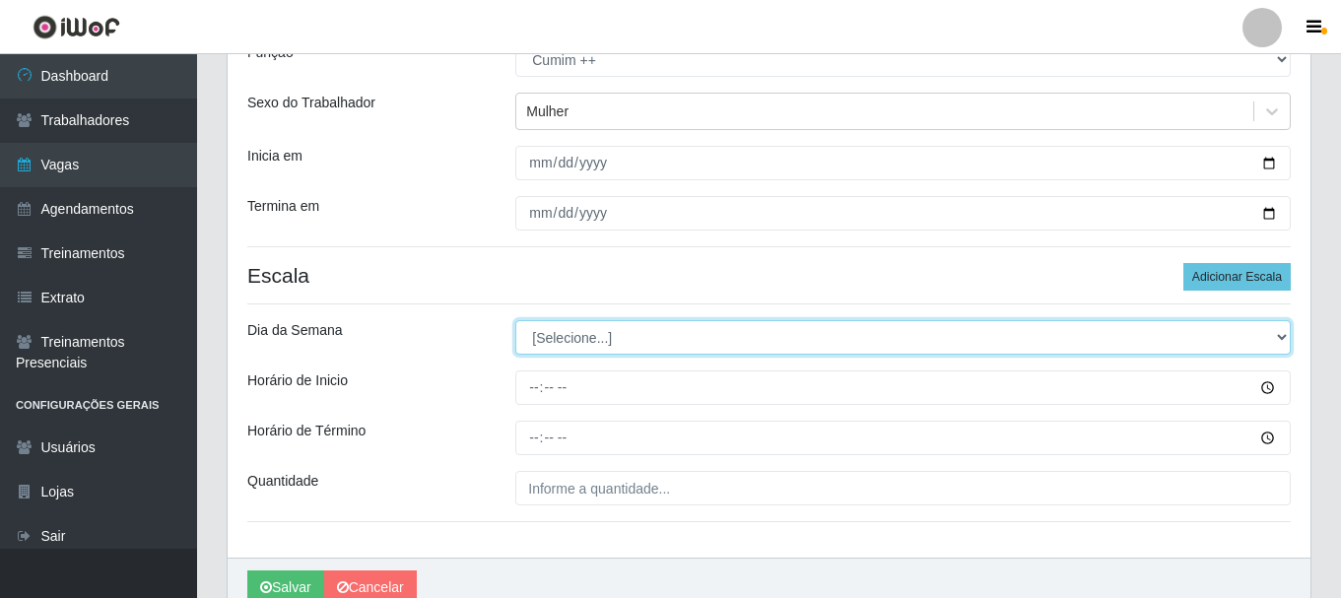
click at [604, 341] on select "[Selecione...] Segunda Terça Quarta Quinta Sexta Sábado Domingo" at bounding box center [902, 337] width 775 height 34
select select "5"
click at [515, 320] on select "[Selecione...] Segunda Terça Quarta Quinta Sexta Sábado Domingo" at bounding box center [902, 337] width 775 height 34
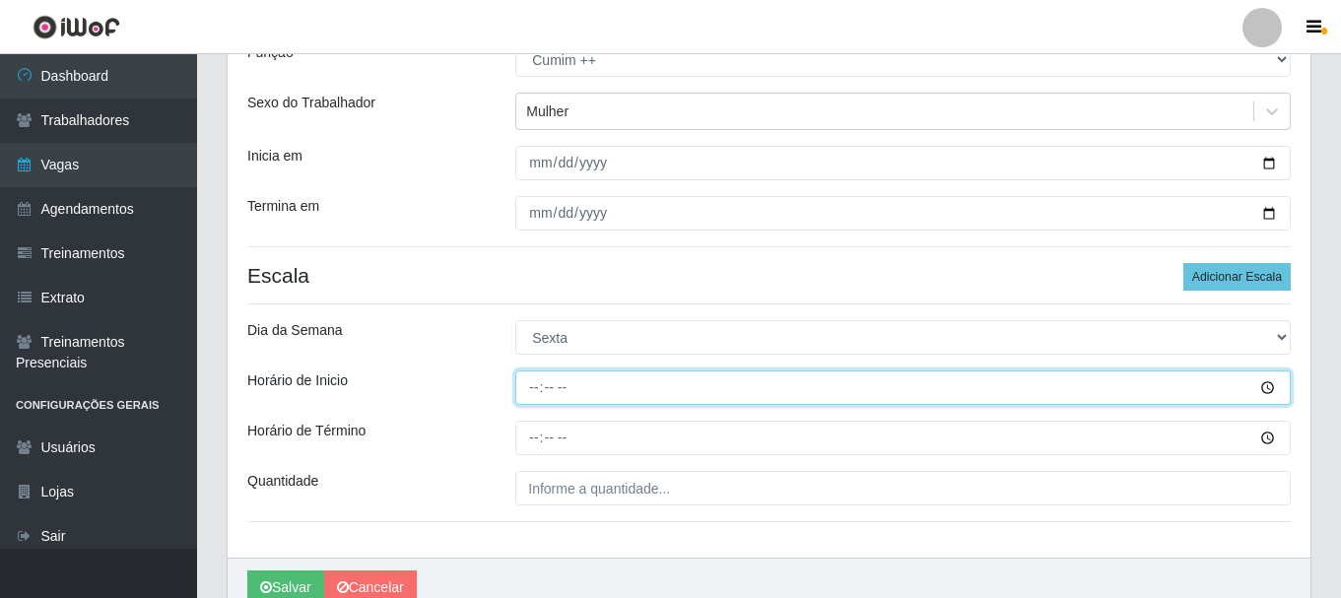
click at [529, 391] on input "Horário de Inicio" at bounding box center [902, 387] width 775 height 34
type input "19:00"
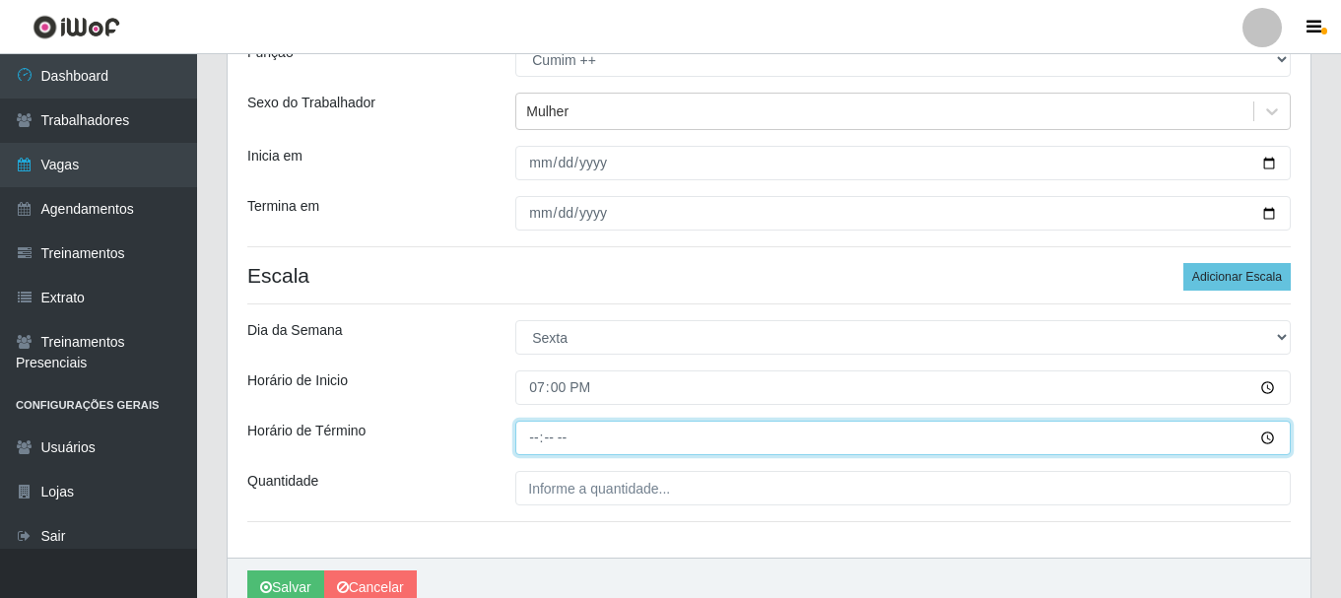
click at [537, 439] on input "Horário de Término" at bounding box center [902, 438] width 775 height 34
type input "23:00"
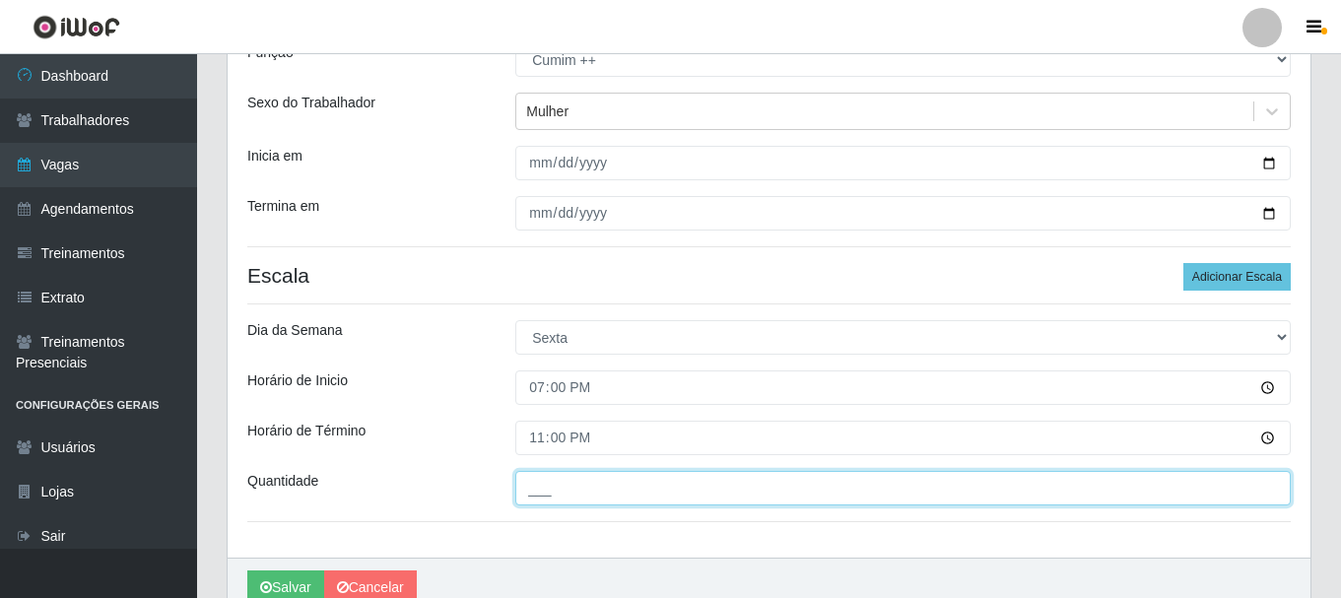
click at [524, 500] on input "___" at bounding box center [902, 488] width 775 height 34
type input "1__"
click at [247, 570] on button "Salvar" at bounding box center [285, 587] width 77 height 34
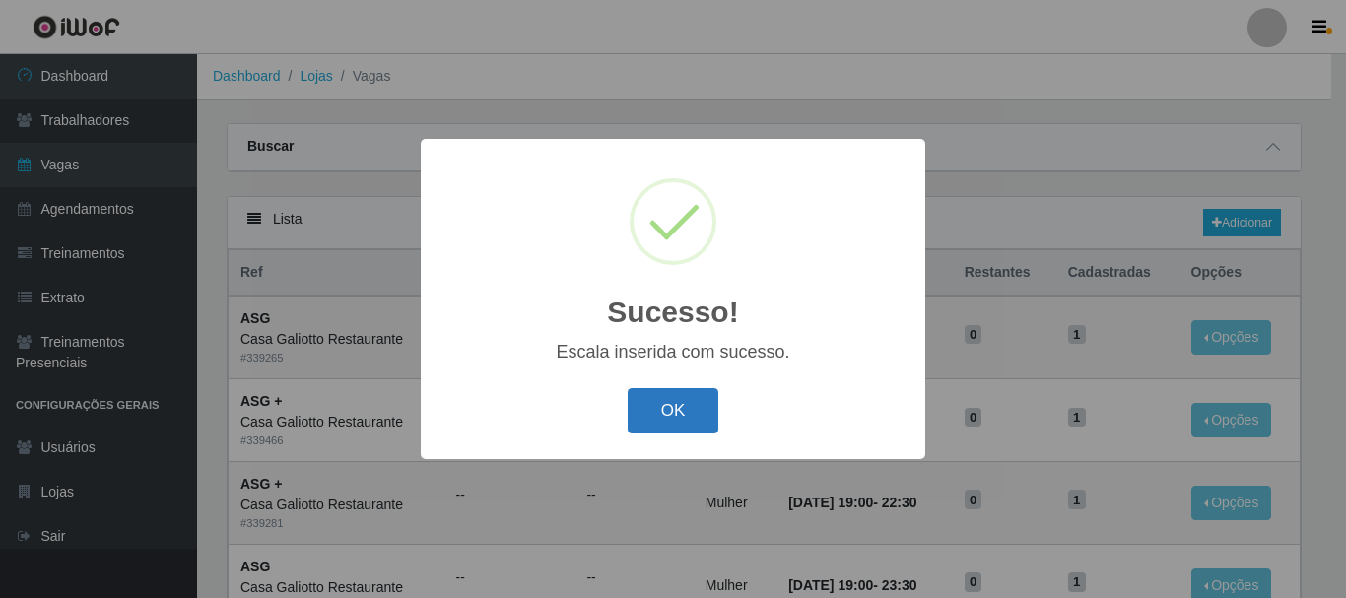
click at [640, 414] on button "OK" at bounding box center [674, 411] width 92 height 46
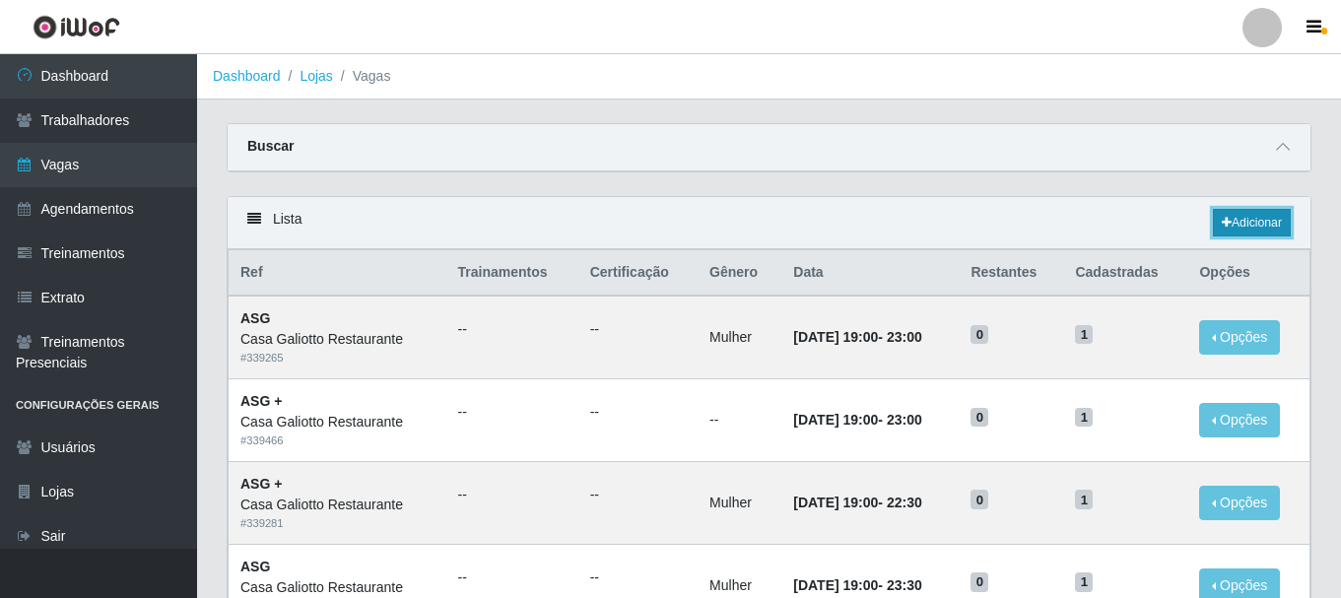
click at [1228, 224] on link "Adicionar" at bounding box center [1252, 223] width 78 height 28
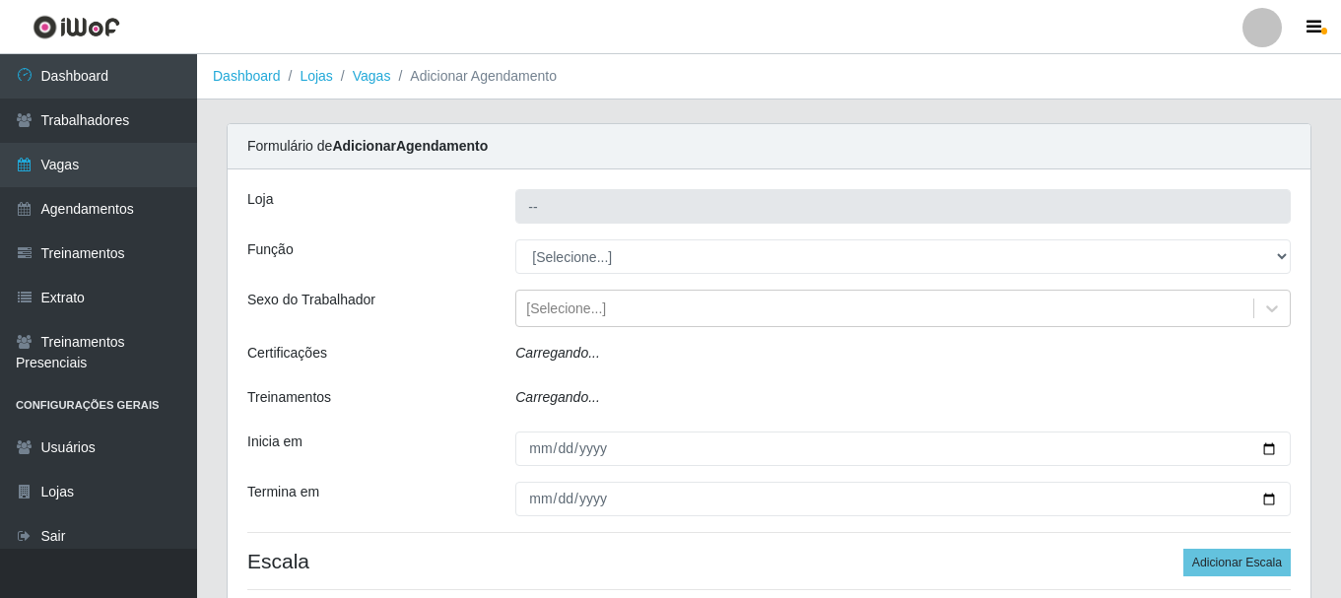
type input "Casa Galiotto Restaurante"
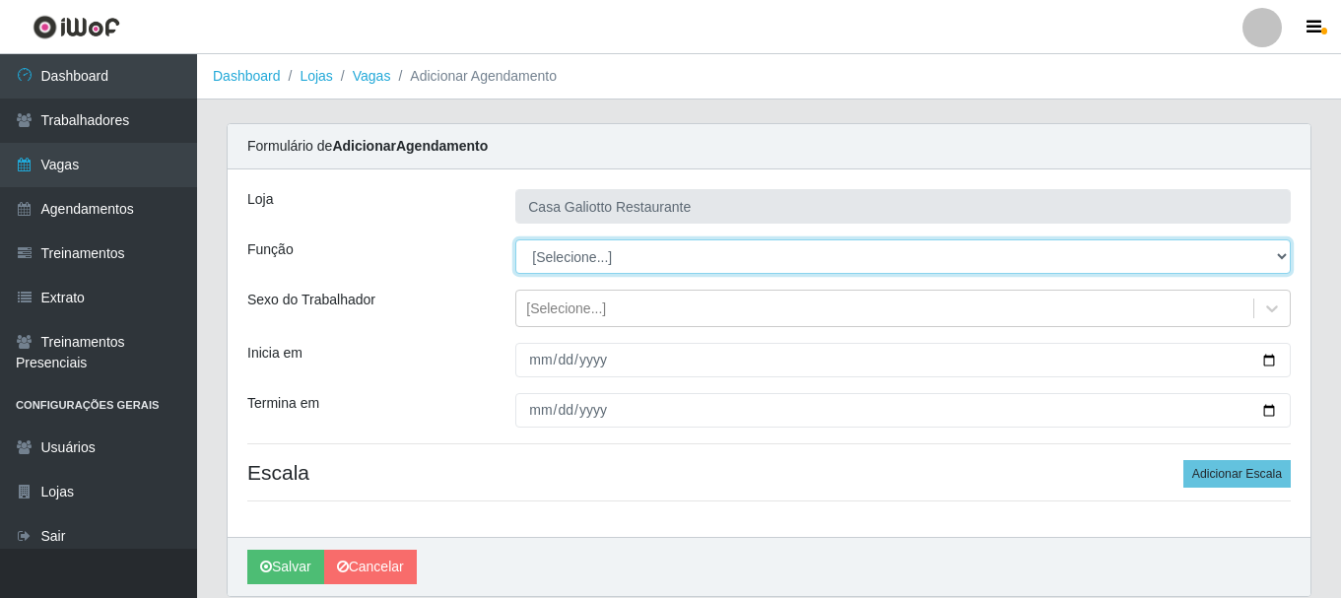
drag, startPoint x: 1271, startPoint y: 254, endPoint x: 1250, endPoint y: 261, distance: 21.8
click at [1271, 254] on select "[Selecione...] ASG ASG + ASG ++ Auxiliar de Cozinha Auxiliar de Cozinha + Auxil…" at bounding box center [902, 256] width 775 height 34
select select "92"
click at [515, 239] on select "[Selecione...] ASG ASG + ASG ++ Auxiliar de Cozinha Auxiliar de Cozinha + Auxil…" at bounding box center [902, 256] width 775 height 34
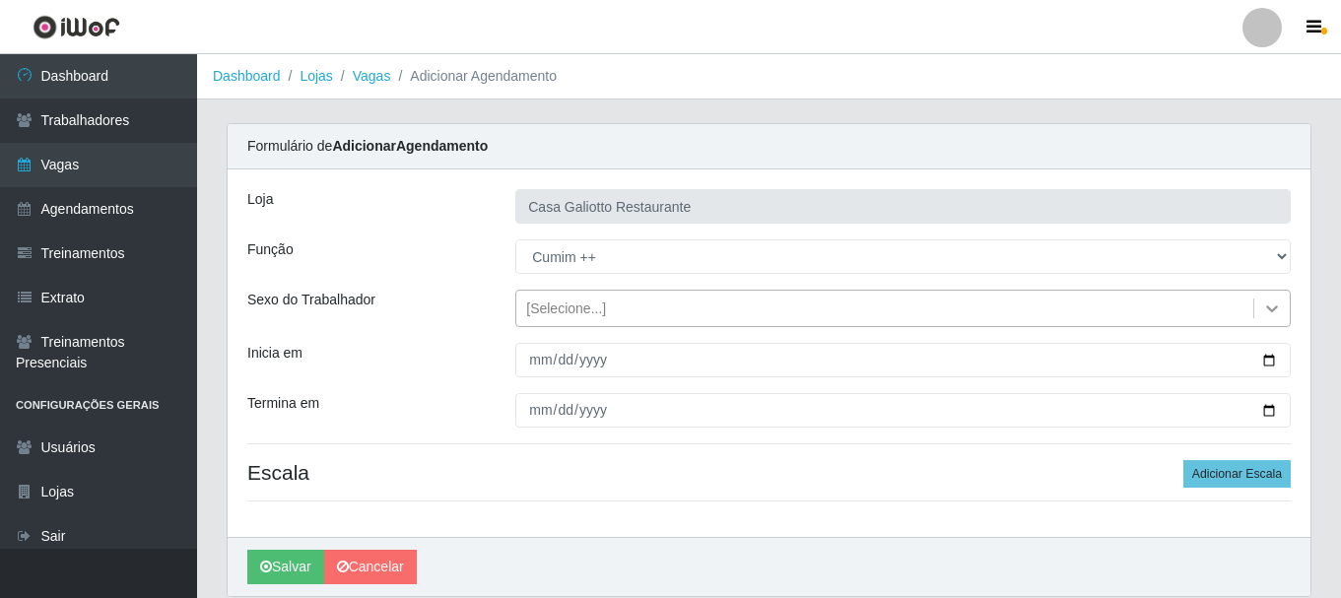
click at [1261, 310] on div at bounding box center [1271, 308] width 35 height 35
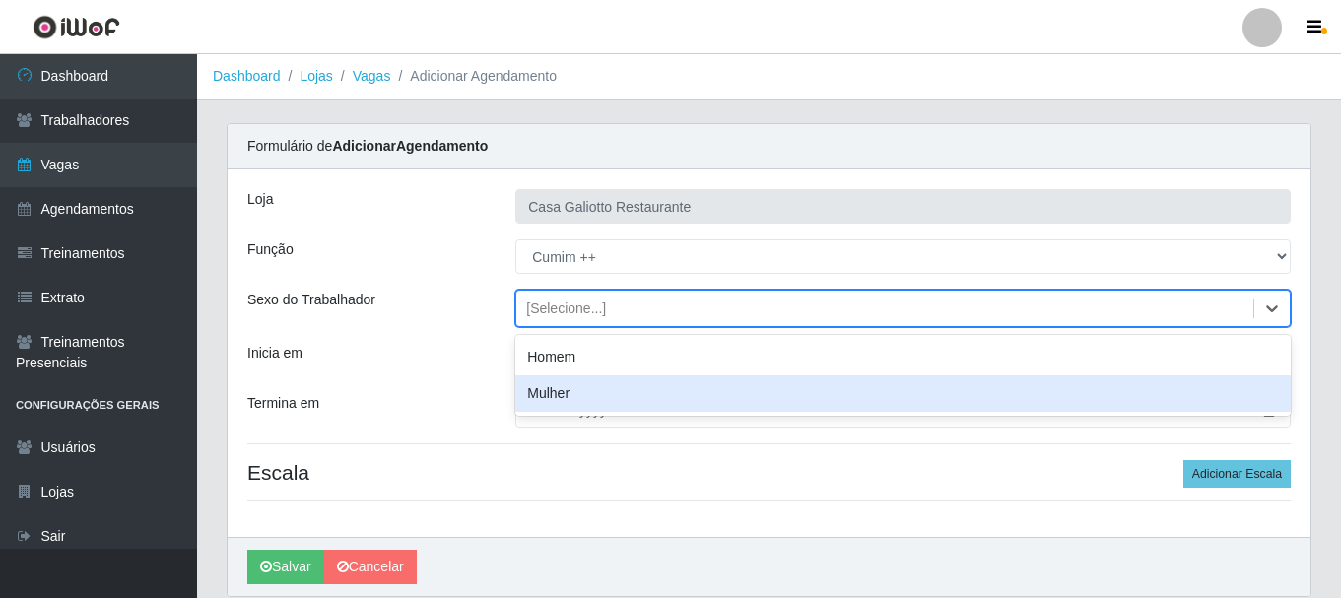
click at [896, 394] on div "Mulher" at bounding box center [902, 393] width 775 height 36
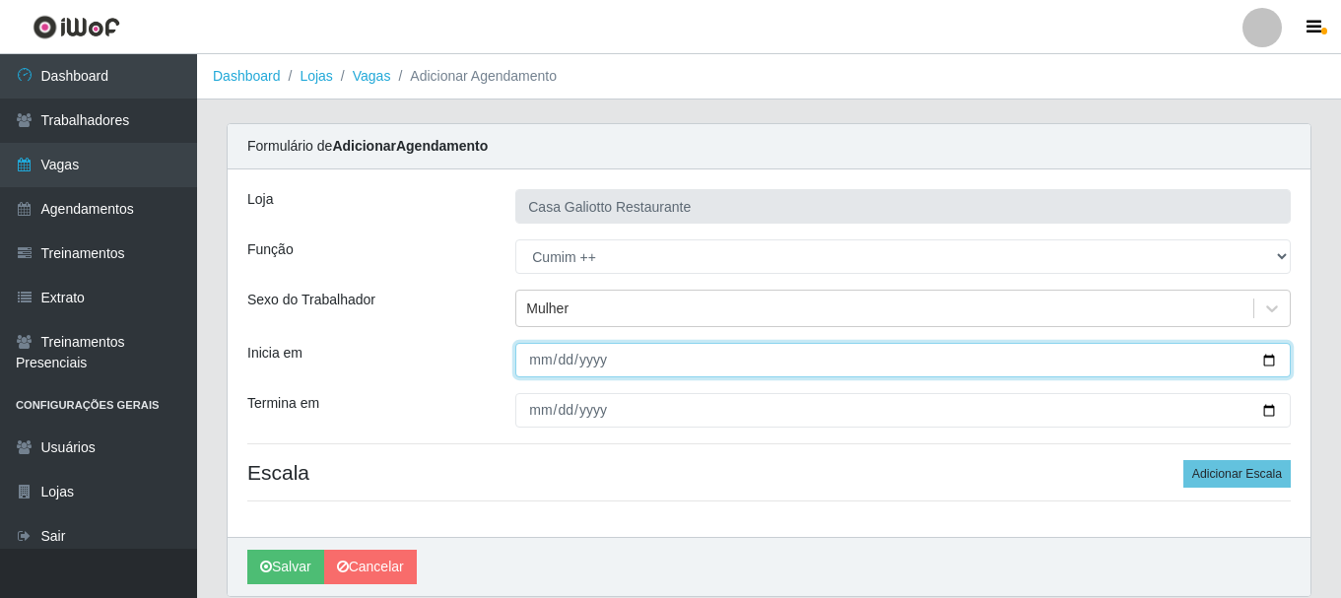
click at [1265, 366] on input "Inicia em" at bounding box center [902, 360] width 775 height 34
type input "[DATE]"
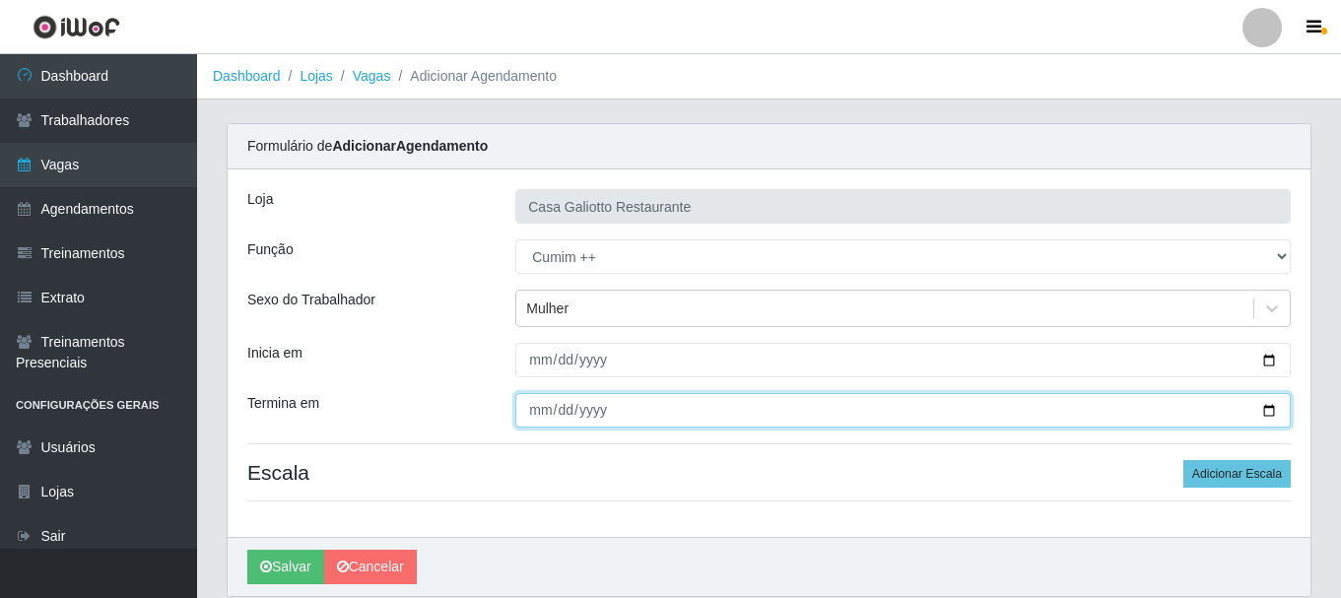
click at [1271, 413] on input "Termina em" at bounding box center [902, 410] width 775 height 34
type input "[DATE]"
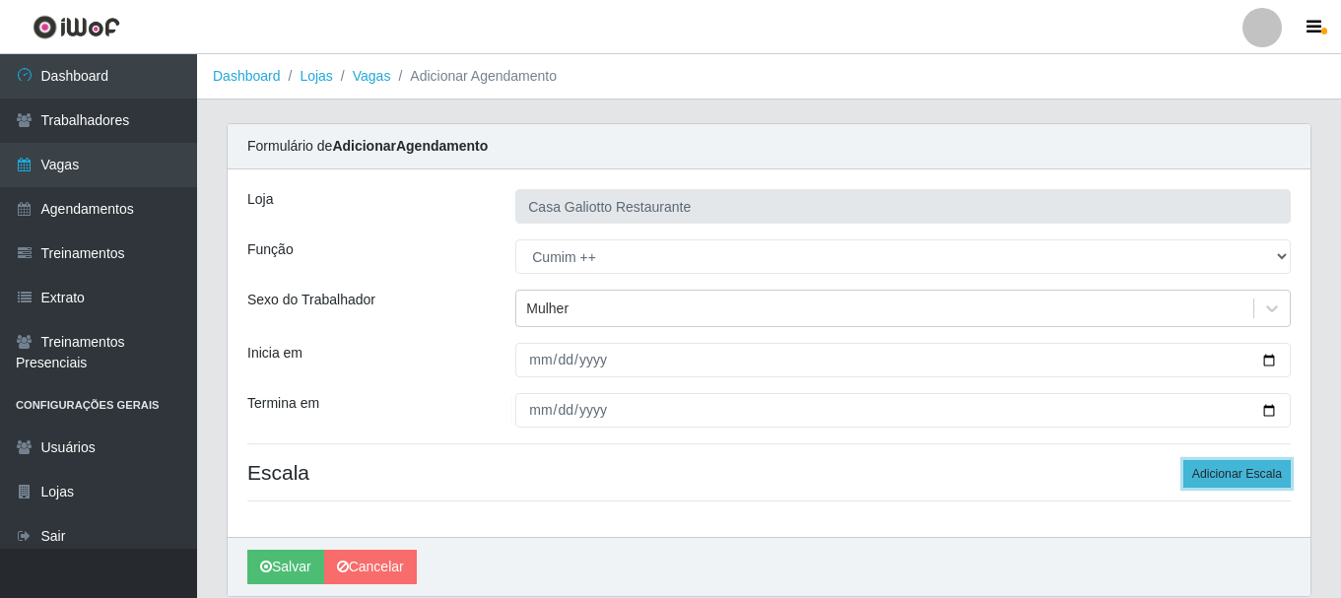
click at [1247, 481] on button "Adicionar Escala" at bounding box center [1236, 474] width 107 height 28
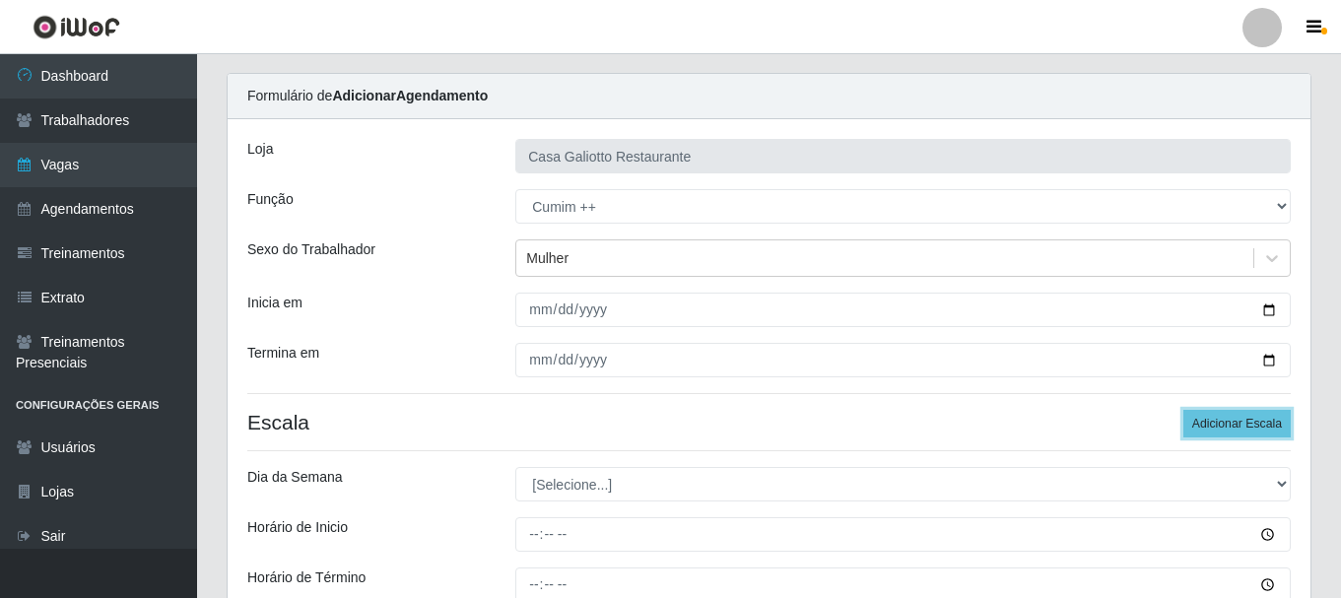
scroll to position [99, 0]
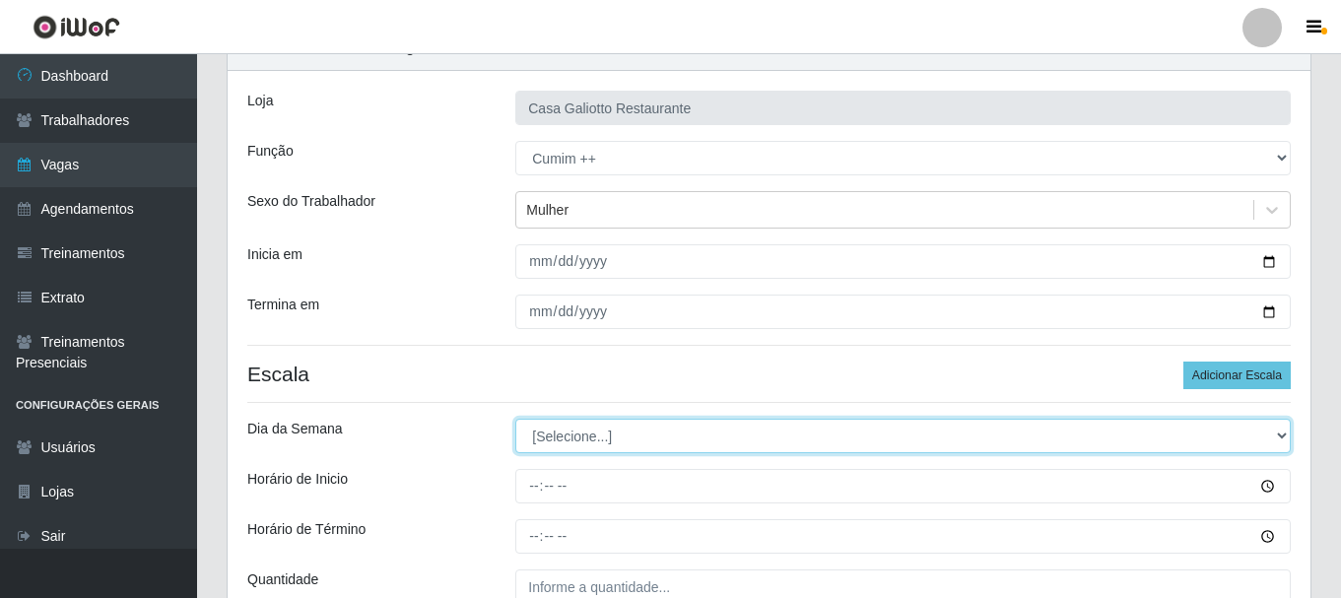
click at [656, 446] on select "[Selecione...] Segunda Terça Quarta Quinta Sexta Sábado Domingo" at bounding box center [902, 436] width 775 height 34
select select "6"
click at [515, 419] on select "[Selecione...] Segunda Terça Quarta Quinta Sexta Sábado Domingo" at bounding box center [902, 436] width 775 height 34
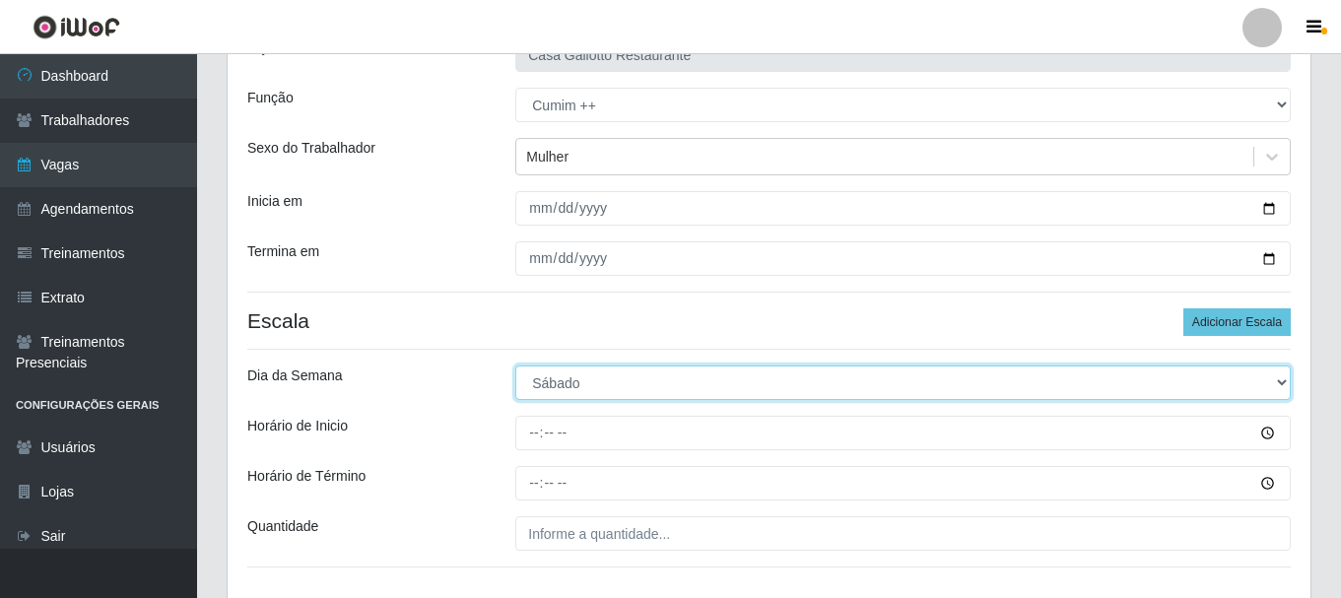
scroll to position [197, 0]
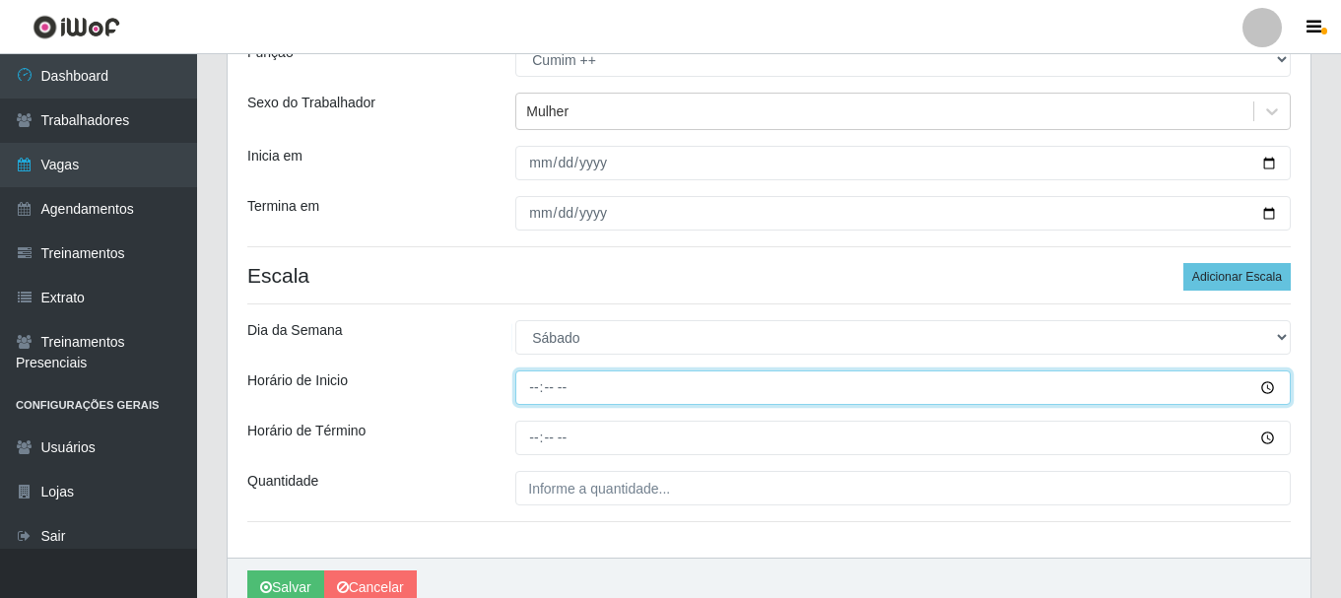
click at [537, 398] on input "Horário de Inicio" at bounding box center [902, 387] width 775 height 34
type input "19:00"
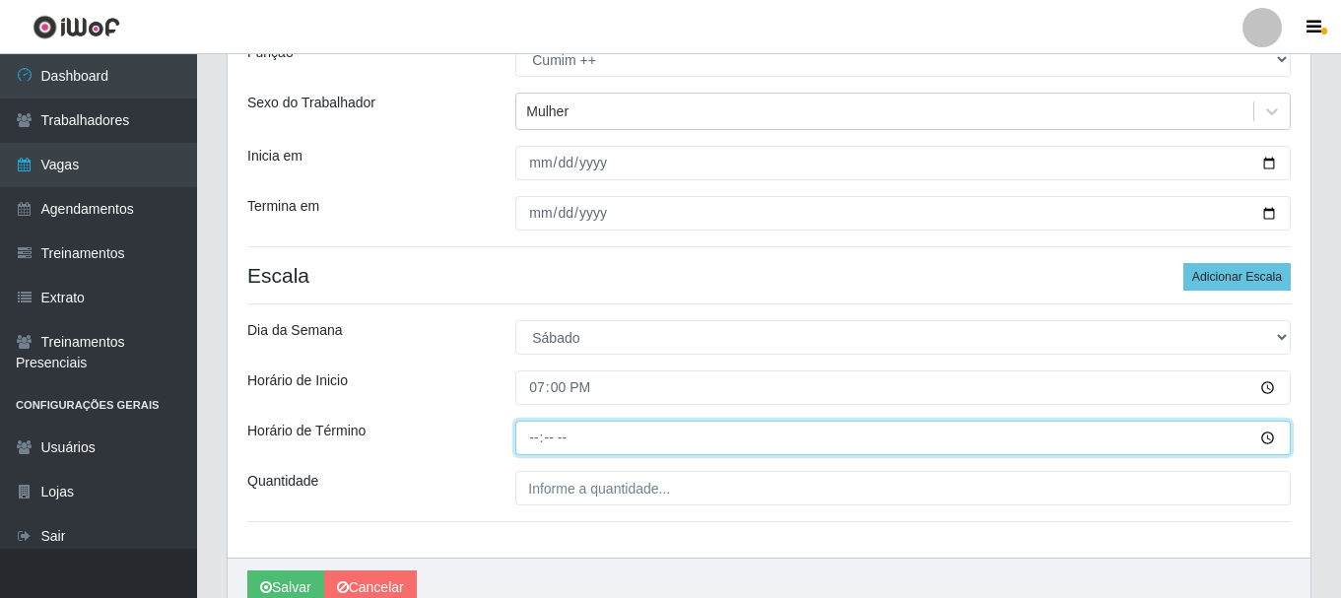
click at [525, 437] on input "Horário de Término" at bounding box center [902, 438] width 775 height 34
type input "23:00"
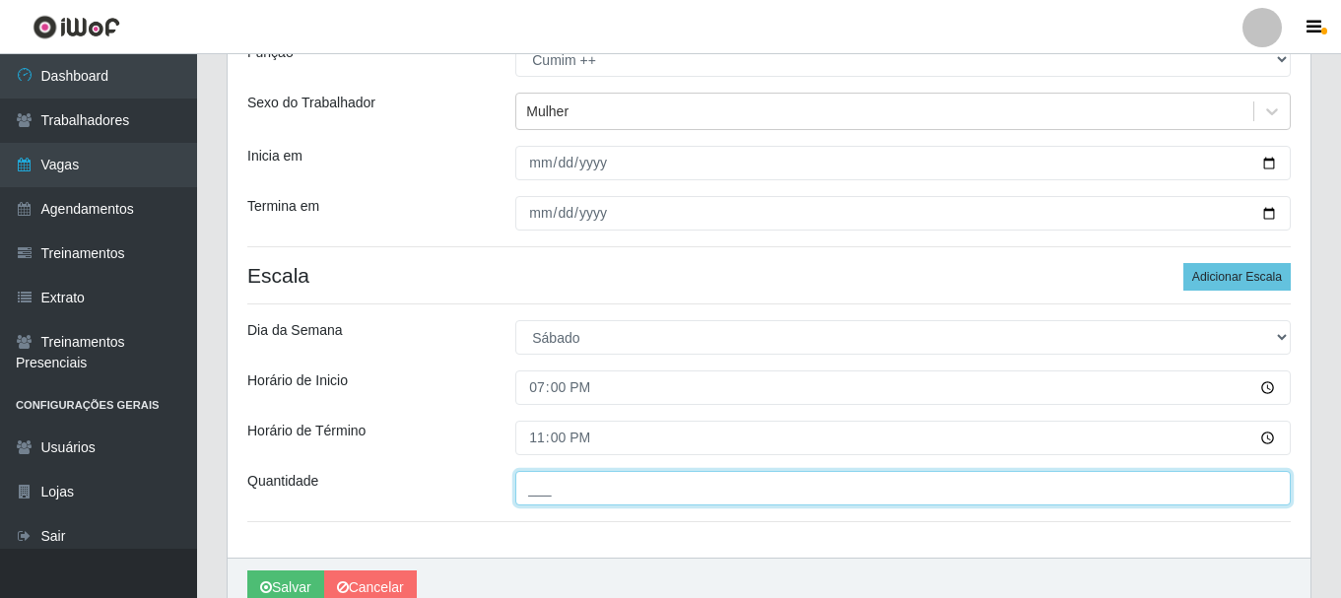
click at [578, 489] on input "___" at bounding box center [902, 488] width 775 height 34
type input "1__"
click at [247, 570] on button "Salvar" at bounding box center [285, 587] width 77 height 34
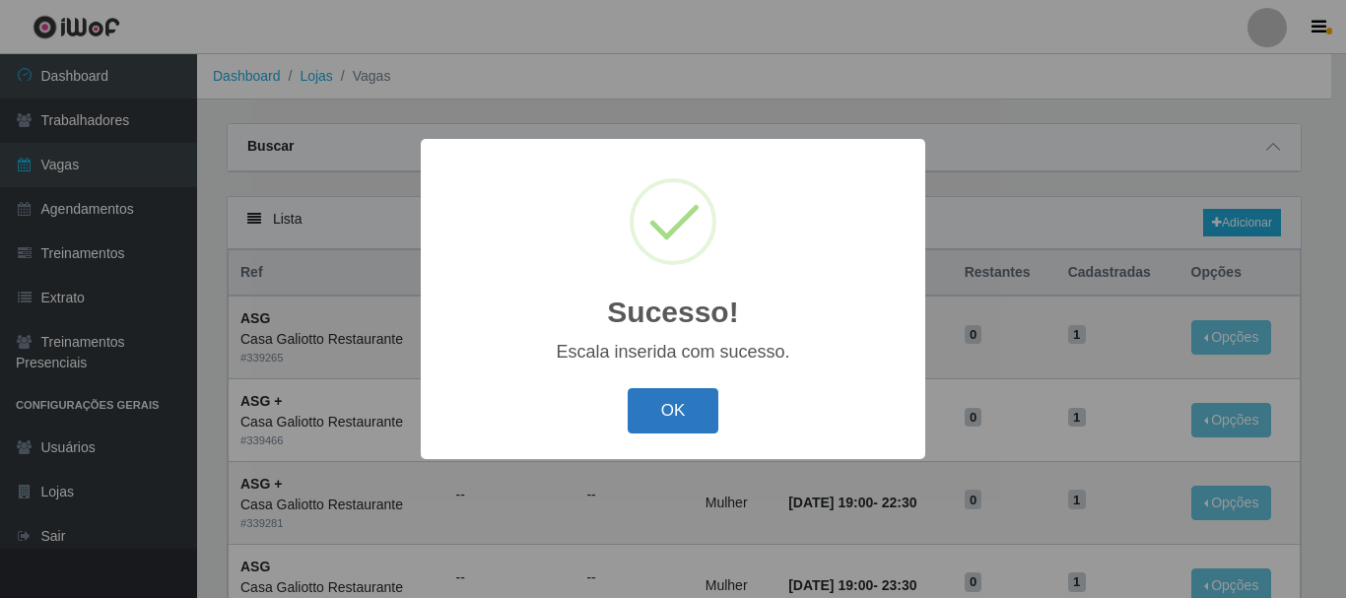
click at [687, 412] on button "OK" at bounding box center [674, 411] width 92 height 46
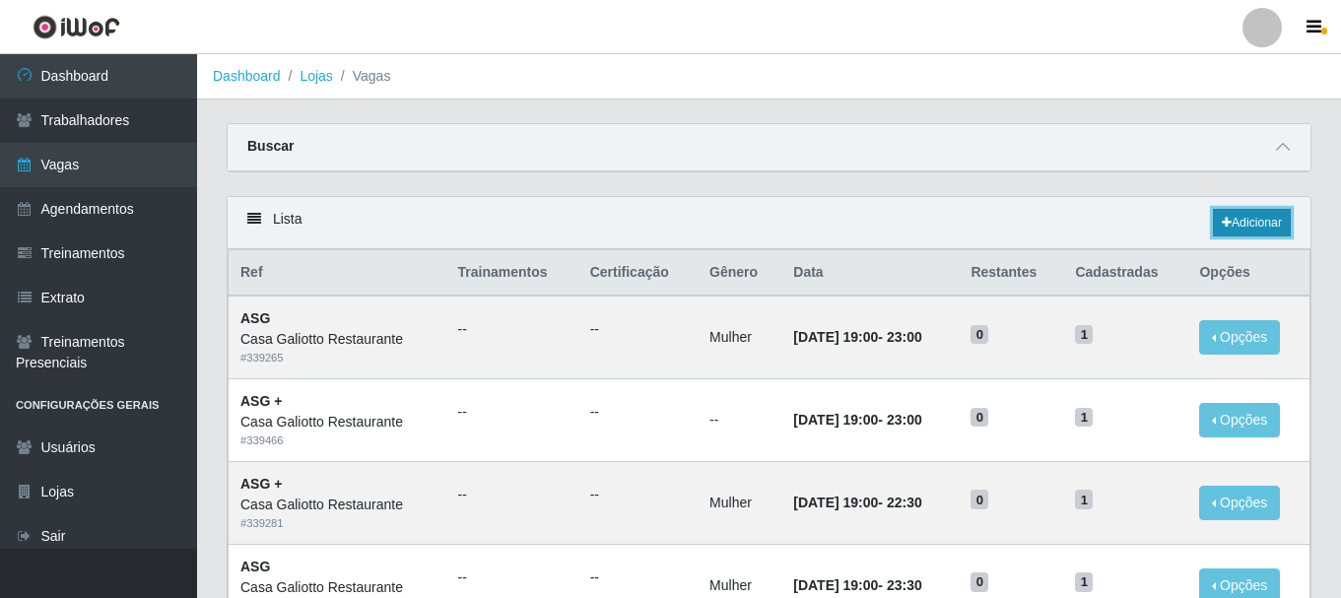
click at [1256, 218] on link "Adicionar" at bounding box center [1252, 223] width 78 height 28
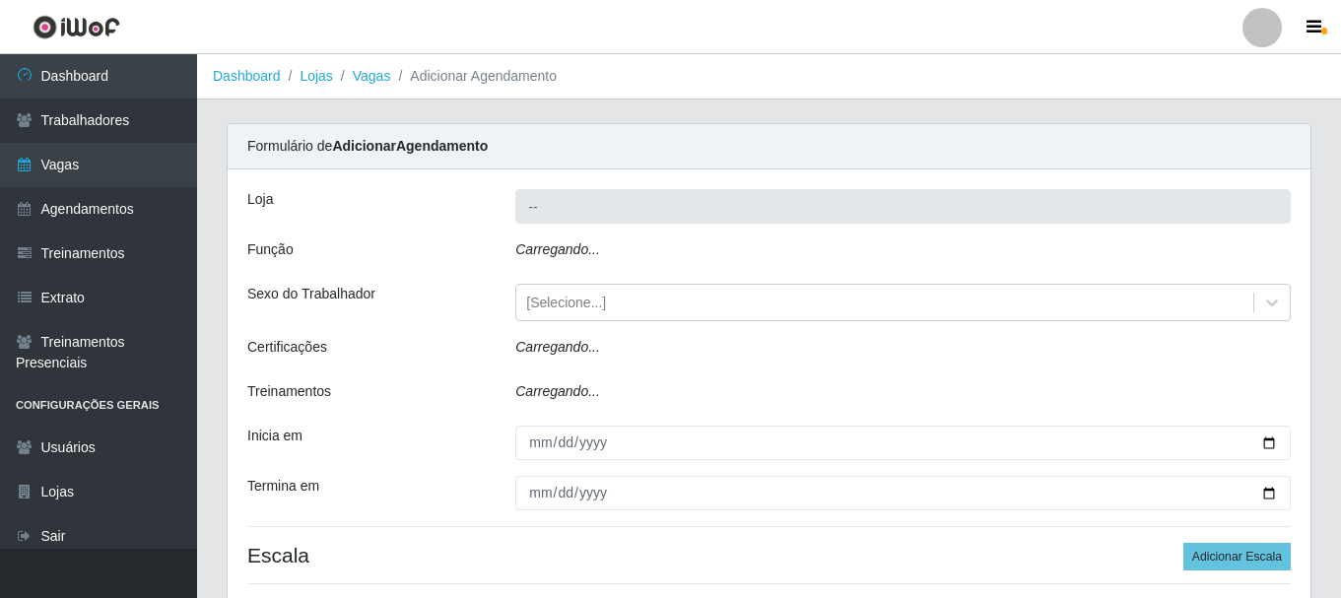
type input "Casa Galiotto Restaurante"
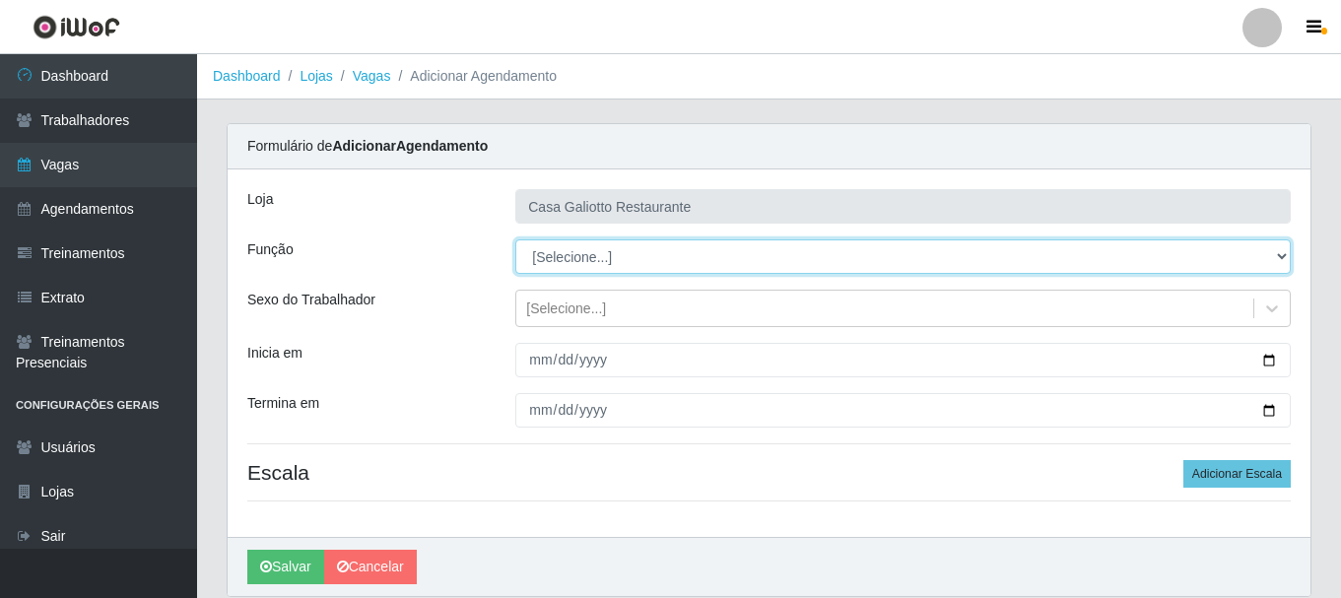
click at [730, 256] on select "[Selecione...] ASG ASG + ASG ++ Auxiliar de Cozinha Auxiliar de Cozinha + Auxil…" at bounding box center [902, 256] width 775 height 34
click at [515, 239] on select "[Selecione...] ASG ASG + ASG ++ Auxiliar de Cozinha Auxiliar de Cozinha + Auxil…" at bounding box center [902, 256] width 775 height 34
click at [854, 264] on select "[Selecione...] ASG ASG + ASG ++ Auxiliar de Cozinha Auxiliar de Cozinha + Auxil…" at bounding box center [902, 256] width 775 height 34
select select "80"
click at [515, 239] on select "[Selecione...] ASG ASG + ASG ++ Auxiliar de Cozinha Auxiliar de Cozinha + Auxil…" at bounding box center [902, 256] width 775 height 34
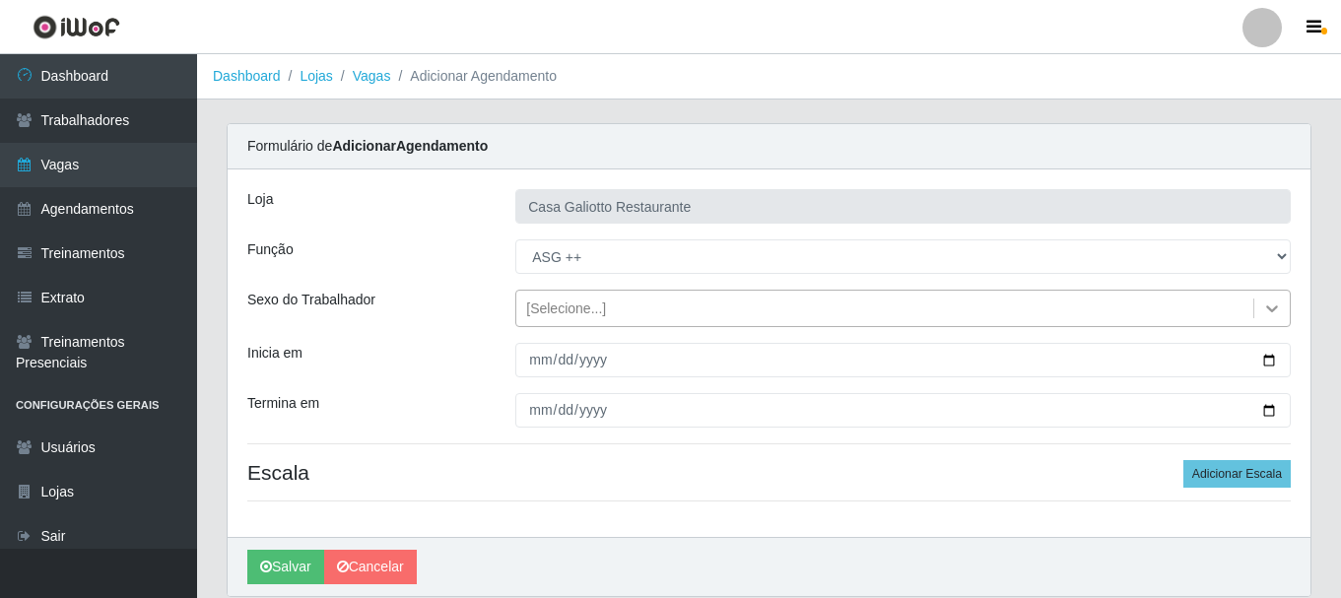
click at [1262, 302] on icon at bounding box center [1272, 309] width 20 height 20
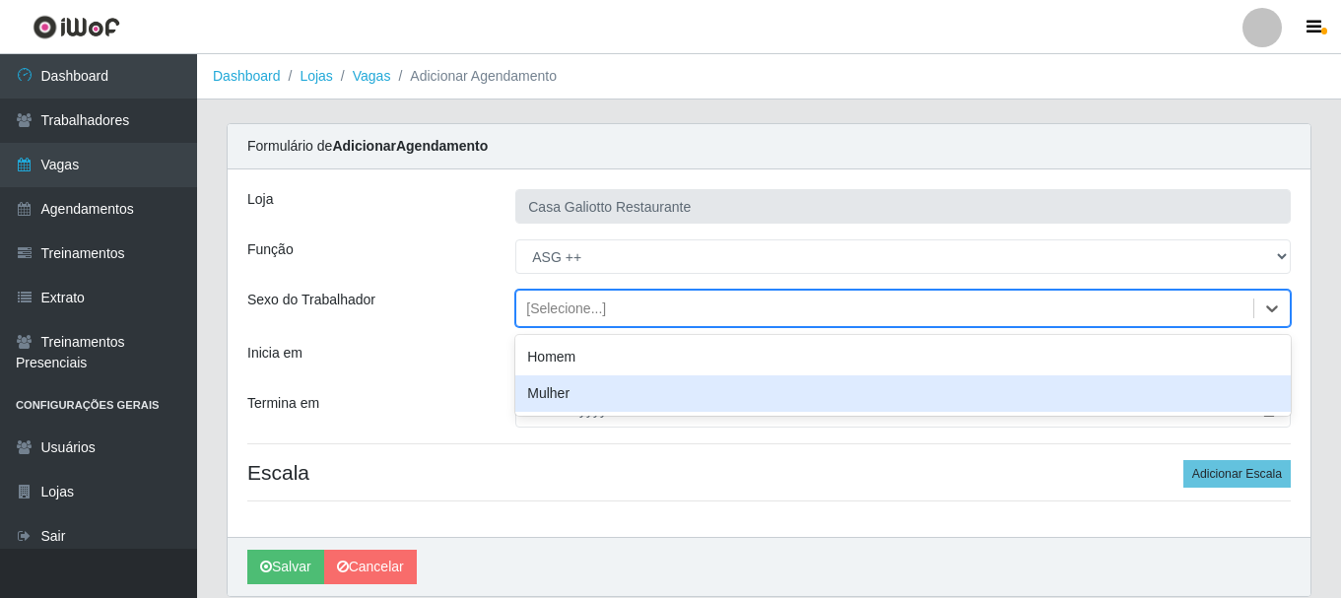
click at [814, 400] on div "Mulher" at bounding box center [902, 393] width 775 height 36
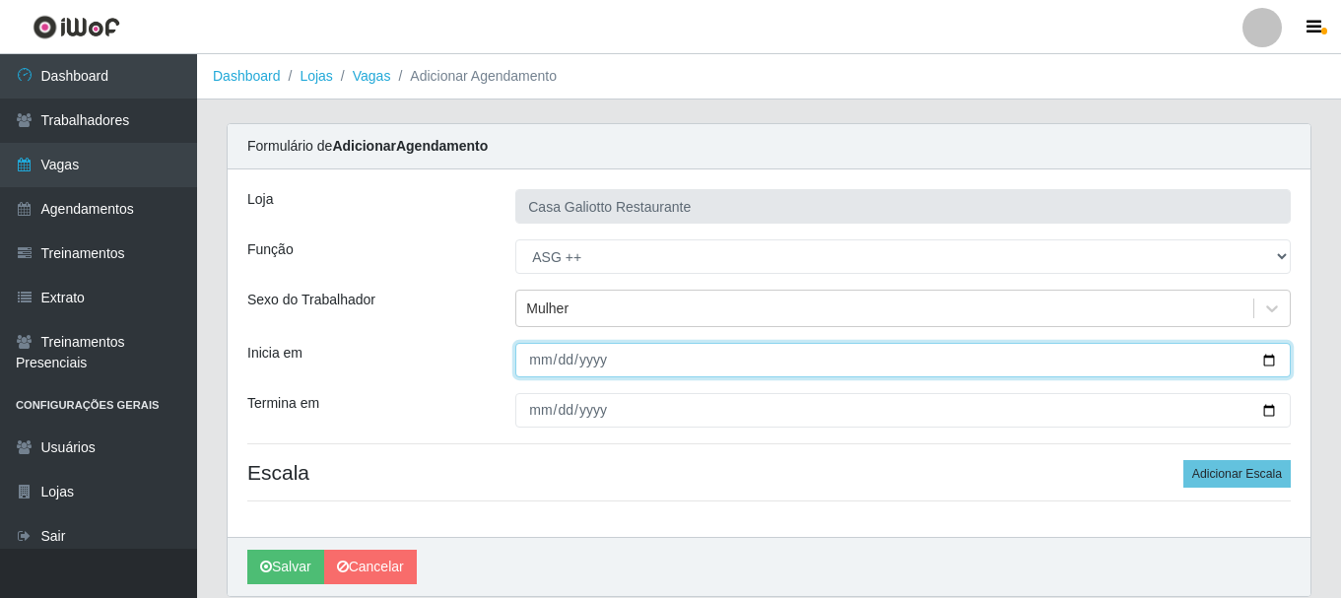
click at [1270, 353] on input "Inicia em" at bounding box center [902, 360] width 775 height 34
type input "[DATE]"
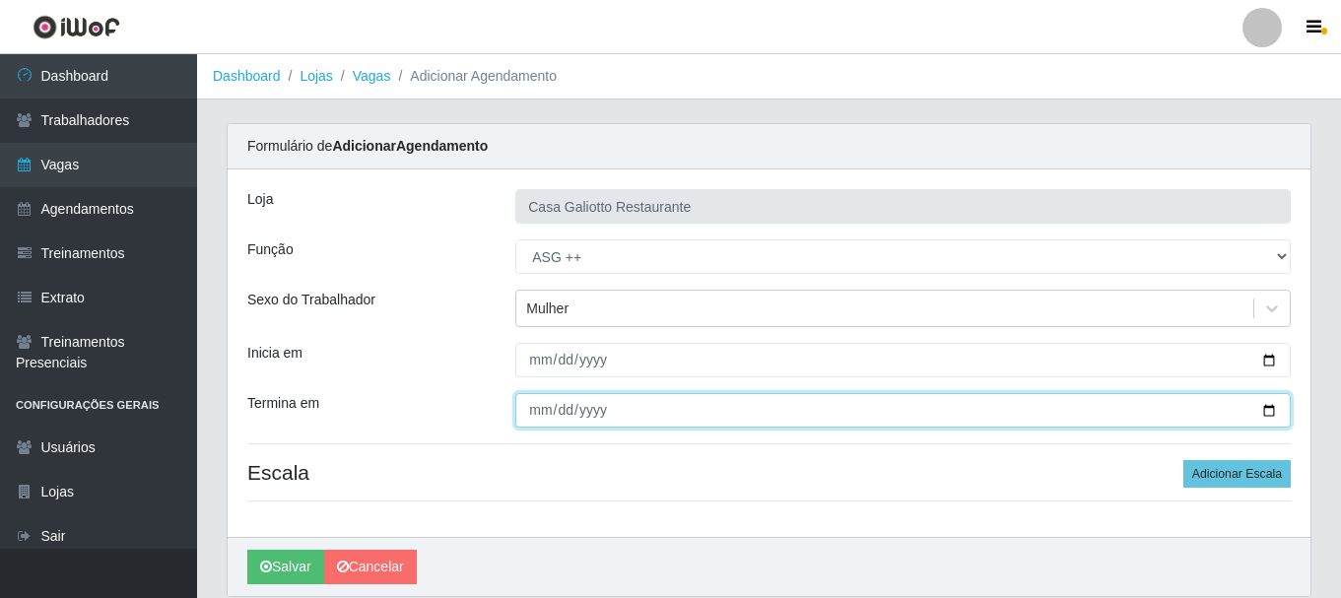
click at [1277, 414] on input "Termina em" at bounding box center [902, 410] width 775 height 34
type input "[DATE]"
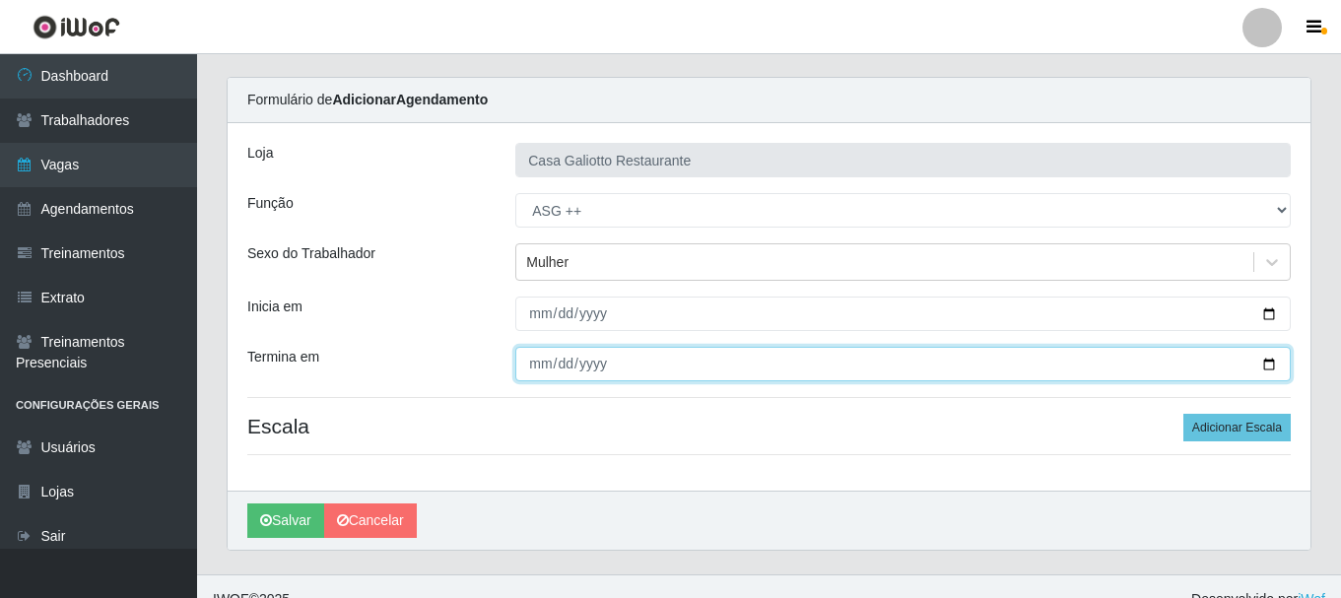
scroll to position [72, 0]
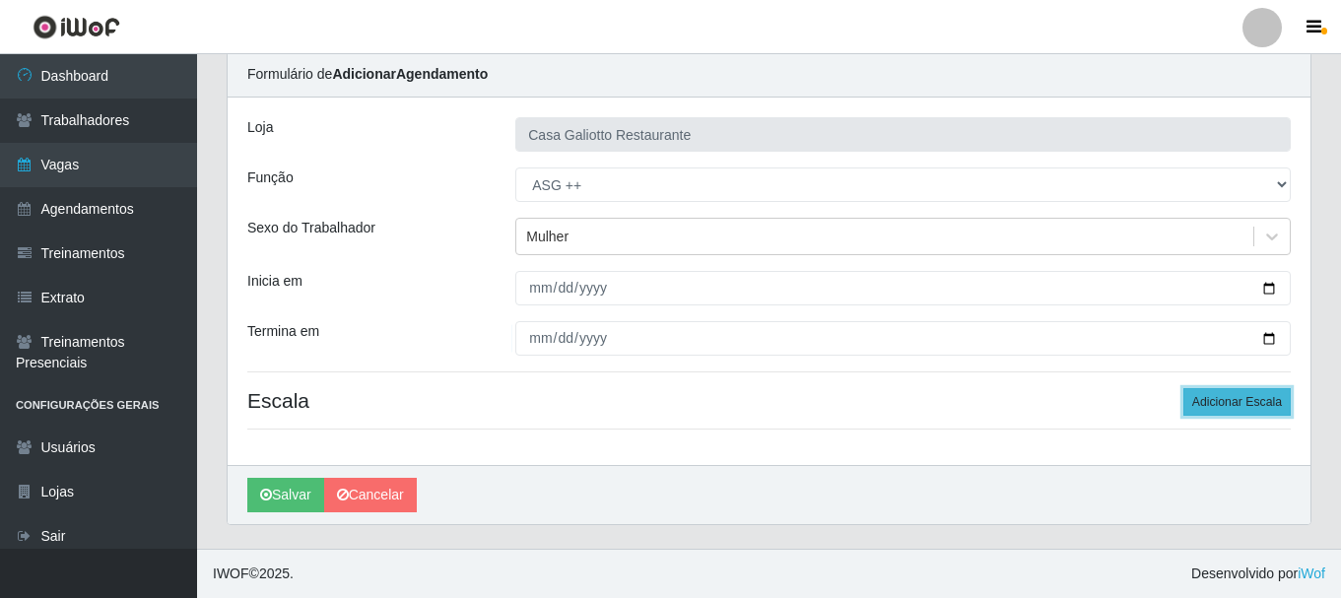
click at [1210, 407] on button "Adicionar Escala" at bounding box center [1236, 402] width 107 height 28
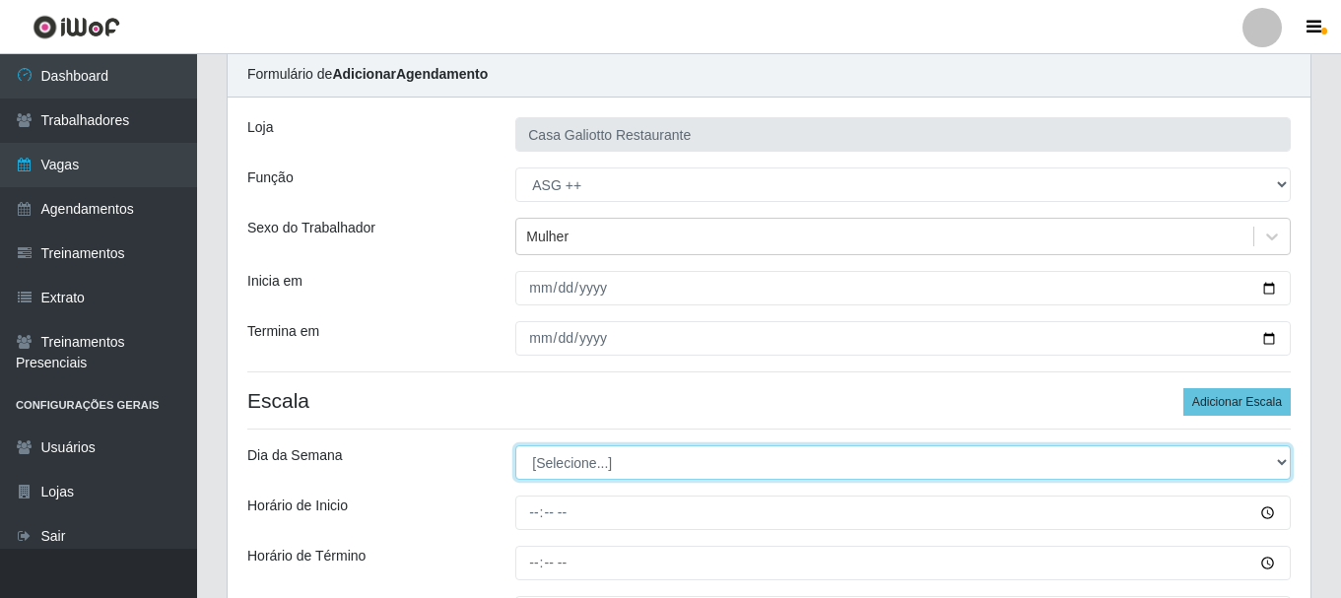
click at [580, 469] on select "[Selecione...] Segunda Terça Quarta Quinta Sexta Sábado Domingo" at bounding box center [902, 462] width 775 height 34
select select "6"
click at [515, 445] on select "[Selecione...] Segunda Terça Quarta Quinta Sexta Sábado Domingo" at bounding box center [902, 462] width 775 height 34
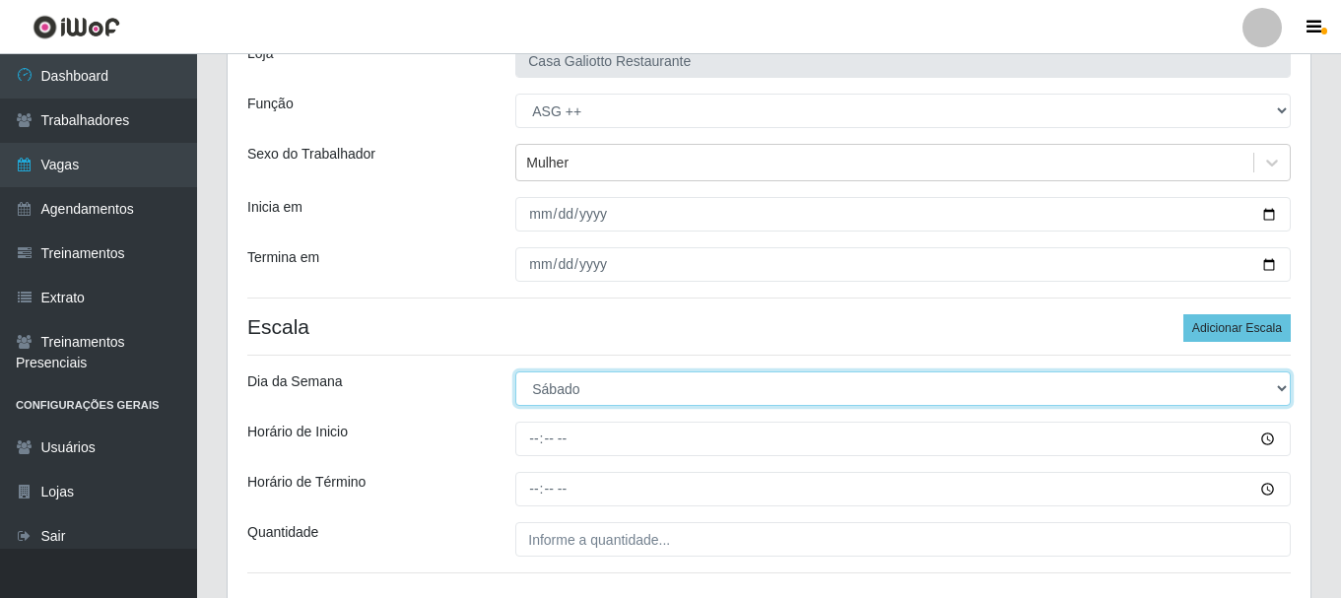
scroll to position [269, 0]
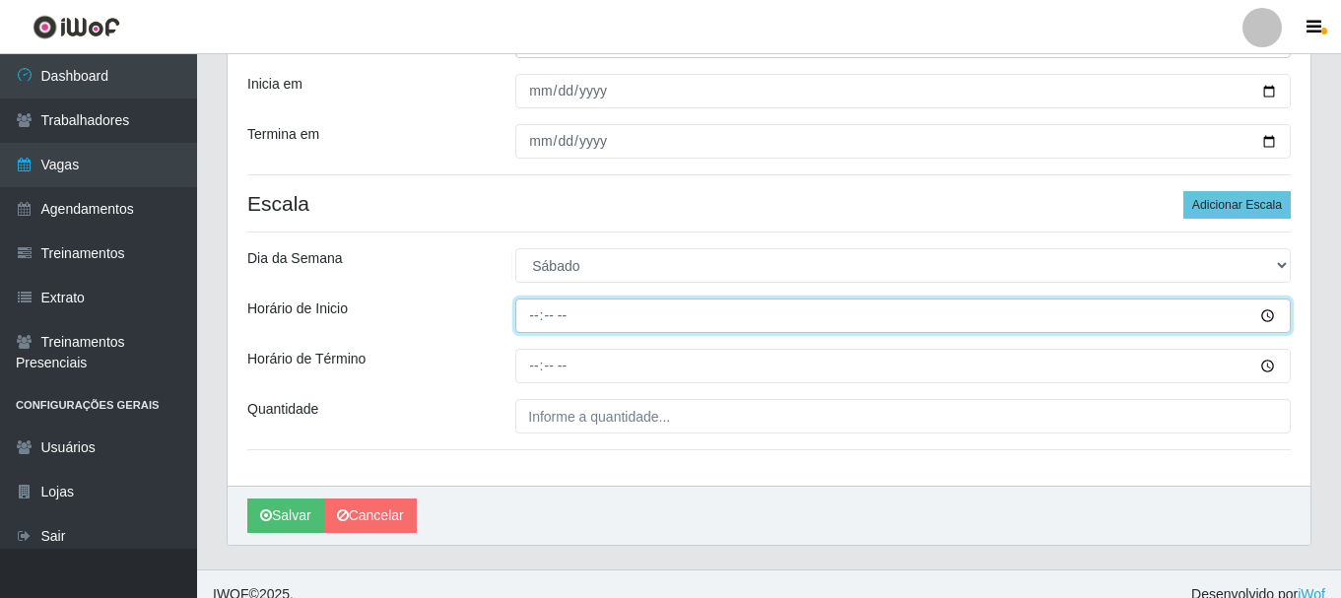
click at [529, 321] on input "Horário de Inicio" at bounding box center [902, 316] width 775 height 34
type input "15:00"
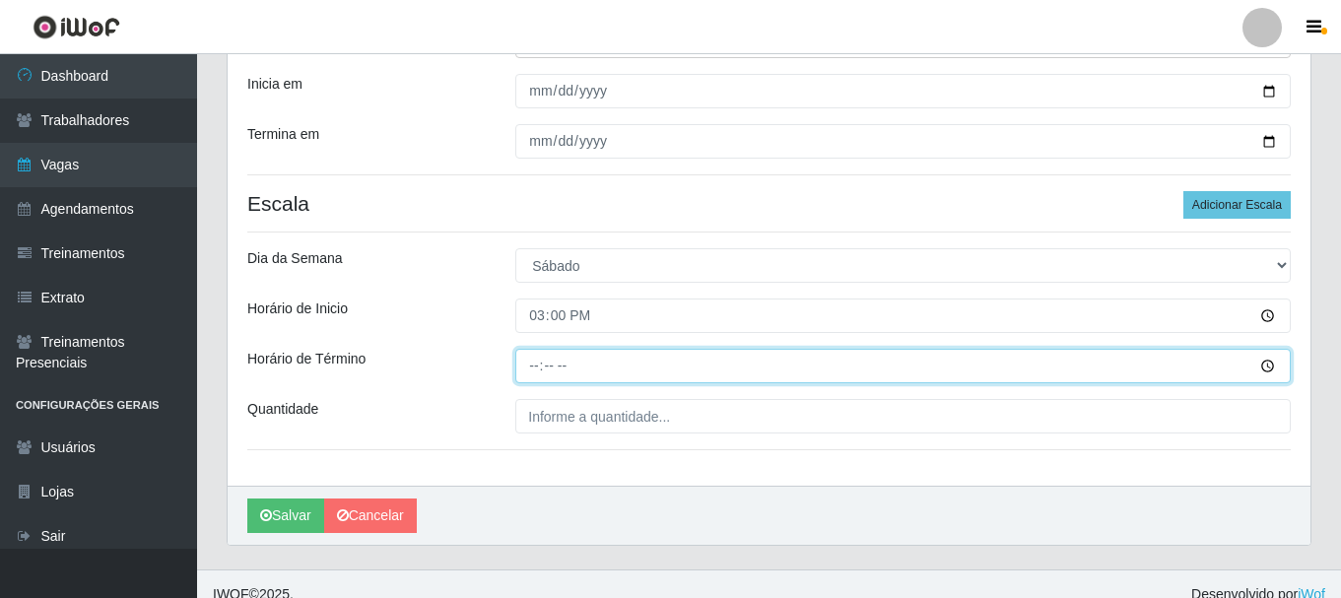
click at [534, 371] on input "Horário de Término" at bounding box center [902, 366] width 775 height 34
type input "19:00"
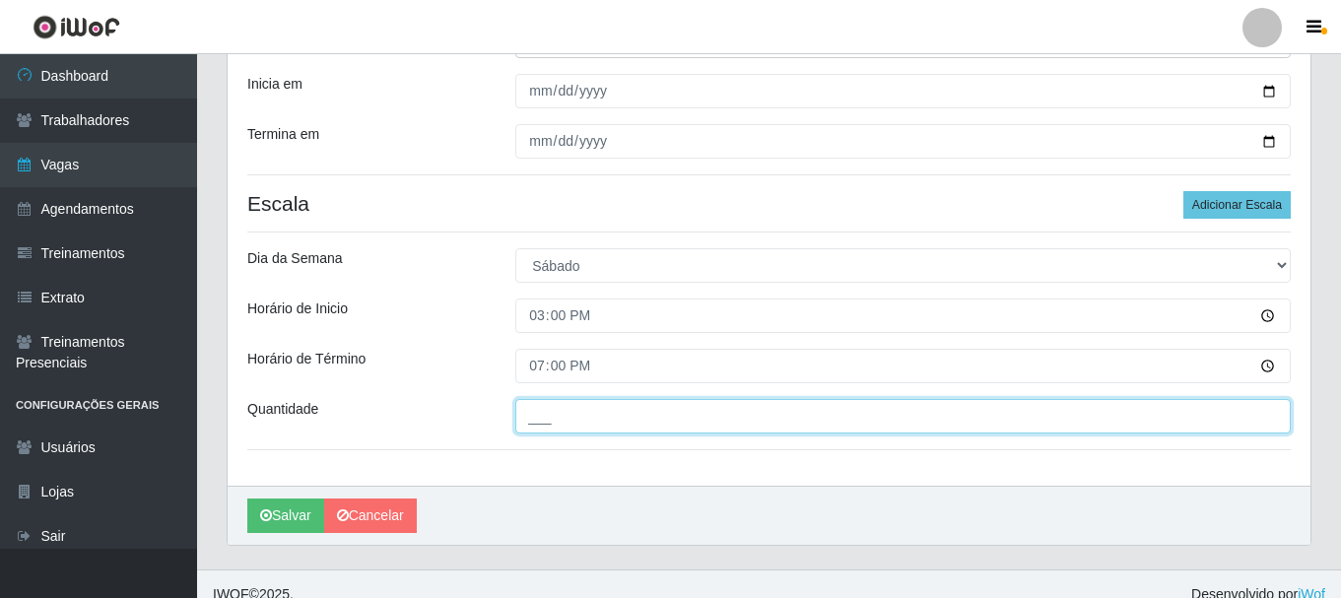
click at [551, 416] on input "___" at bounding box center [902, 416] width 775 height 34
type input "1__"
click at [247, 498] on button "Salvar" at bounding box center [285, 515] width 77 height 34
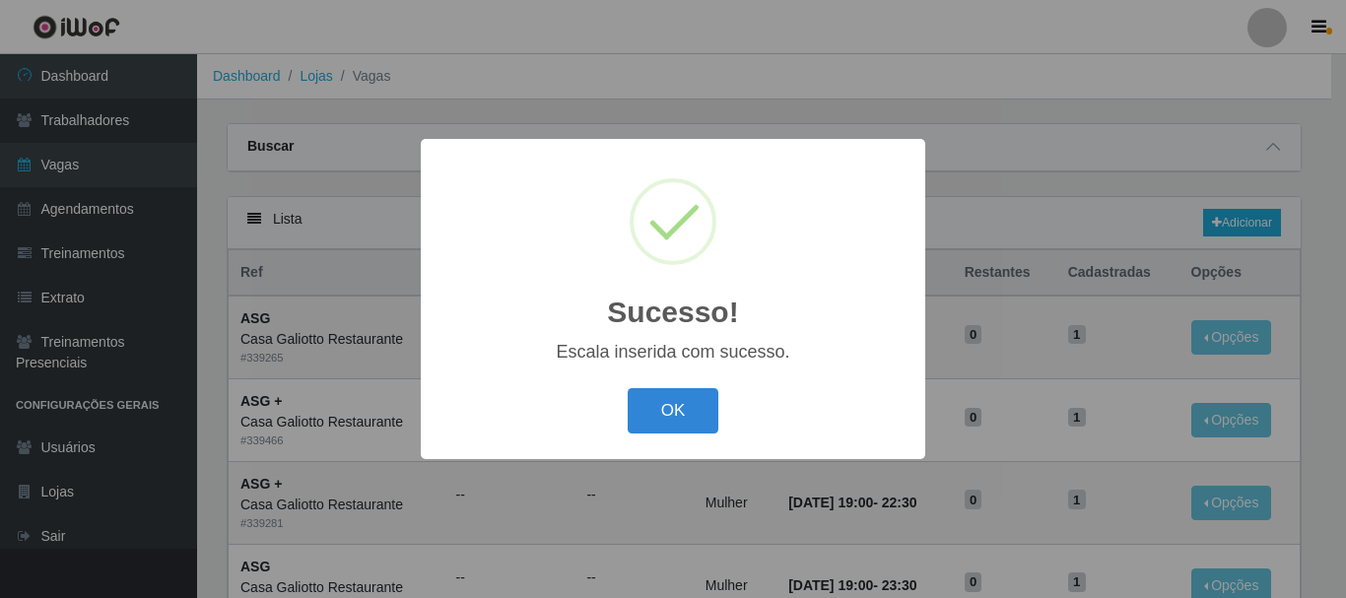
click at [628, 388] on button "OK" at bounding box center [674, 411] width 92 height 46
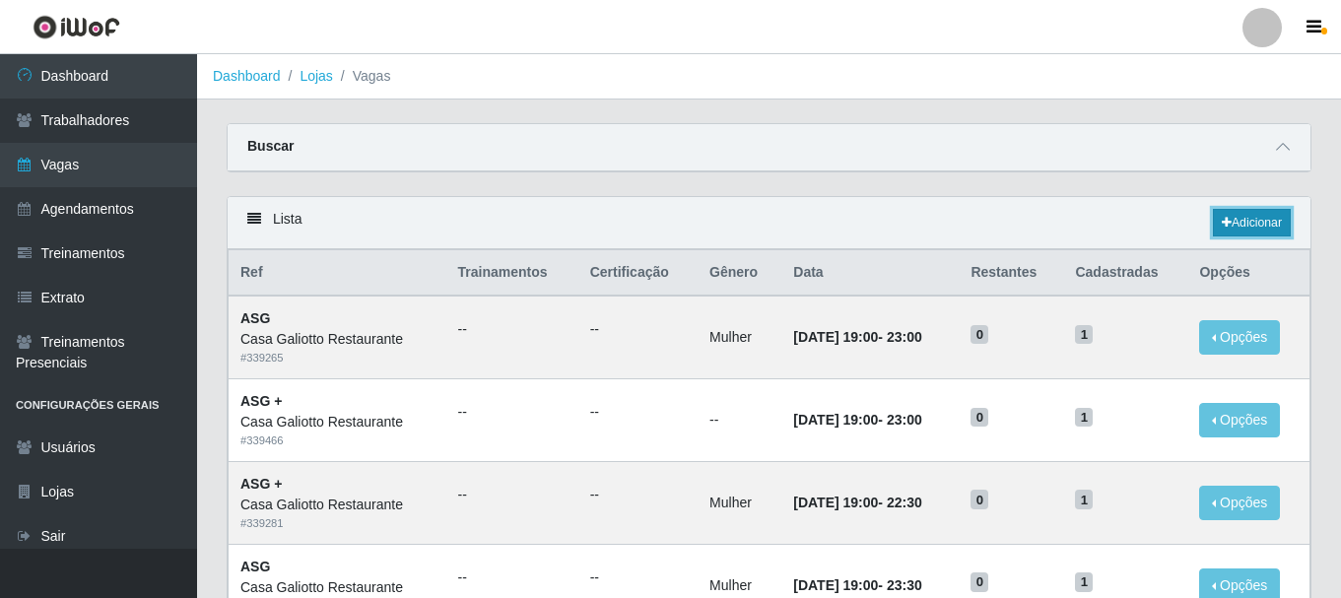
click at [1282, 217] on link "Adicionar" at bounding box center [1252, 223] width 78 height 28
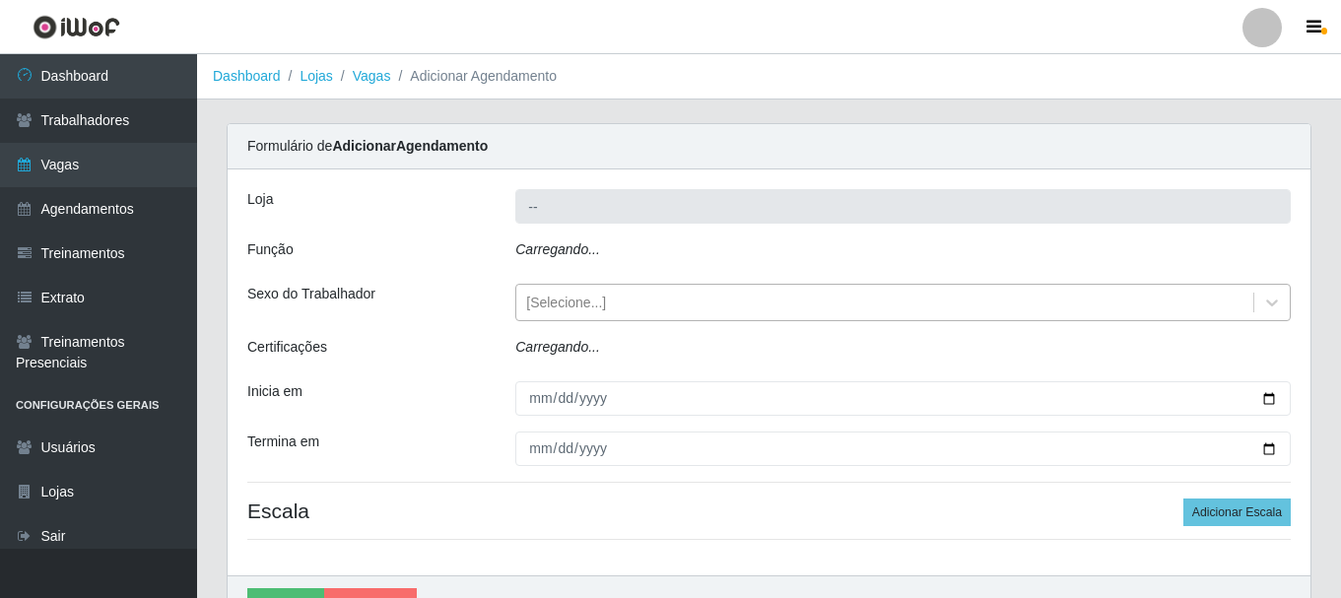
type input "Casa Galiotto Restaurante"
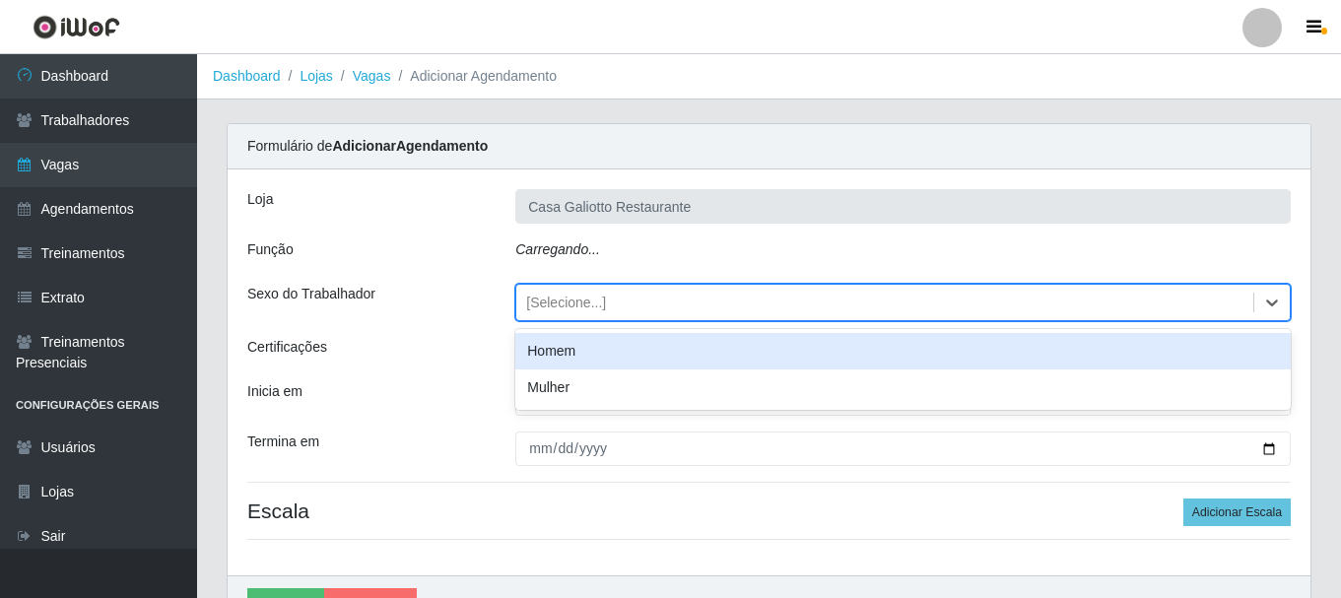
click at [692, 303] on div "[Selecione...]" at bounding box center [884, 303] width 737 height 33
click at [695, 303] on div "[Selecione...]" at bounding box center [884, 303] width 737 height 33
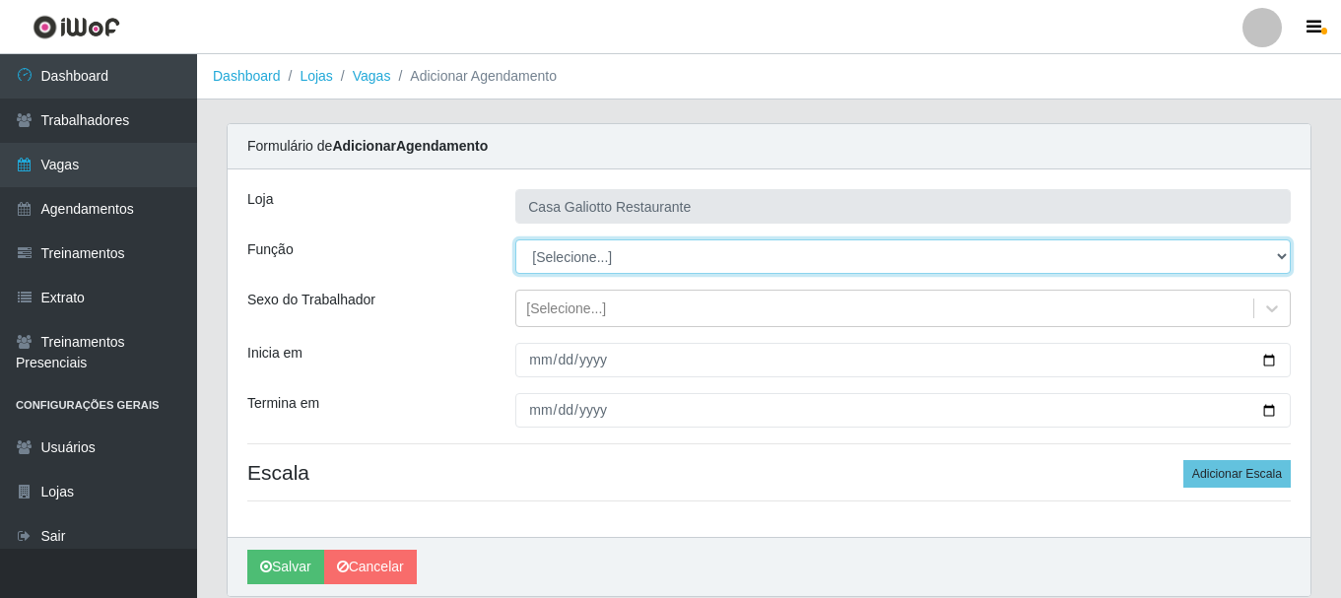
click at [949, 263] on select "[Selecione...] ASG ASG + ASG ++ Auxiliar de Cozinha Auxiliar de Cozinha + Auxil…" at bounding box center [902, 256] width 775 height 34
select select "80"
click at [515, 239] on select "[Selecione...] ASG ASG + ASG ++ Auxiliar de Cozinha Auxiliar de Cozinha + Auxil…" at bounding box center [902, 256] width 775 height 34
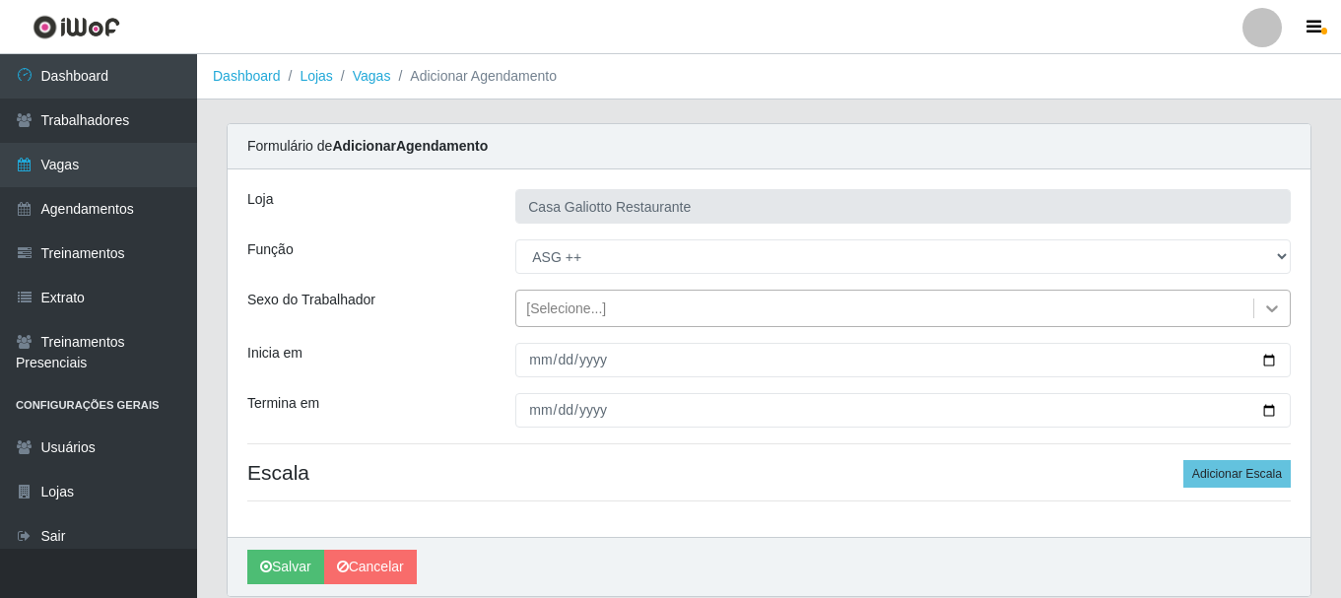
click at [1281, 310] on icon at bounding box center [1272, 309] width 20 height 20
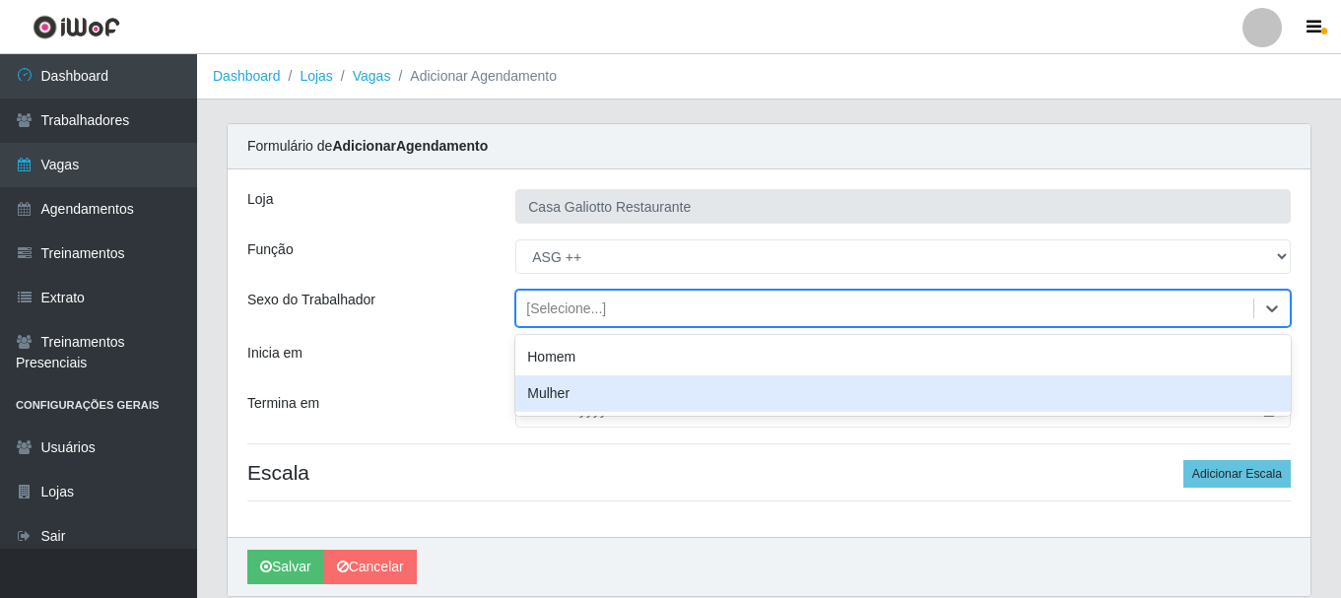
click at [867, 390] on div "Mulher" at bounding box center [902, 393] width 775 height 36
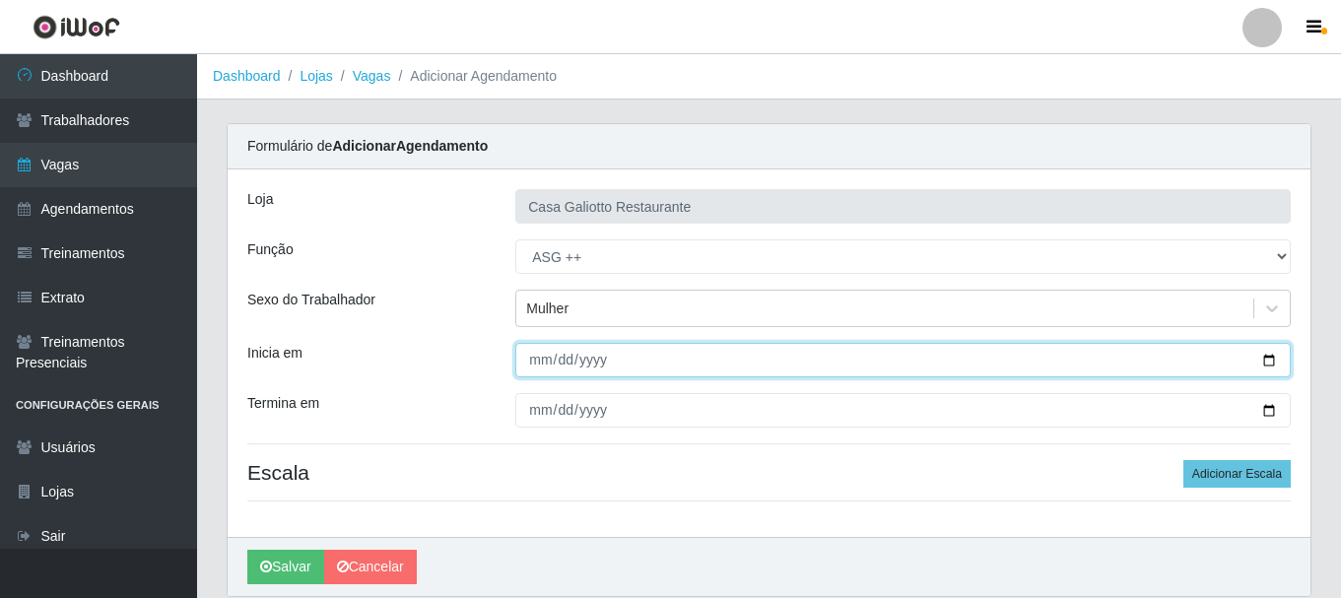
click at [1271, 363] on input "Inicia em" at bounding box center [902, 360] width 775 height 34
type input "[DATE]"
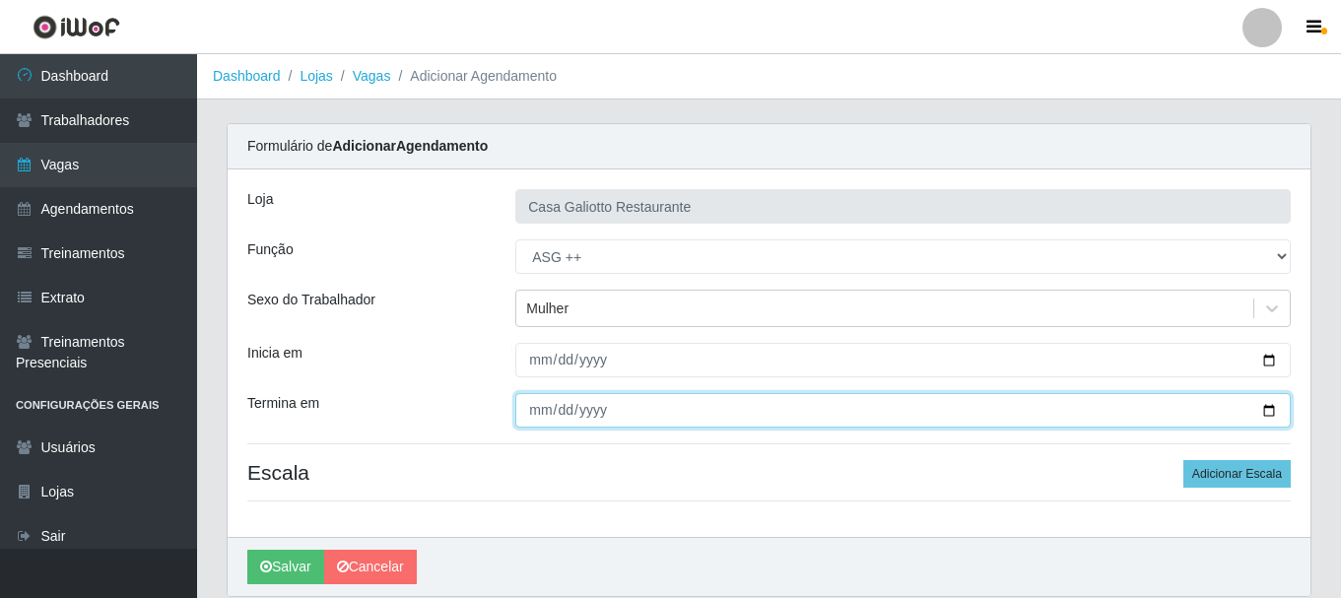
click at [1263, 413] on input "Termina em" at bounding box center [902, 410] width 775 height 34
type input "[DATE]"
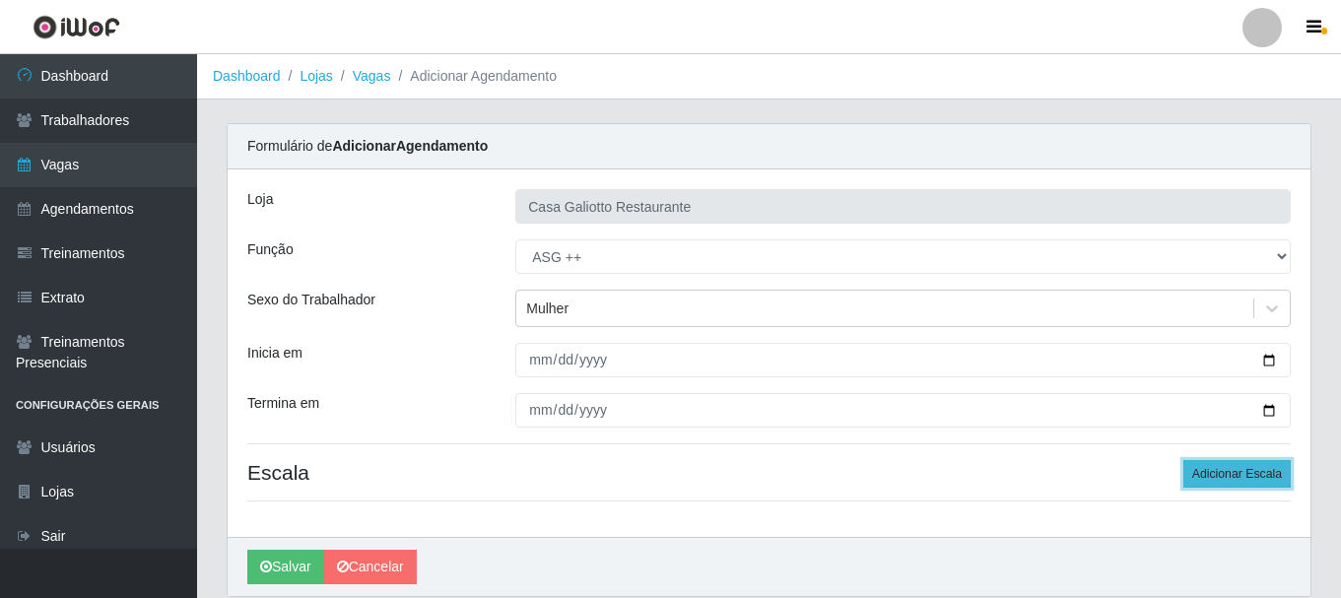
click at [1212, 462] on button "Adicionar Escala" at bounding box center [1236, 474] width 107 height 28
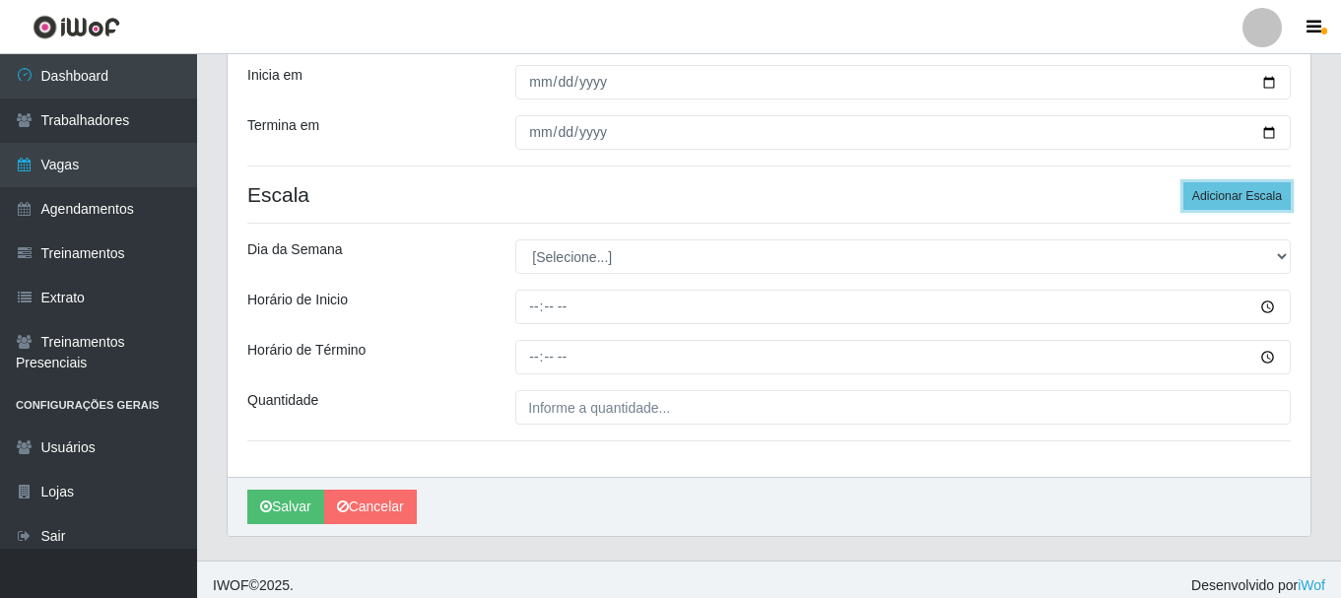
scroll to position [290, 0]
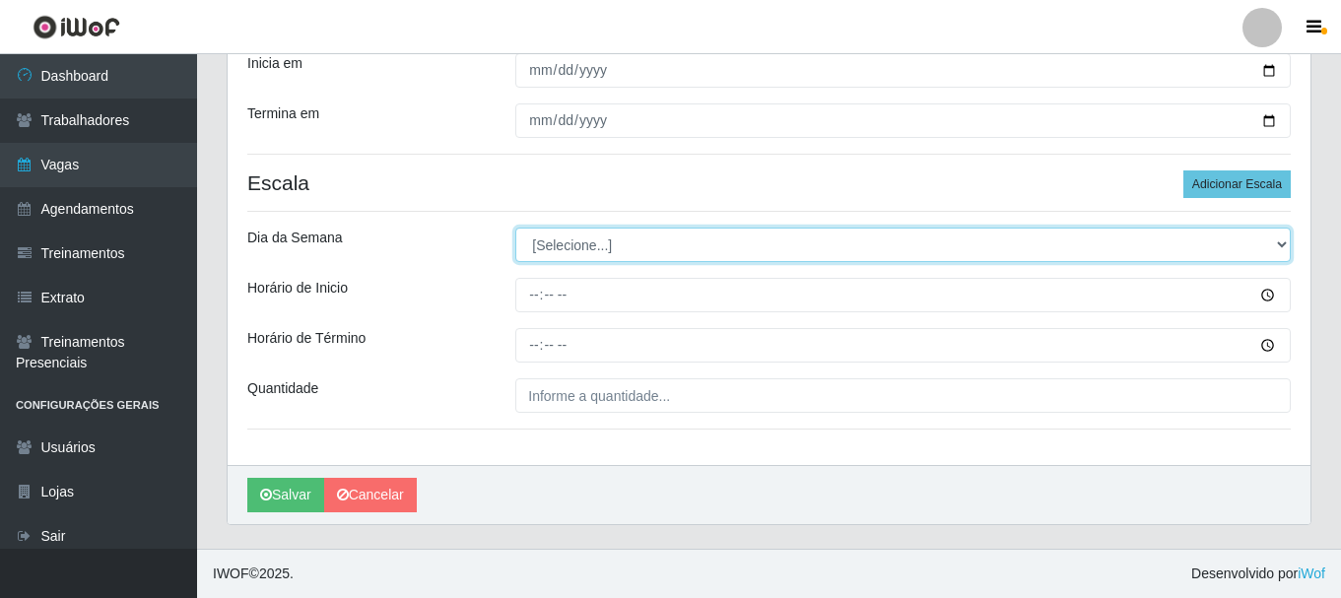
click at [642, 247] on select "[Selecione...] Segunda Terça Quarta Quinta Sexta Sábado Domingo" at bounding box center [902, 245] width 775 height 34
select select "0"
click at [515, 228] on select "[Selecione...] Segunda Terça Quarta Quinta Sexta Sábado Domingo" at bounding box center [902, 245] width 775 height 34
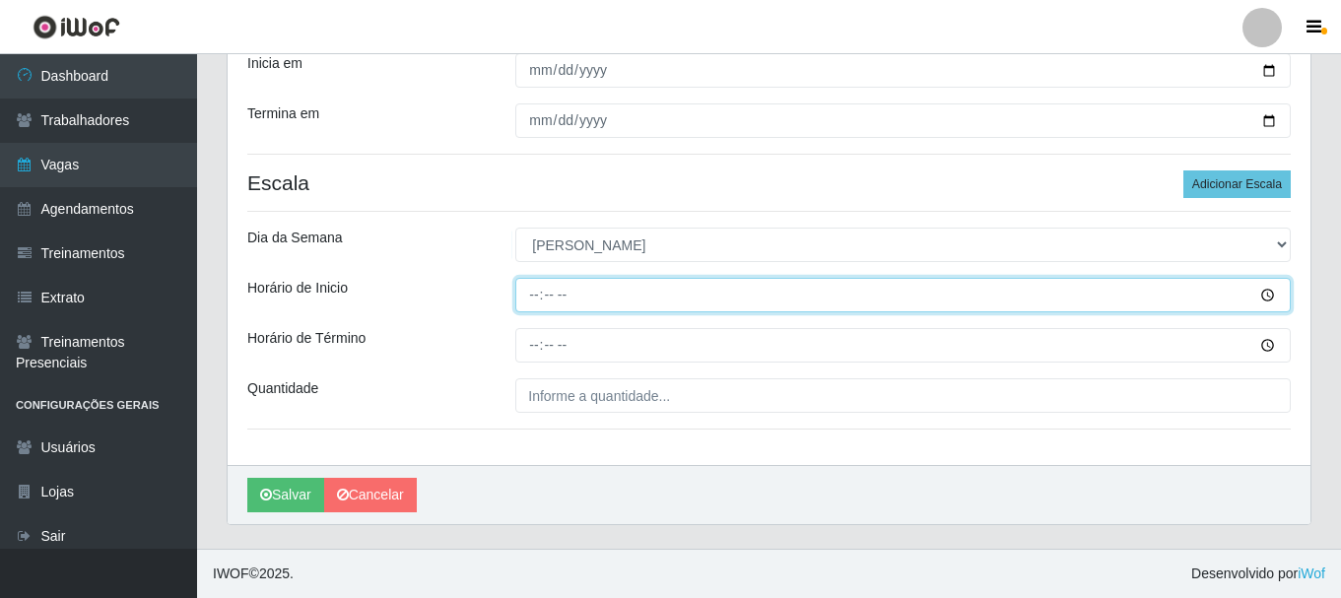
click at [535, 287] on input "Horário de Inicio" at bounding box center [902, 295] width 775 height 34
type input "15:00"
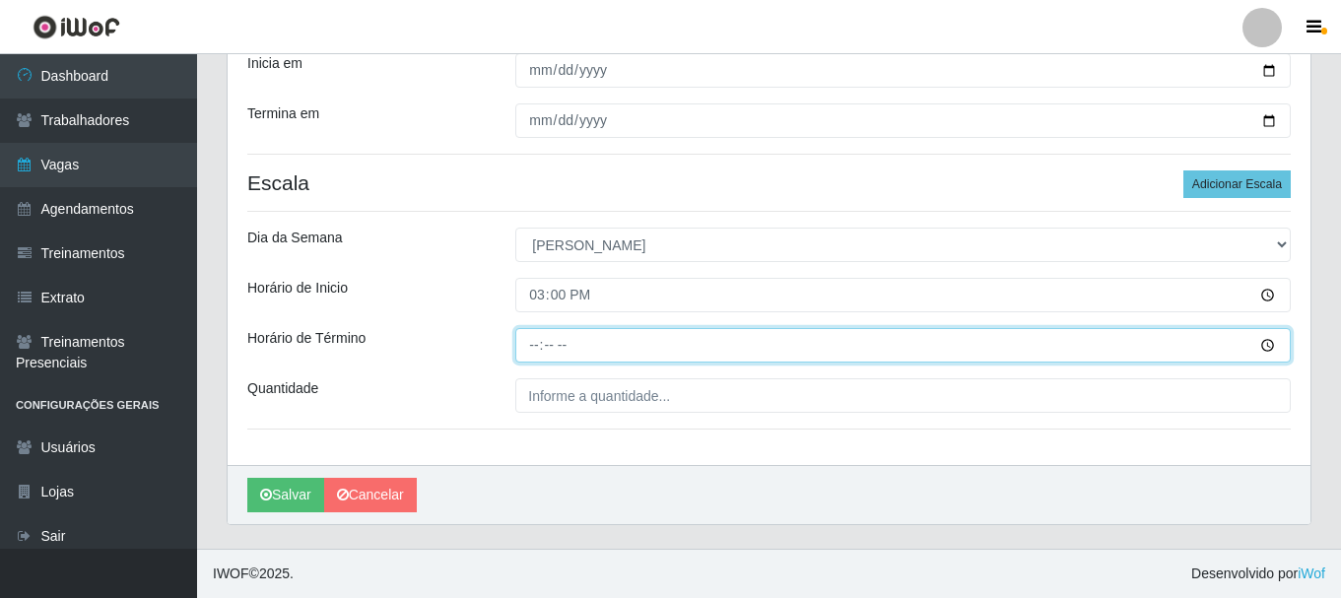
click at [530, 349] on input "Horário de Término" at bounding box center [902, 345] width 775 height 34
type input "19:00"
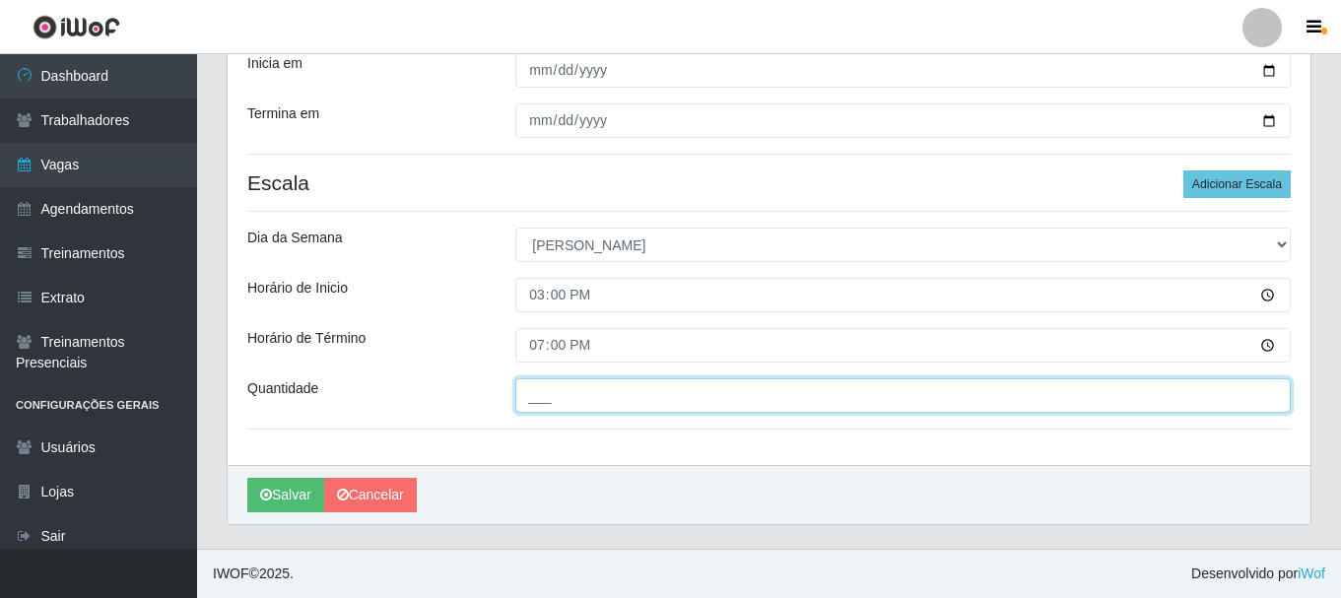
click at [667, 396] on input "___" at bounding box center [902, 395] width 775 height 34
type input "1__"
click at [247, 478] on button "Salvar" at bounding box center [285, 495] width 77 height 34
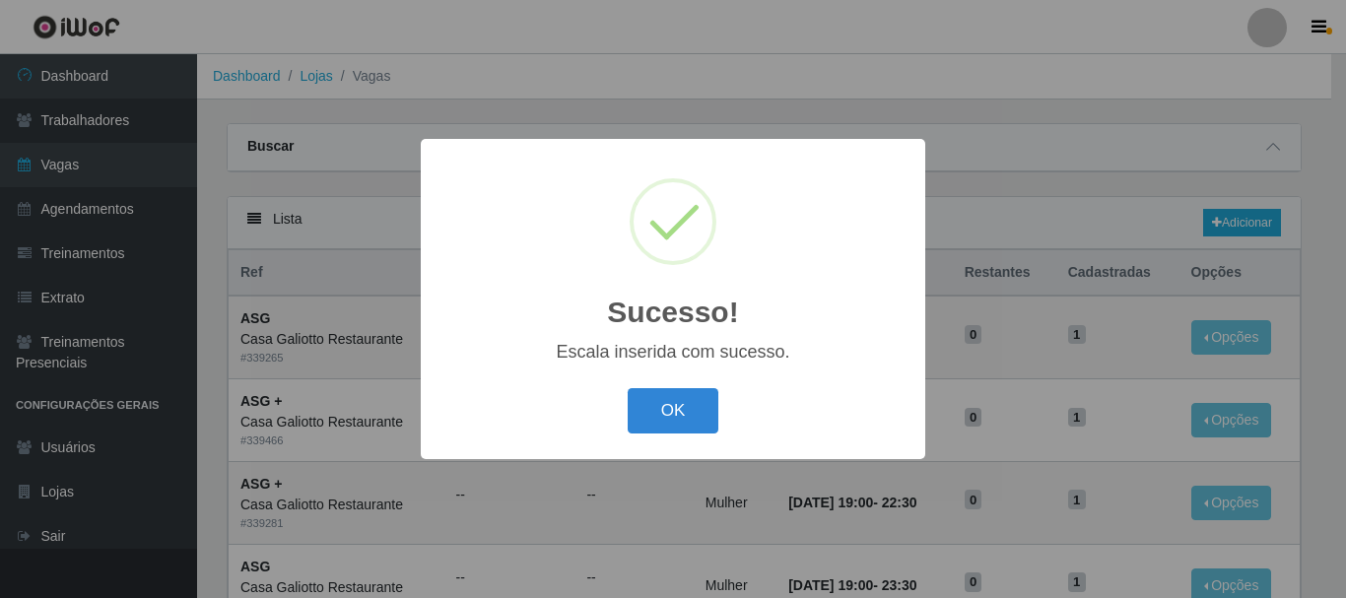
click at [628, 388] on button "OK" at bounding box center [674, 411] width 92 height 46
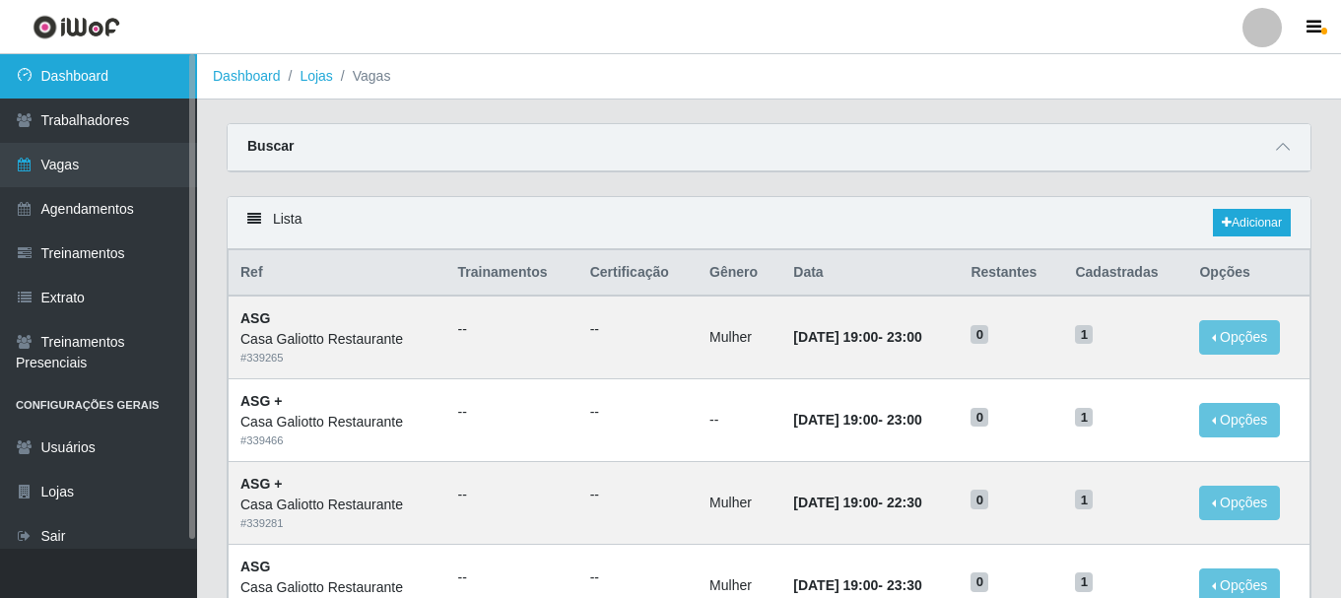
click at [49, 68] on link "Dashboard" at bounding box center [98, 76] width 197 height 44
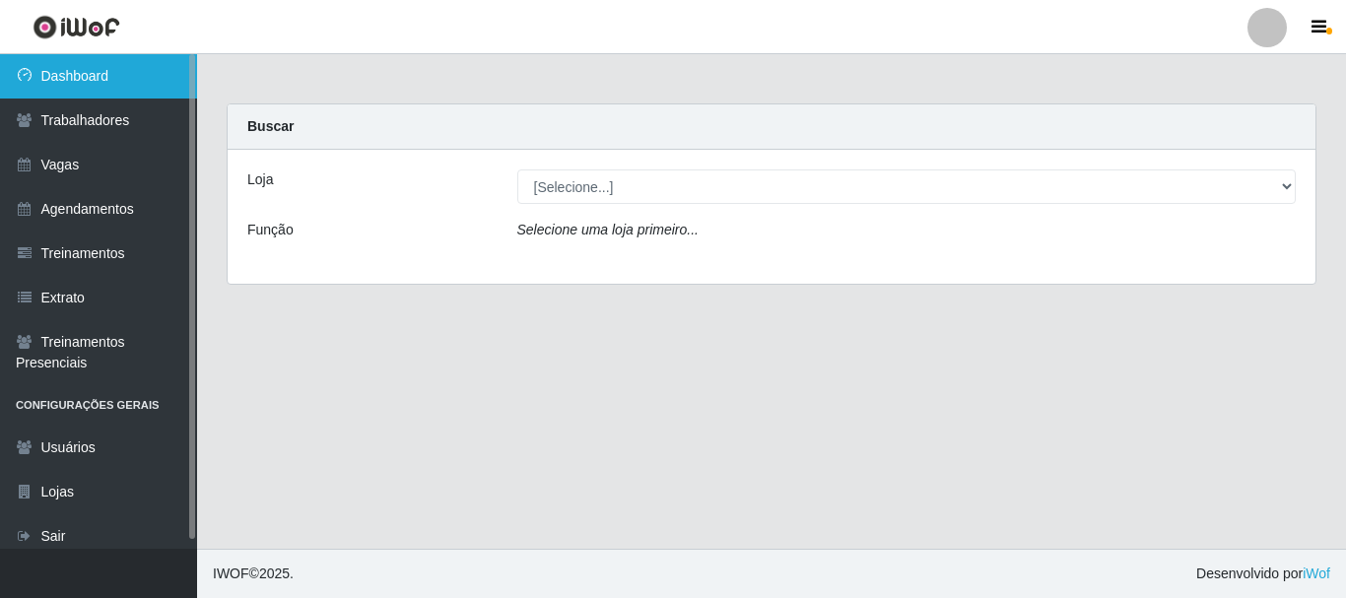
click at [60, 83] on link "Dashboard" at bounding box center [98, 76] width 197 height 44
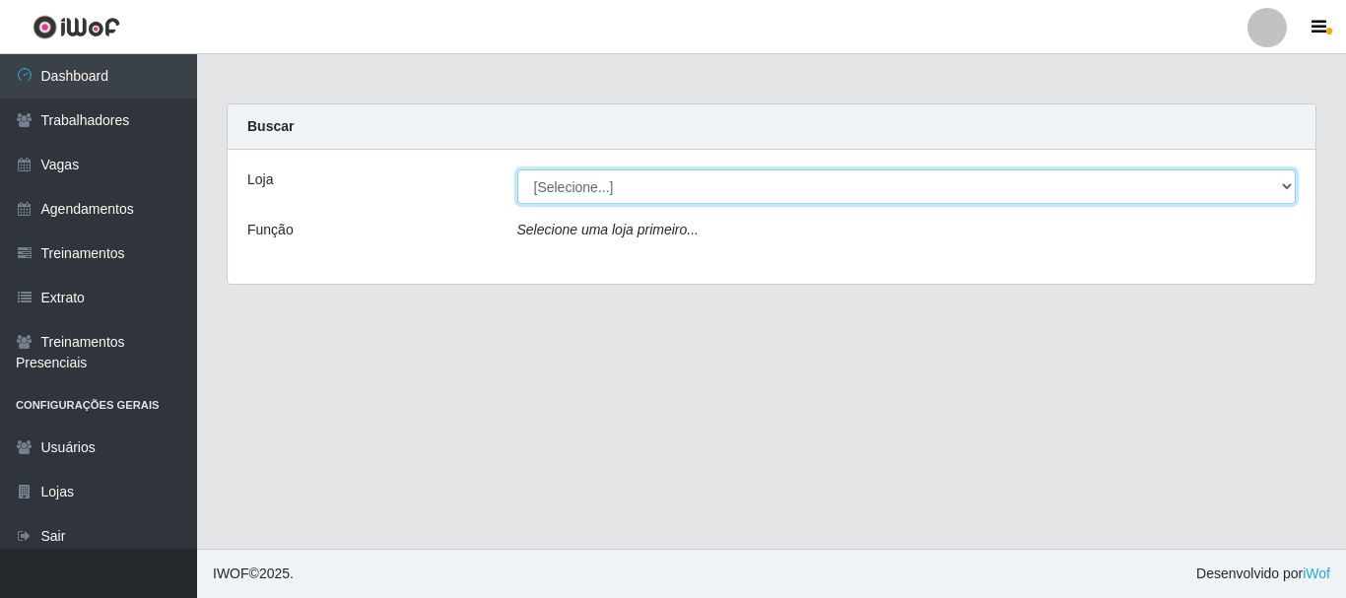
click at [756, 190] on select "[Selecione...] [GEOGRAPHIC_DATA]" at bounding box center [906, 186] width 779 height 34
select select "279"
click at [517, 169] on select "[Selecione...] [GEOGRAPHIC_DATA]" at bounding box center [906, 186] width 779 height 34
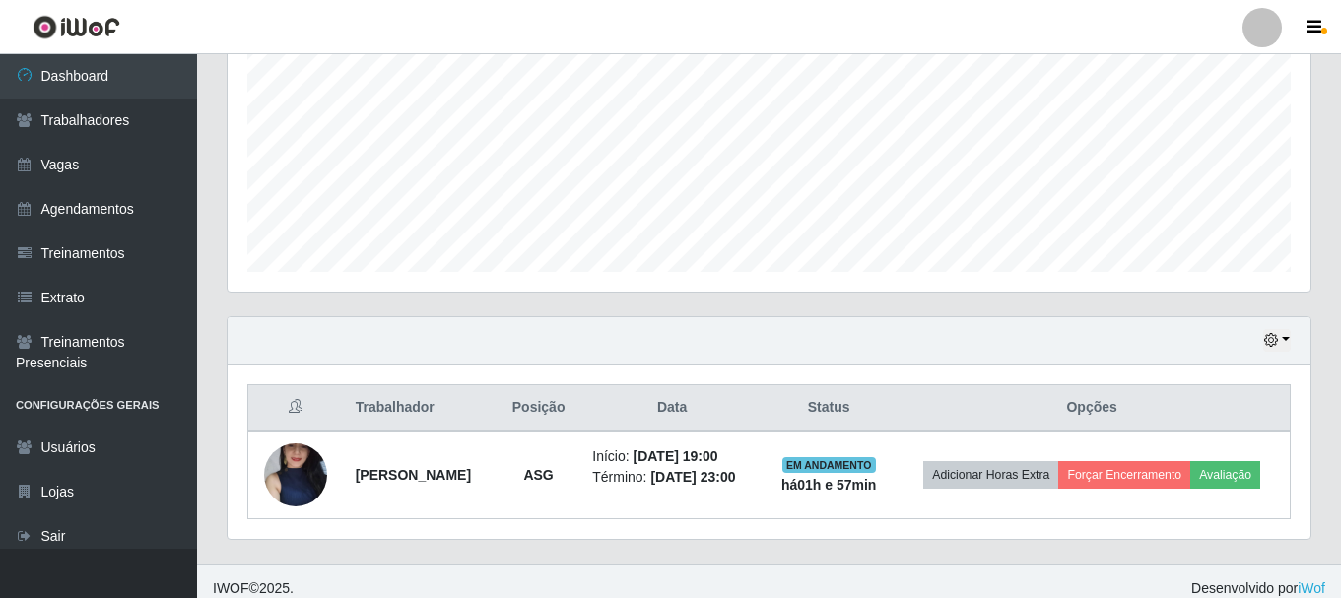
scroll to position [447, 0]
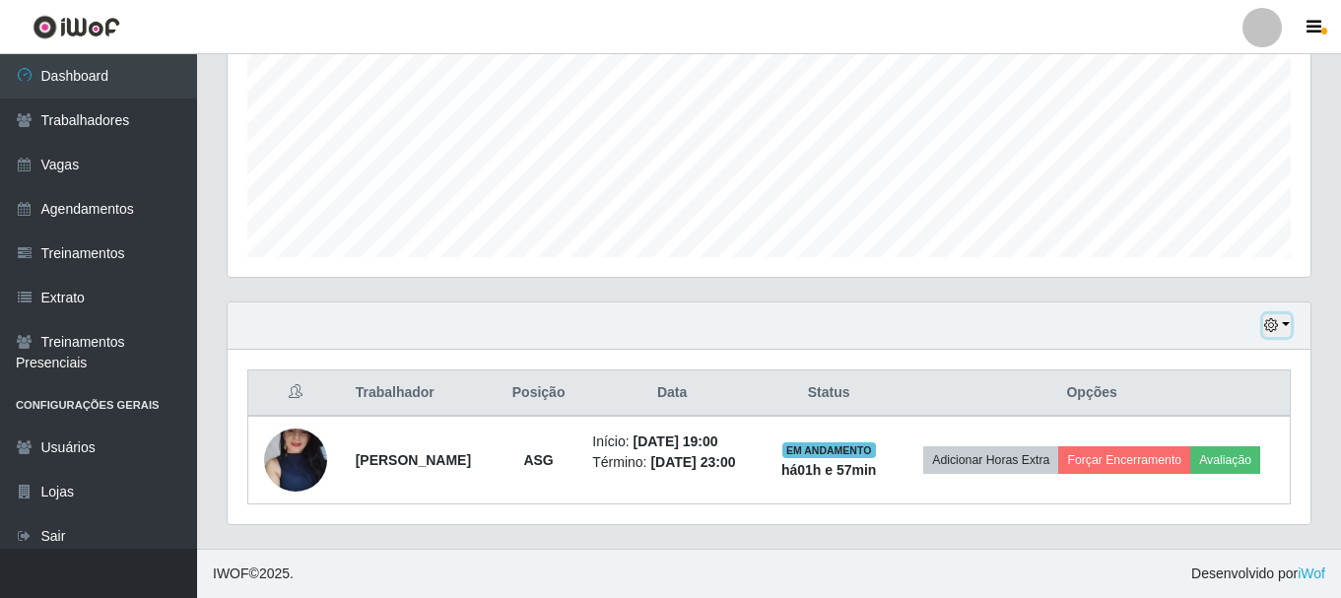
click at [1289, 321] on button "button" at bounding box center [1277, 325] width 28 height 23
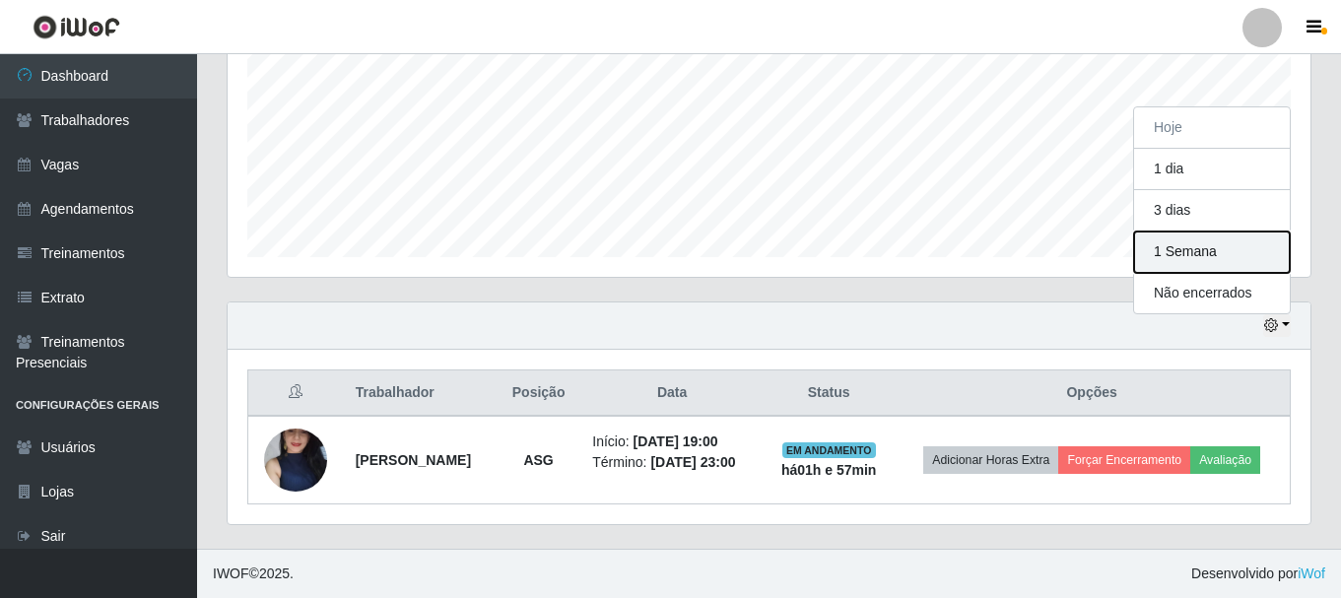
click at [1223, 251] on button "1 Semana" at bounding box center [1212, 252] width 156 height 41
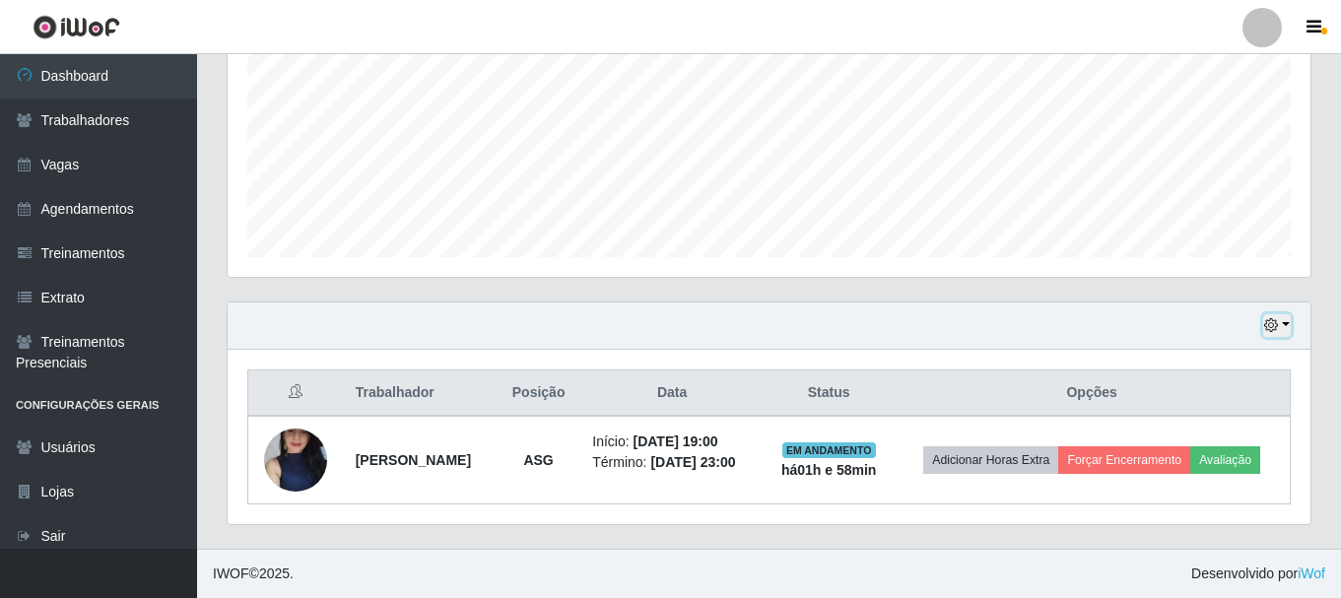
click at [1286, 321] on button "button" at bounding box center [1277, 325] width 28 height 23
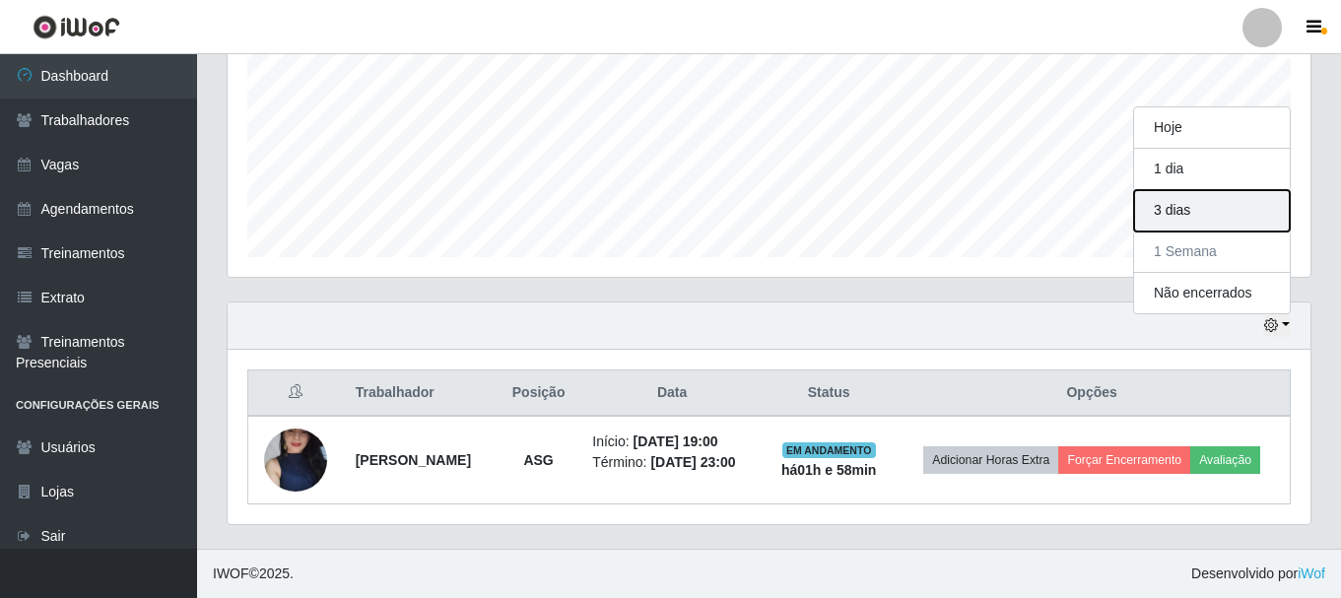
click at [1174, 219] on button "3 dias" at bounding box center [1212, 210] width 156 height 41
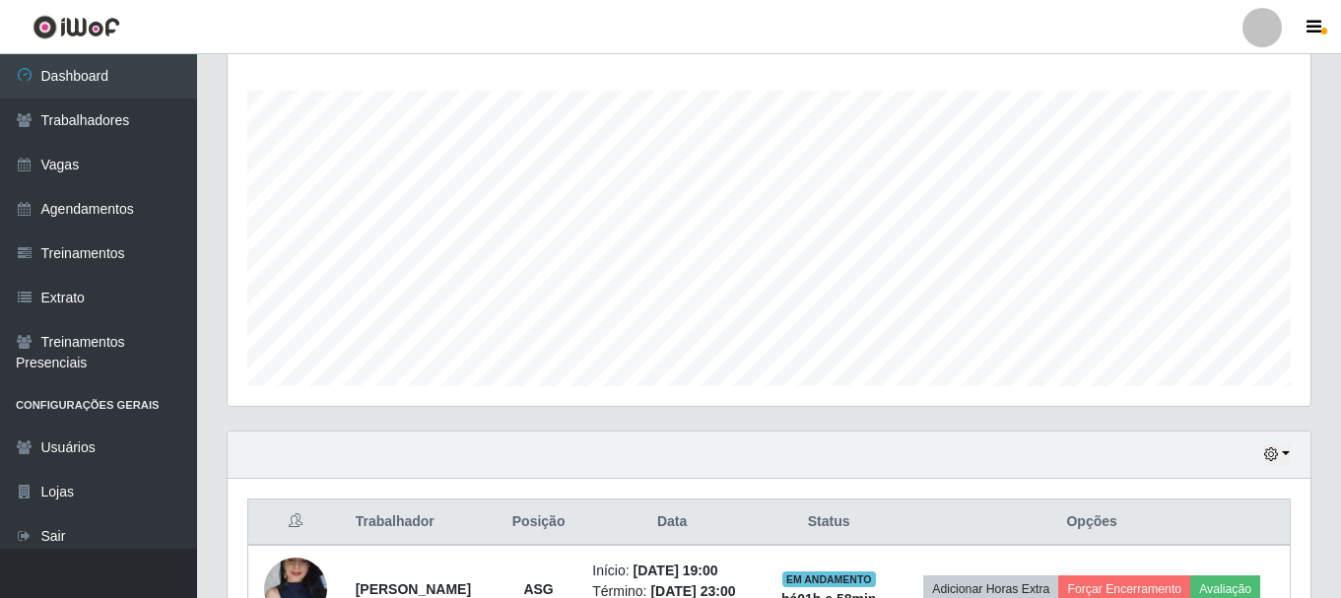
scroll to position [0, 0]
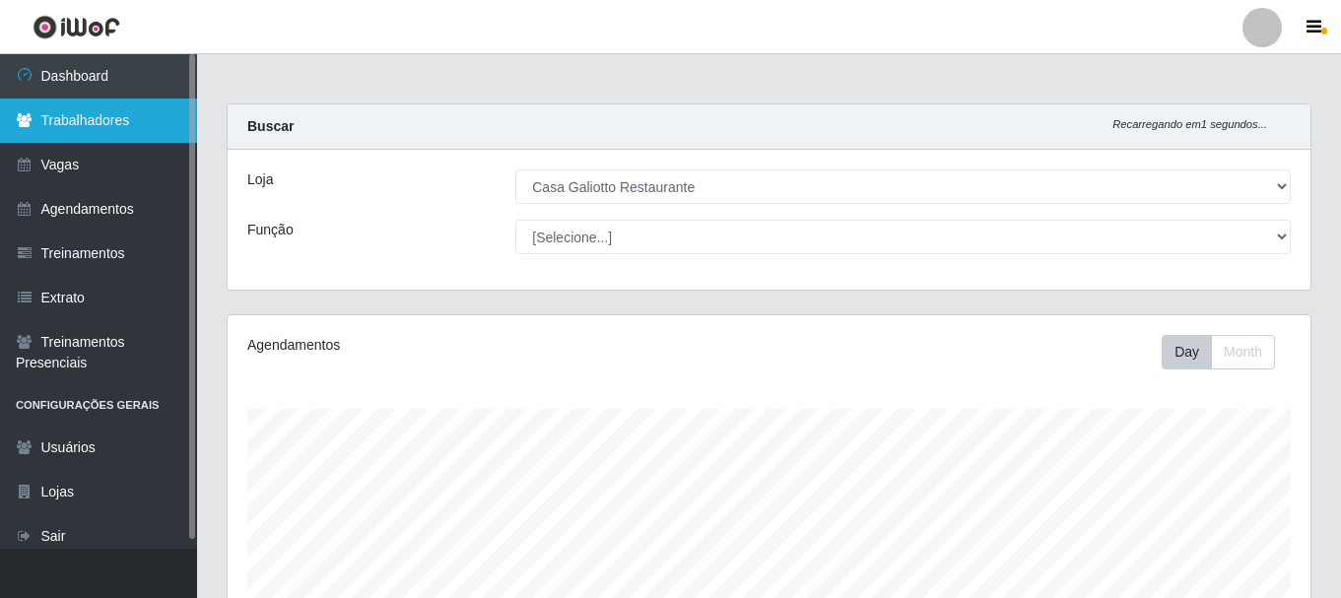
click at [133, 119] on link "Trabalhadores" at bounding box center [98, 121] width 197 height 44
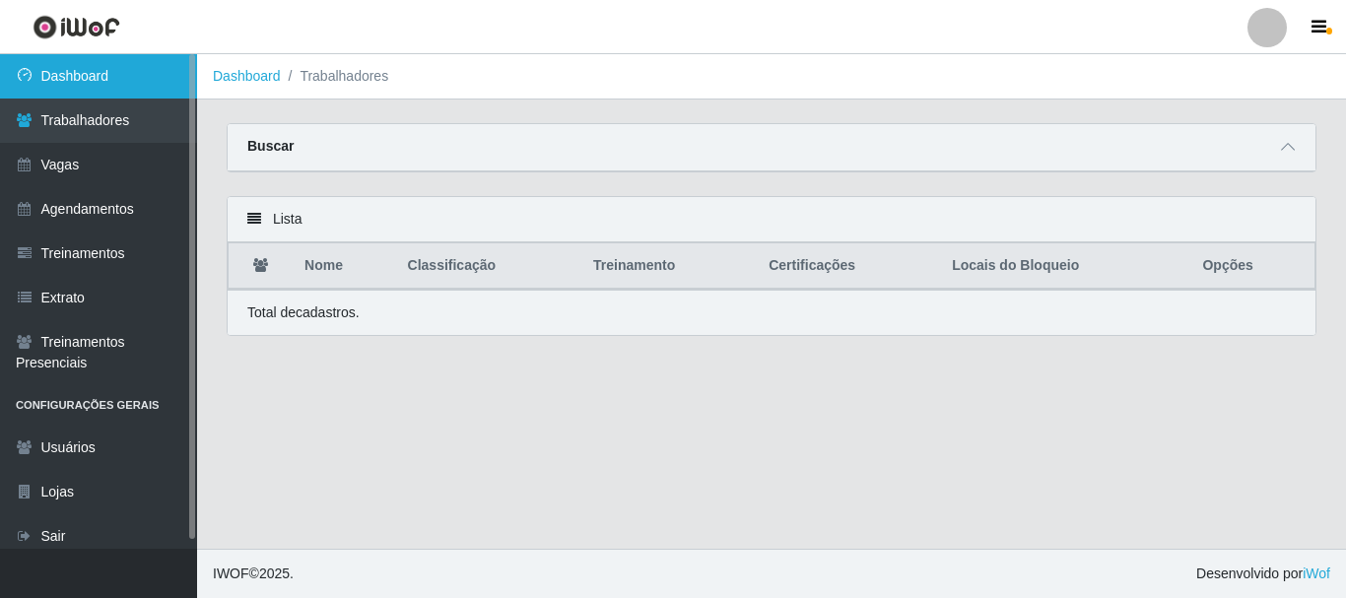
click at [118, 87] on link "Dashboard" at bounding box center [98, 76] width 197 height 44
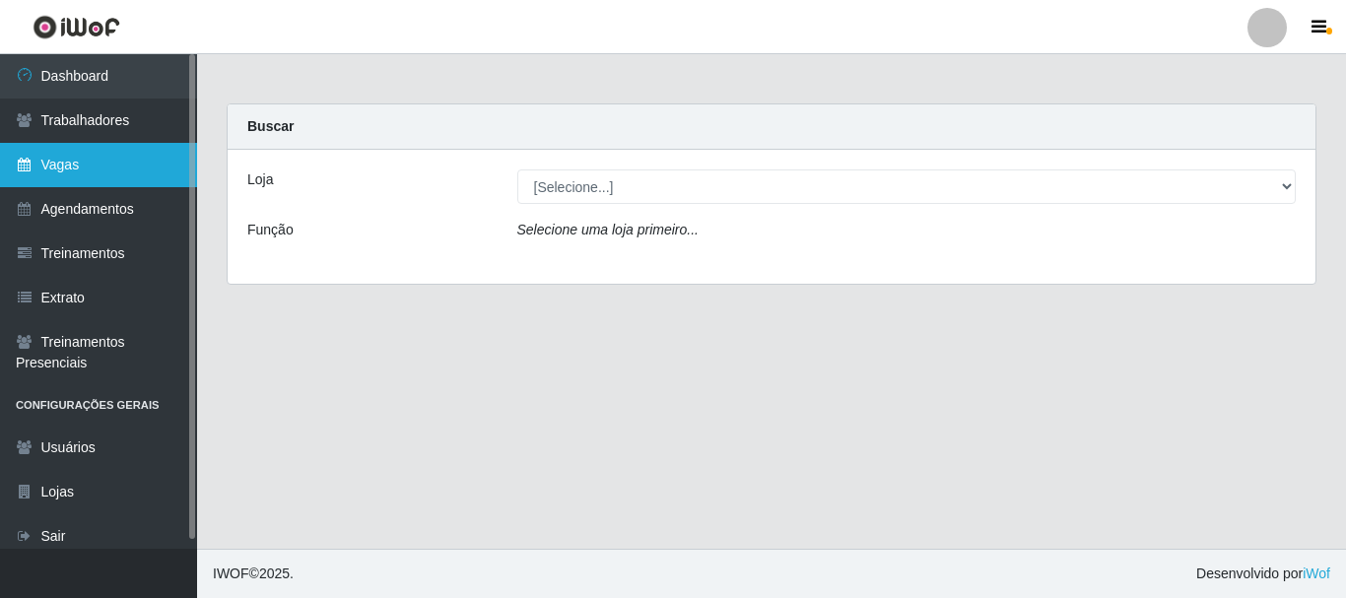
click at [68, 175] on link "Vagas" at bounding box center [98, 165] width 197 height 44
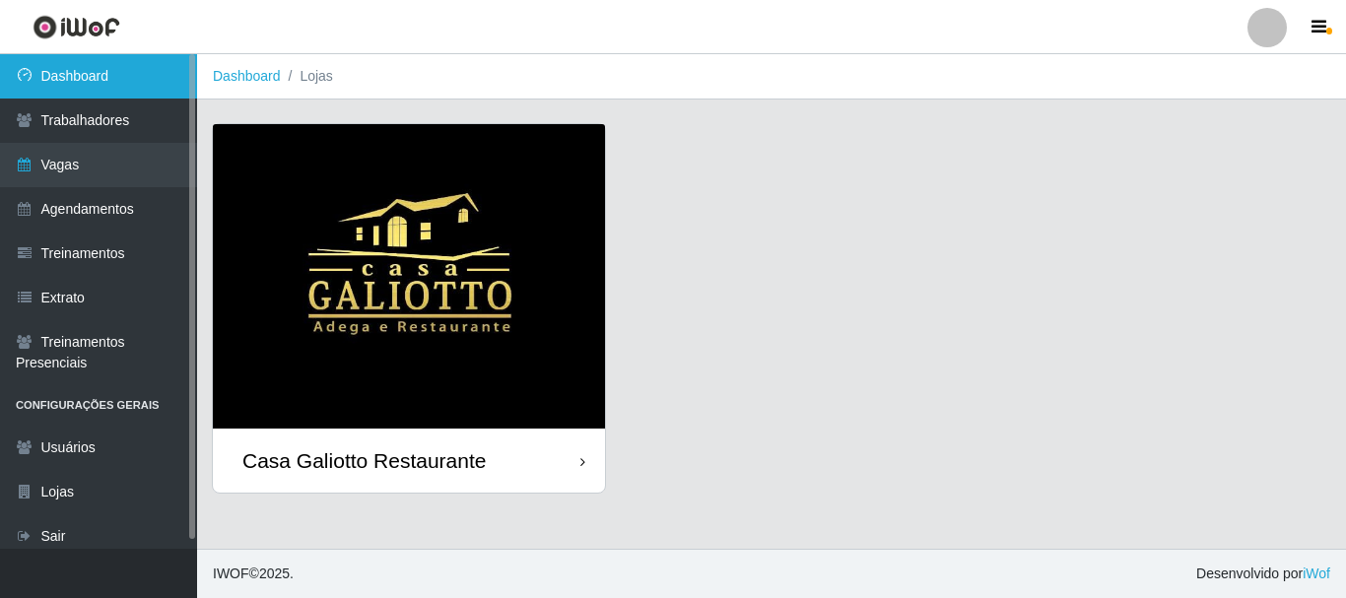
click at [79, 96] on link "Dashboard" at bounding box center [98, 76] width 197 height 44
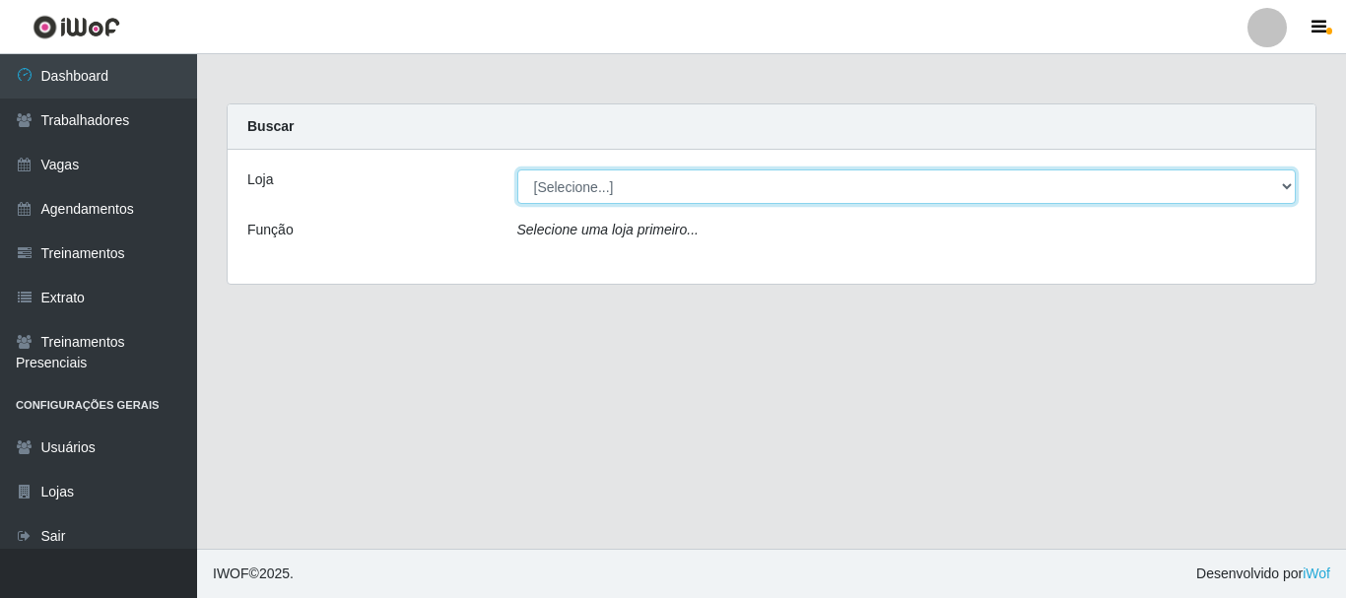
drag, startPoint x: 595, startPoint y: 172, endPoint x: 602, endPoint y: 189, distance: 18.1
click at [595, 172] on select "[Selecione...] [GEOGRAPHIC_DATA]" at bounding box center [906, 186] width 779 height 34
select select "279"
click at [517, 169] on select "[Selecione...] [GEOGRAPHIC_DATA]" at bounding box center [906, 186] width 779 height 34
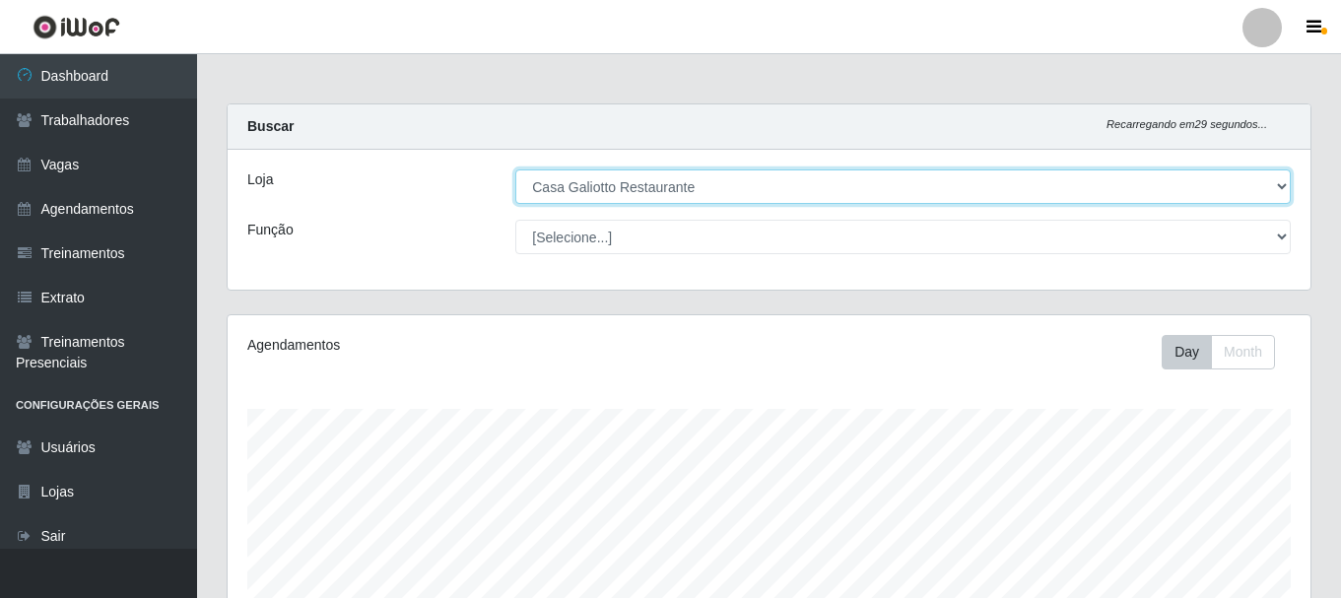
scroll to position [409, 1083]
